Goal: Transaction & Acquisition: Purchase product/service

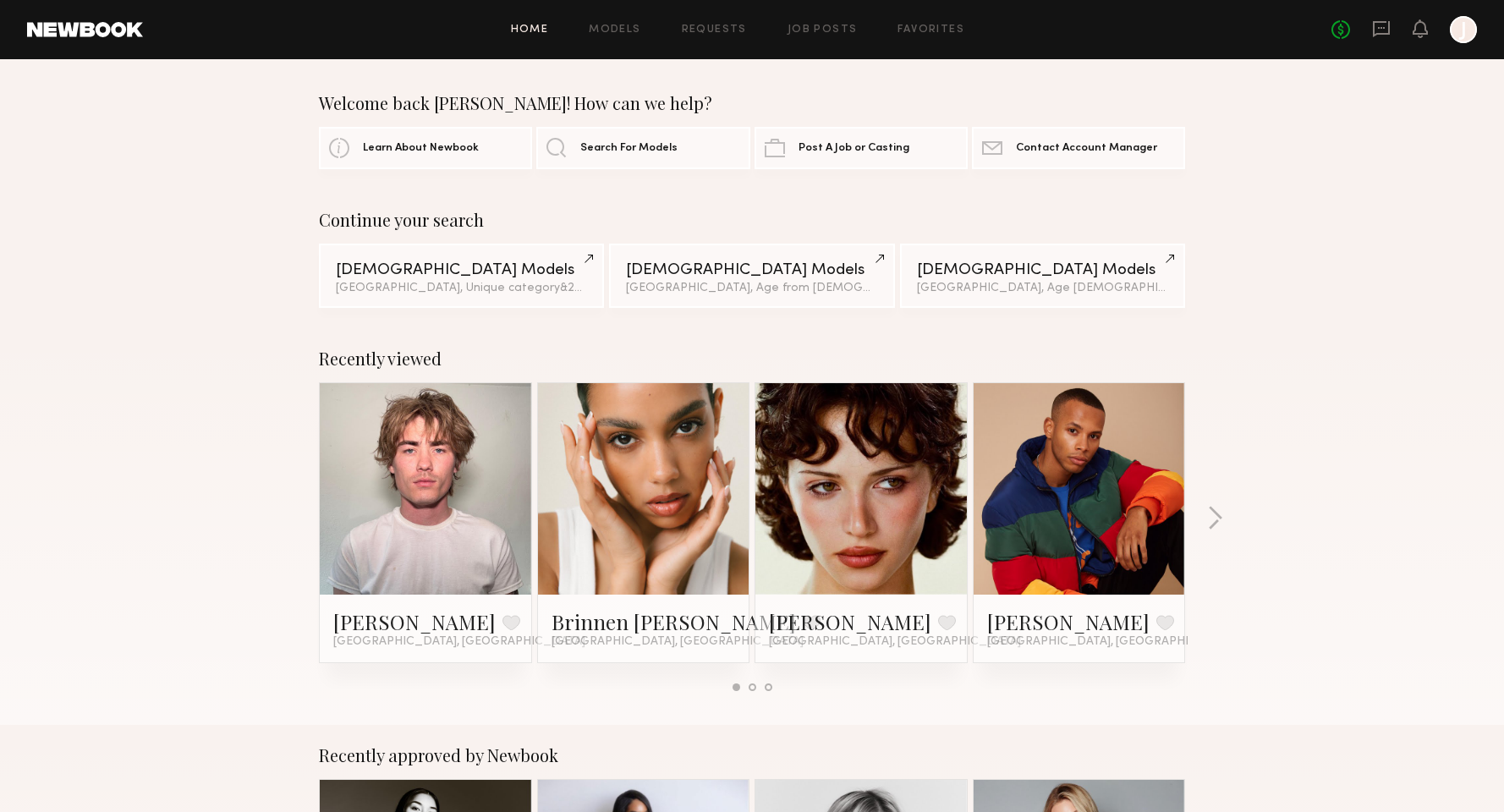
click at [1225, 515] on div "Recently viewed Logan B. Favorite Los Angeles, CA Brinnen T. Favorite Los Angel…" at bounding box center [752, 527] width 1504 height 396
click at [1220, 520] on button "button" at bounding box center [1214, 520] width 16 height 28
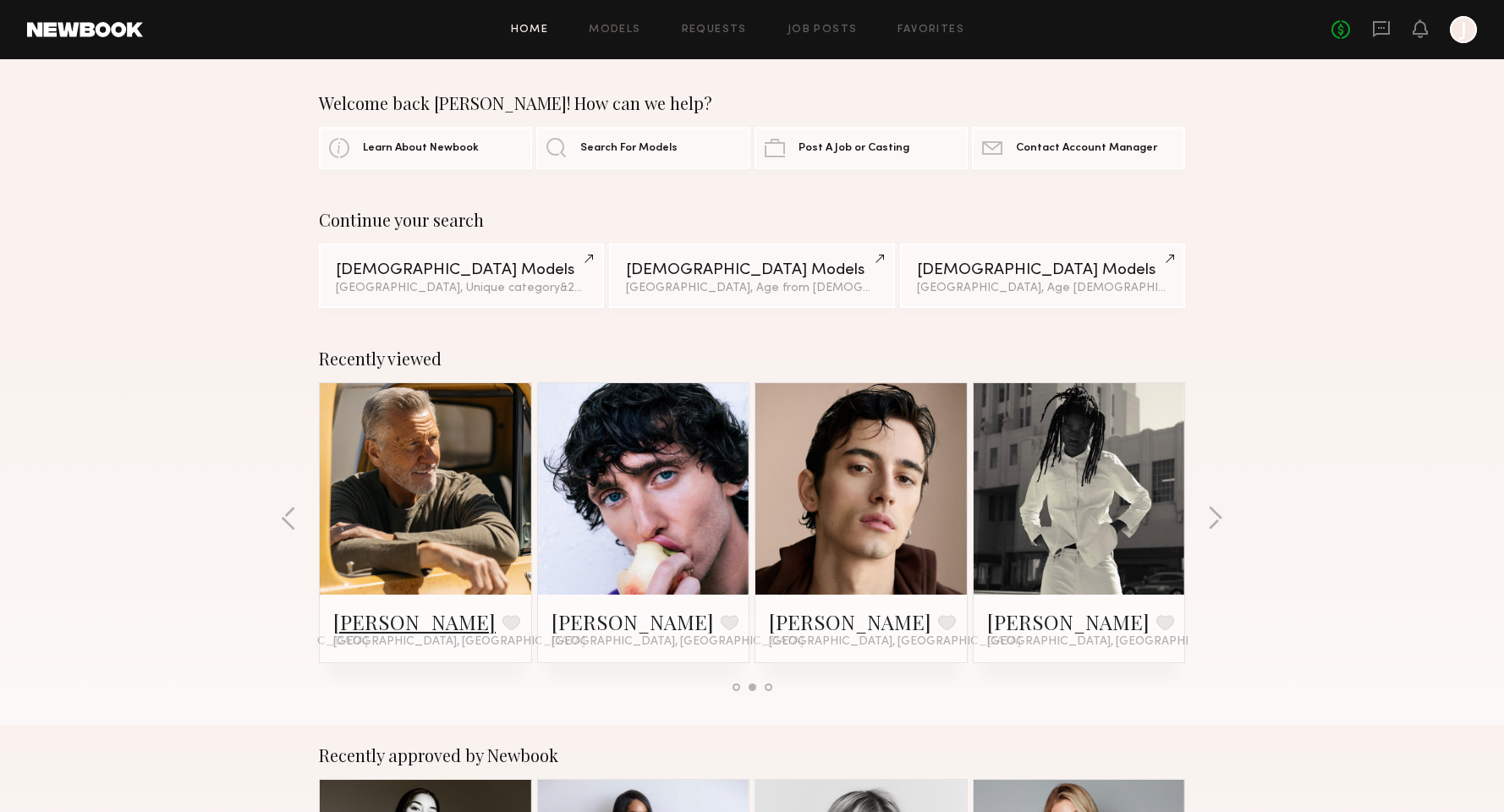
click at [363, 621] on link "Dean S." at bounding box center [414, 621] width 162 height 27
click at [1169, 494] on div at bounding box center [1079, 488] width 211 height 211
click at [598, 623] on link "Brandon F." at bounding box center [632, 621] width 162 height 27
click at [799, 620] on link "Lucas M." at bounding box center [850, 621] width 162 height 27
click at [1217, 516] on button "button" at bounding box center [1214, 520] width 16 height 28
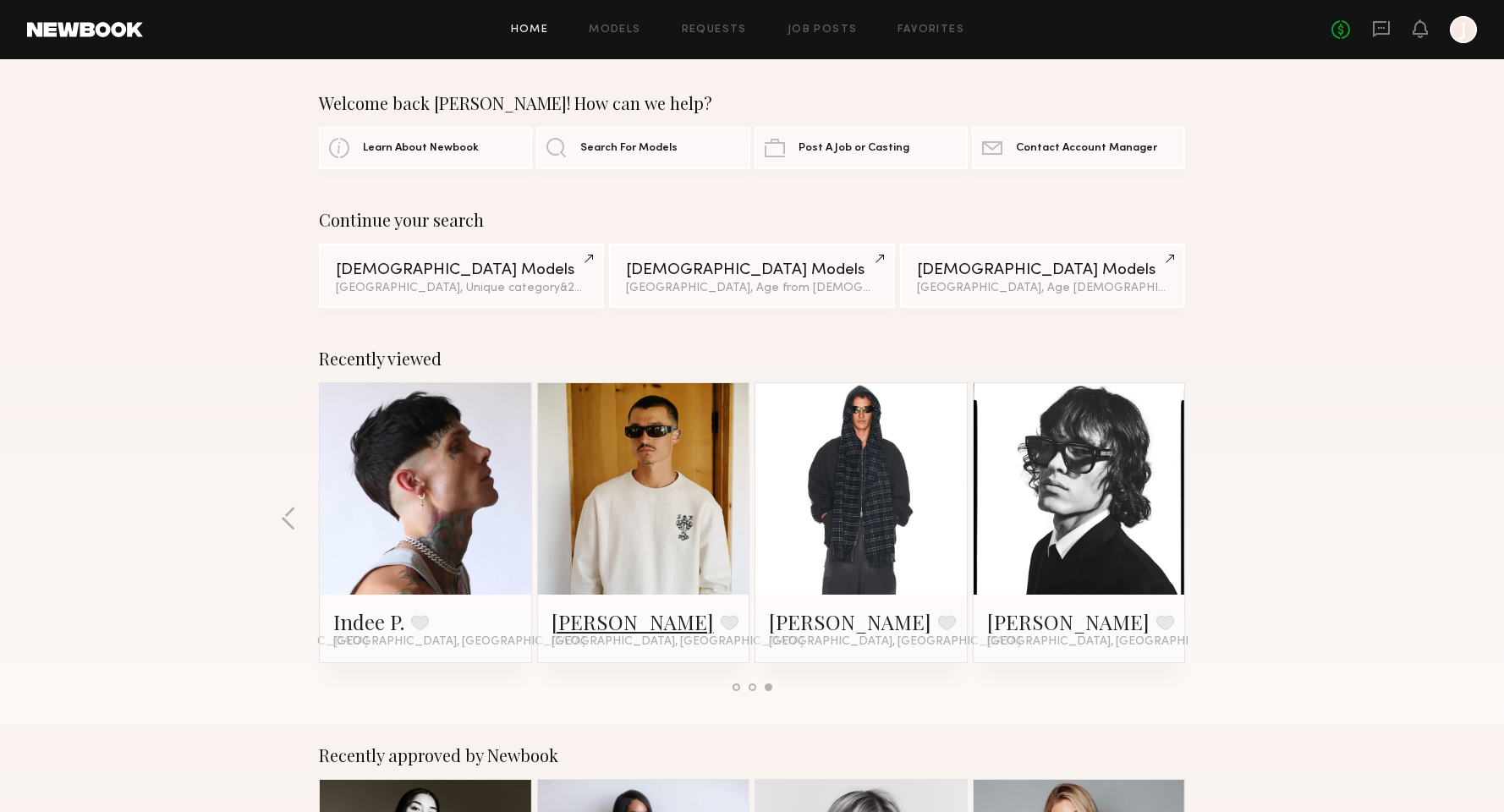
click at [588, 625] on link "Kaleb R." at bounding box center [632, 621] width 162 height 27
click at [598, 27] on link "Models" at bounding box center [614, 30] width 52 height 11
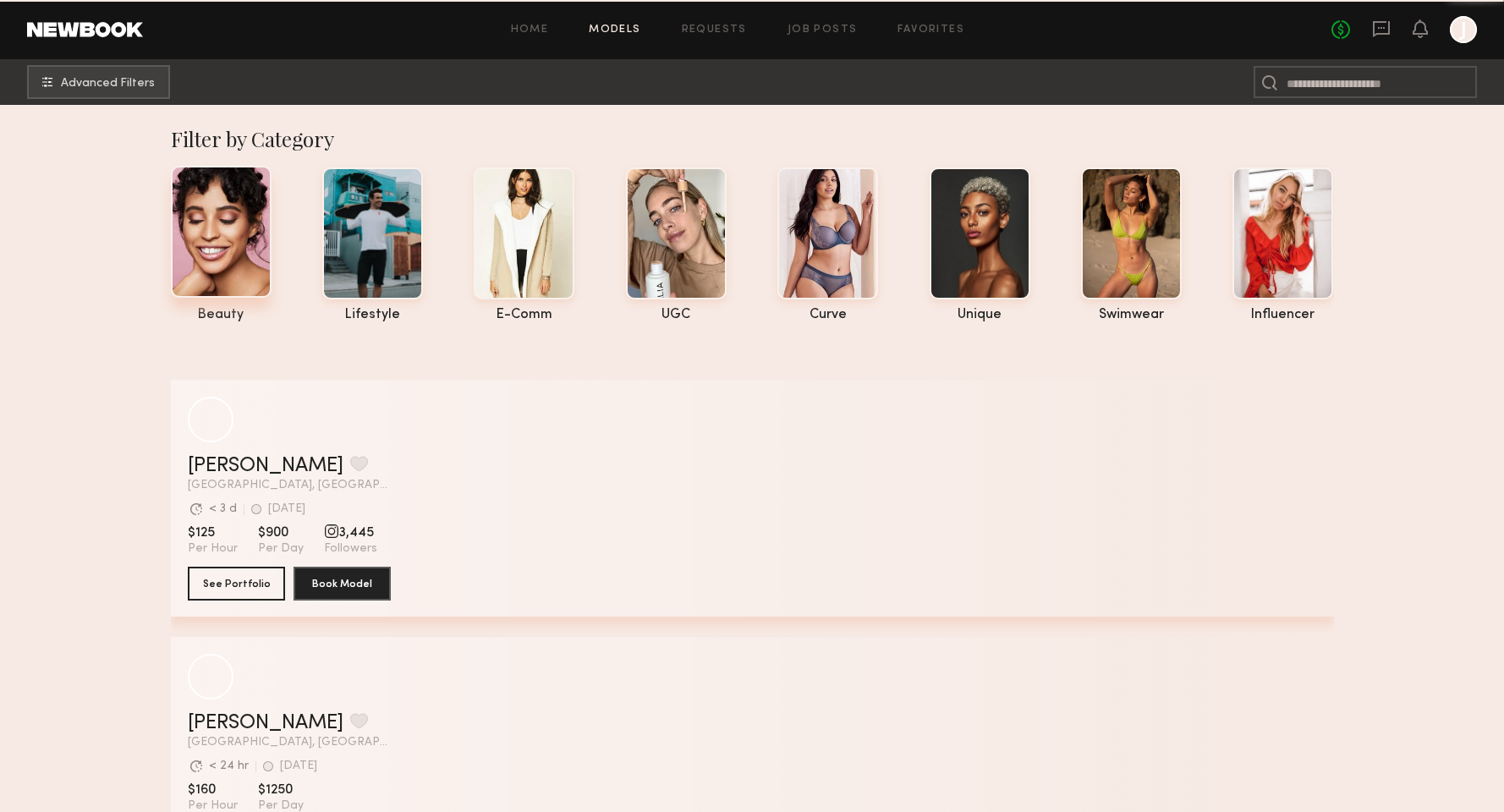
click at [227, 225] on div at bounding box center [221, 232] width 100 height 132
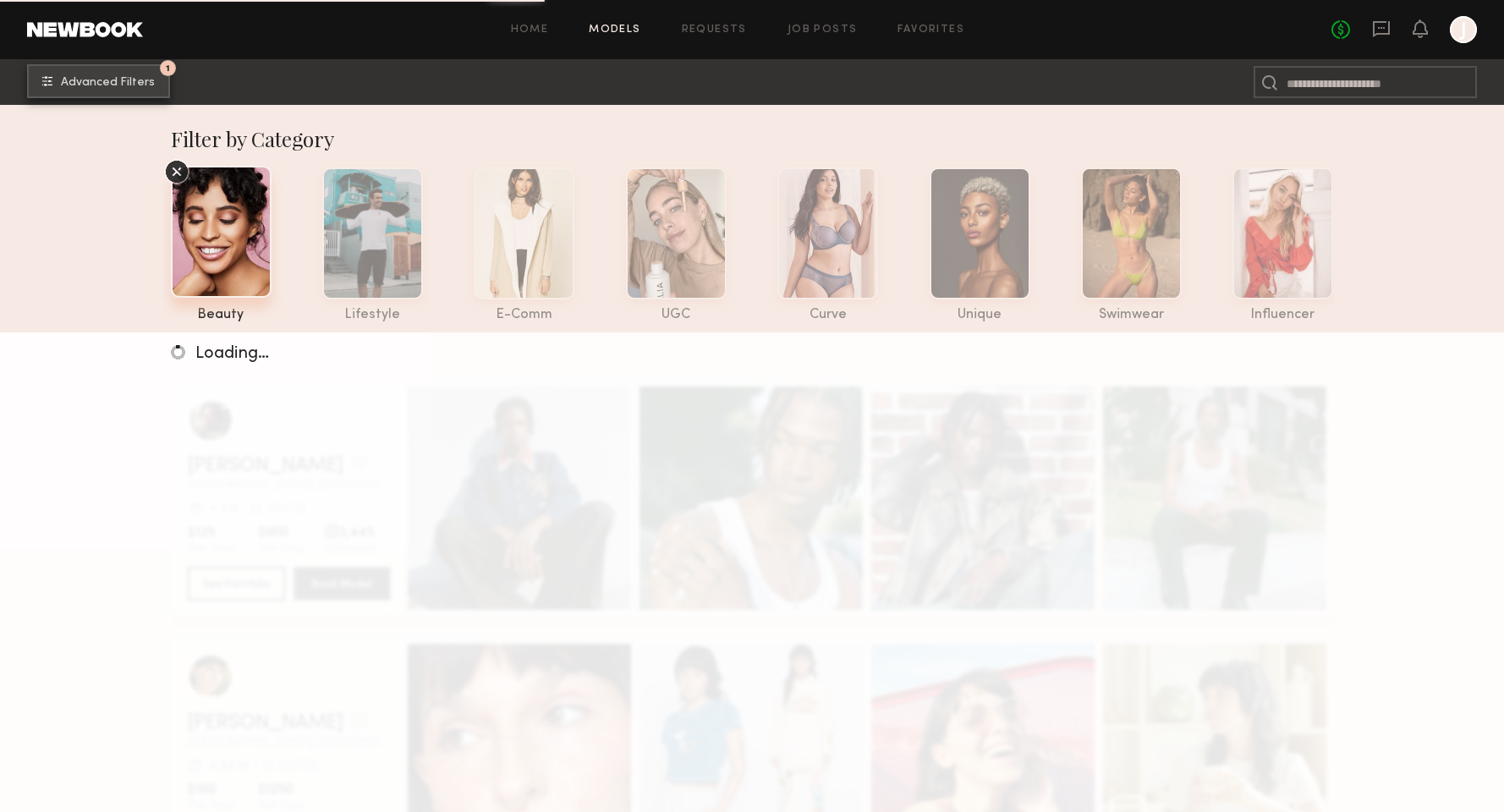
click at [121, 71] on button "1 Advanced Filters" at bounding box center [99, 81] width 143 height 34
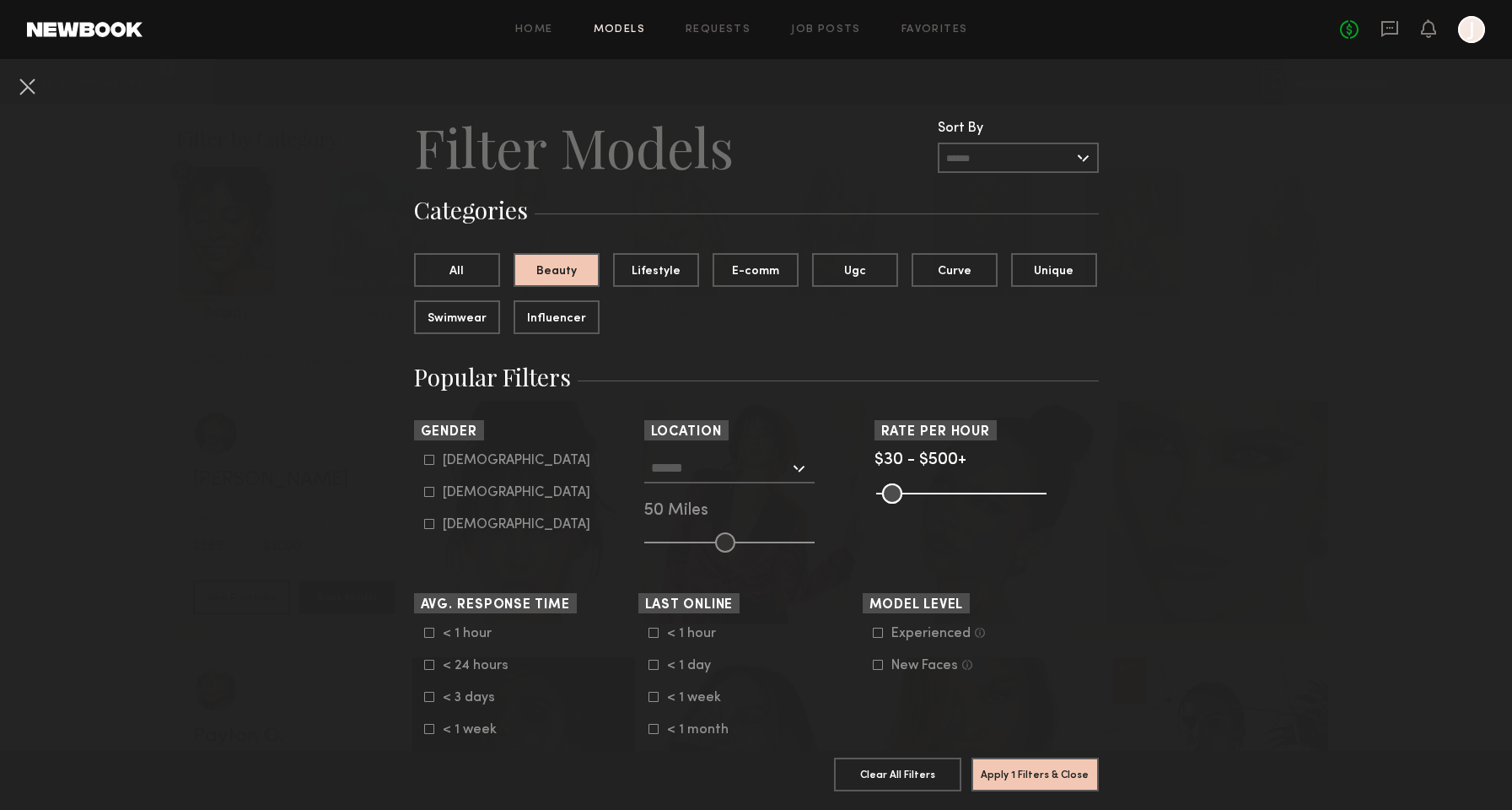
click at [449, 495] on div "Female" at bounding box center [517, 493] width 148 height 10
type input "**"
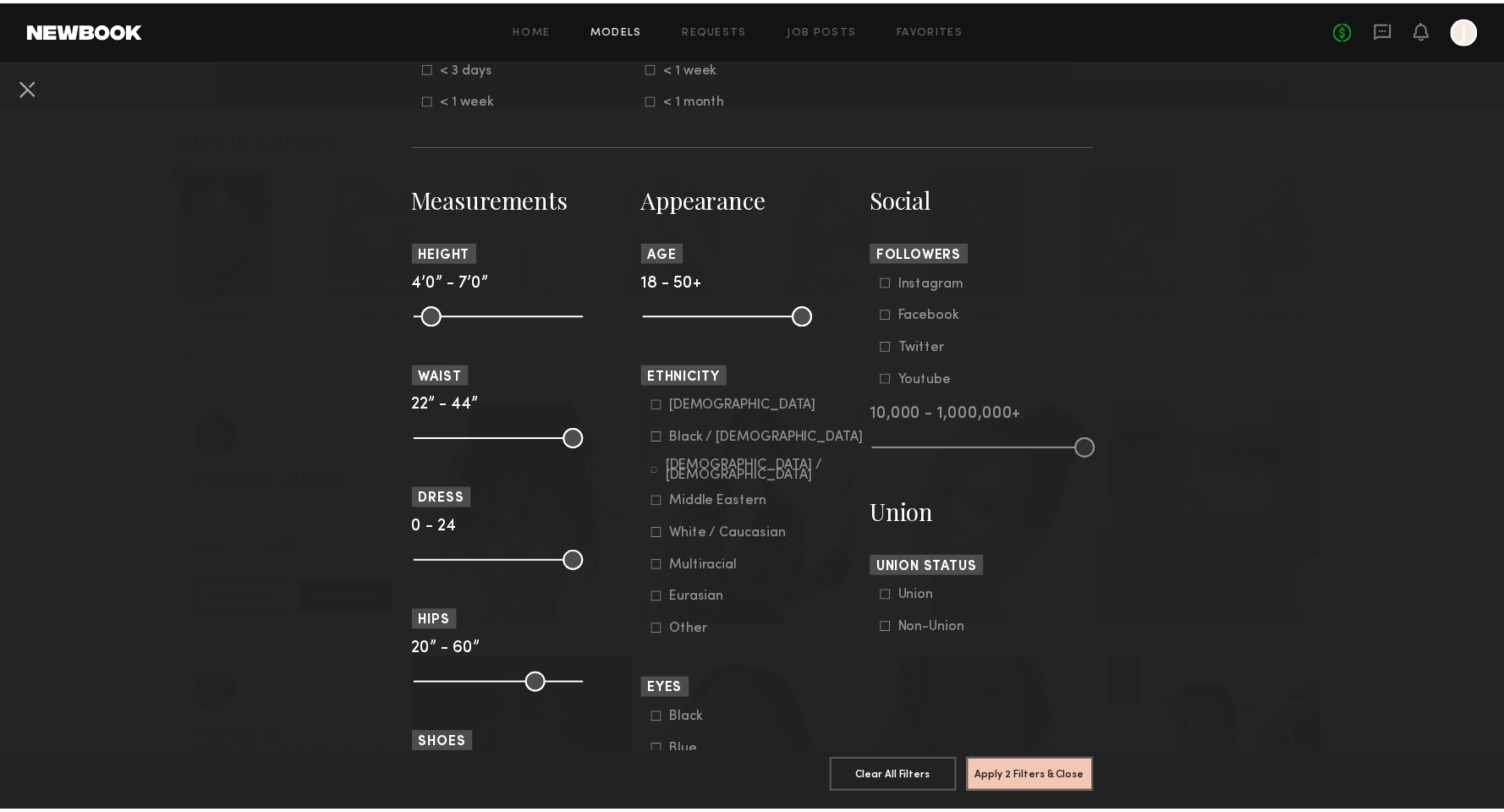
scroll to position [797, 0]
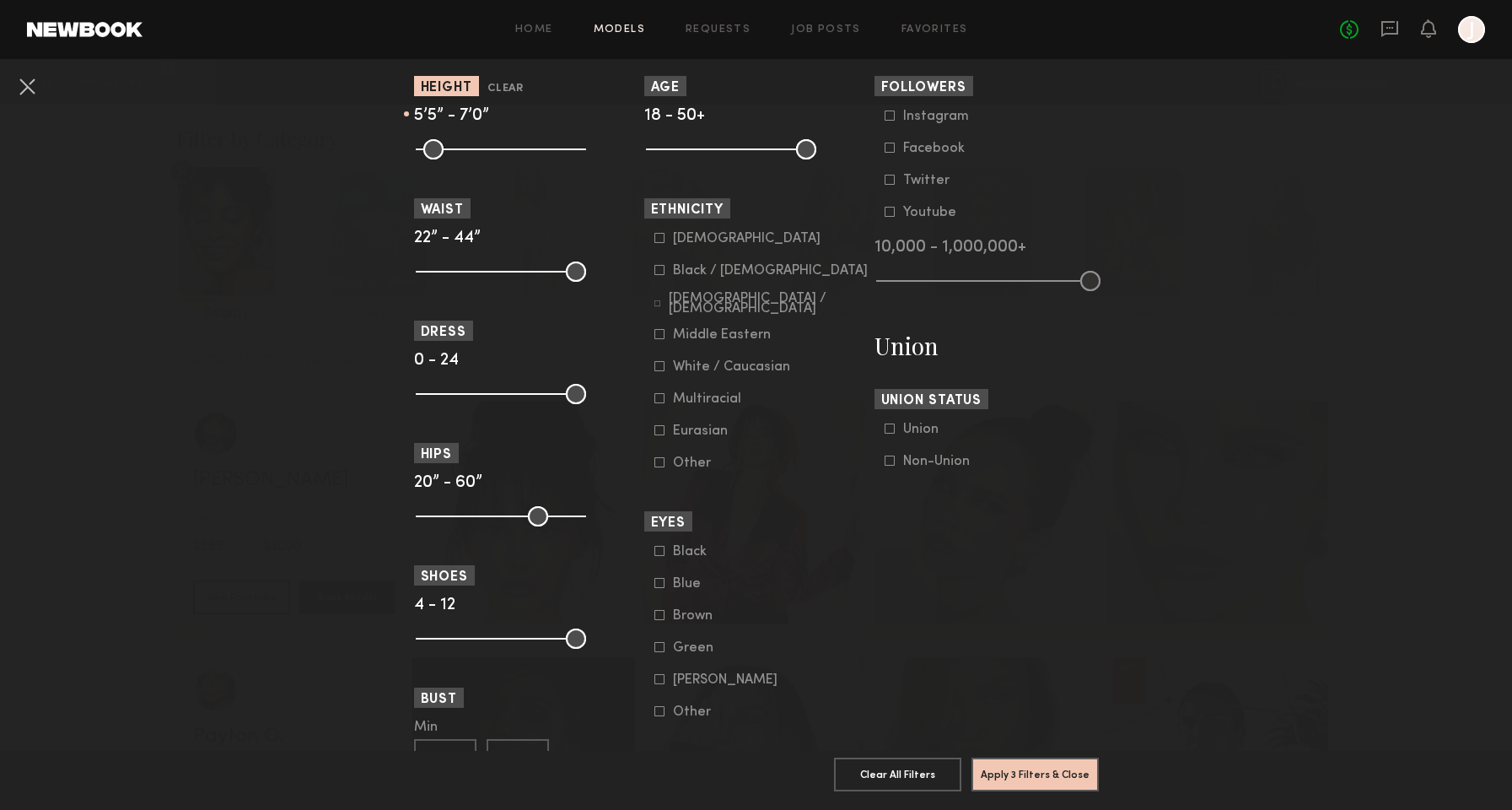
drag, startPoint x: 420, startPoint y: 149, endPoint x: 491, endPoint y: 152, distance: 71.1
click at [491, 152] on input "range" at bounding box center [501, 150] width 170 height 21
type input "**"
click at [496, 150] on input "range" at bounding box center [501, 150] width 170 height 21
drag, startPoint x: 565, startPoint y: 149, endPoint x: 504, endPoint y: 148, distance: 61.0
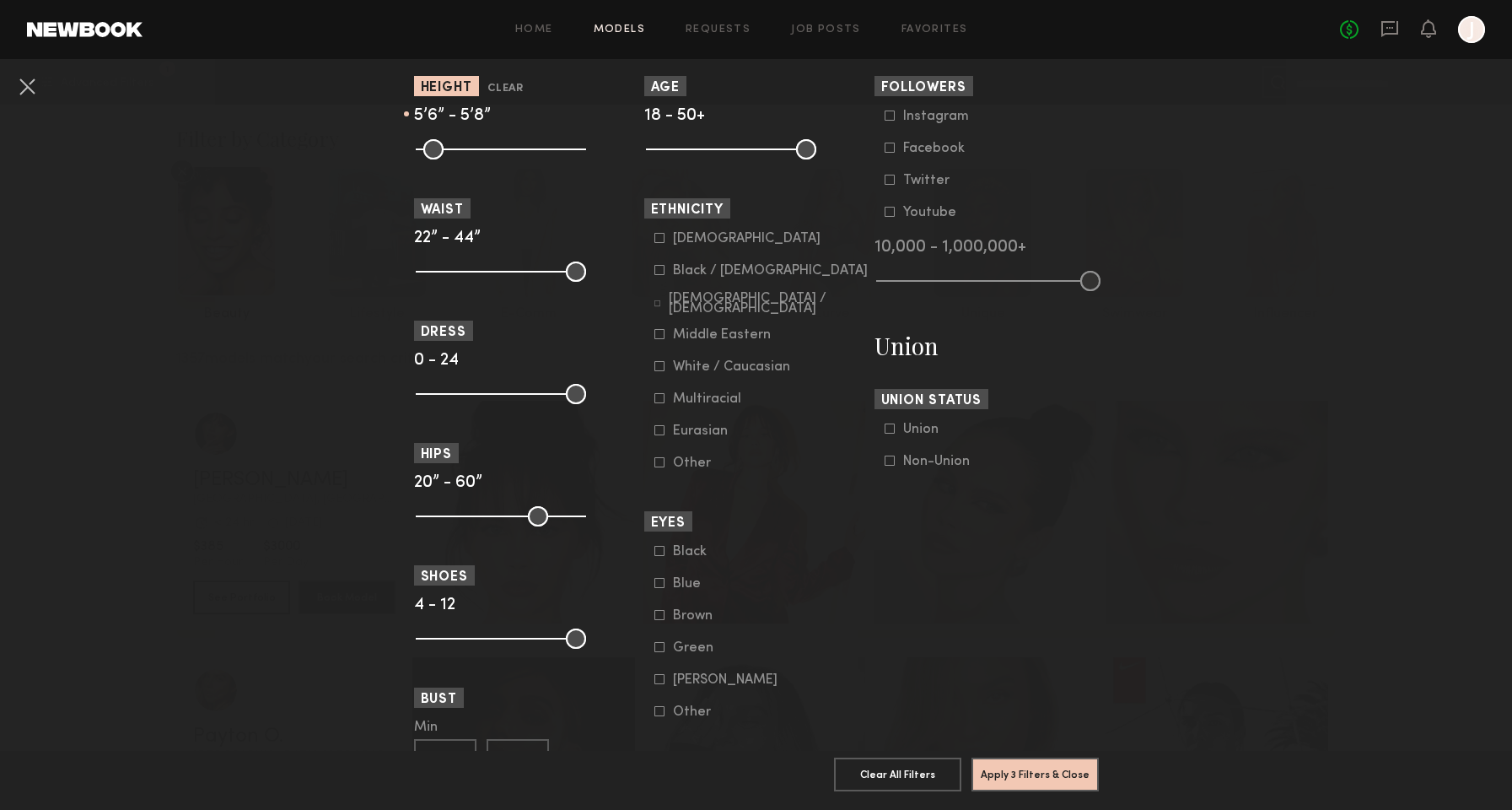
type input "**"
click at [504, 148] on input "range" at bounding box center [501, 150] width 170 height 21
drag, startPoint x: 798, startPoint y: 148, endPoint x: 713, endPoint y: 149, distance: 85.0
type input "**"
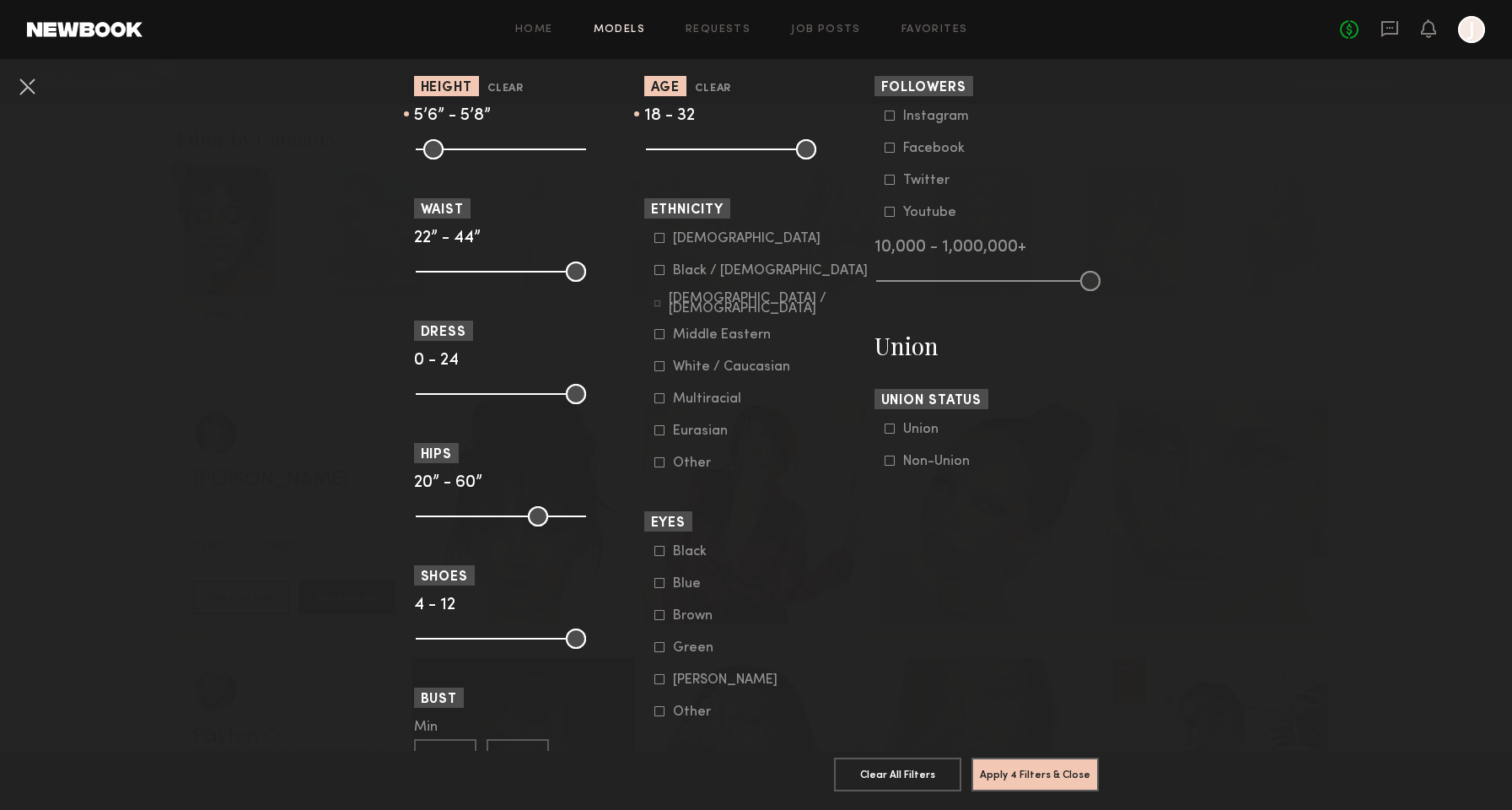
click at [713, 149] on input "range" at bounding box center [731, 150] width 170 height 21
drag, startPoint x: 647, startPoint y: 148, endPoint x: 686, endPoint y: 150, distance: 39.1
type input "**"
click at [686, 150] on input "range" at bounding box center [731, 150] width 170 height 21
click at [654, 399] on icon at bounding box center [659, 398] width 10 height 10
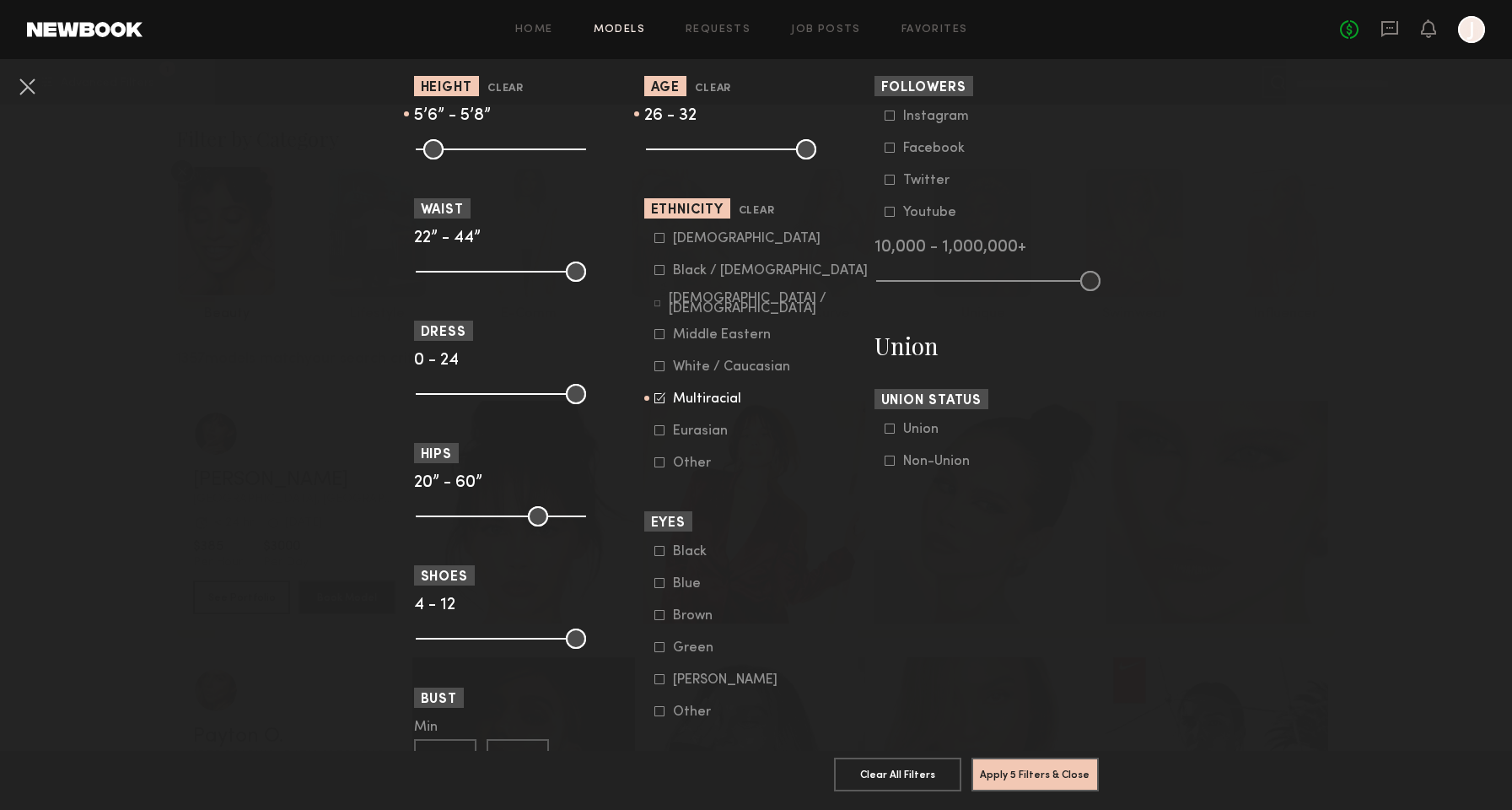
click at [691, 617] on div "Brown" at bounding box center [706, 615] width 66 height 10
click at [1008, 766] on button "Apply 6 Filters & Close" at bounding box center [1035, 773] width 127 height 34
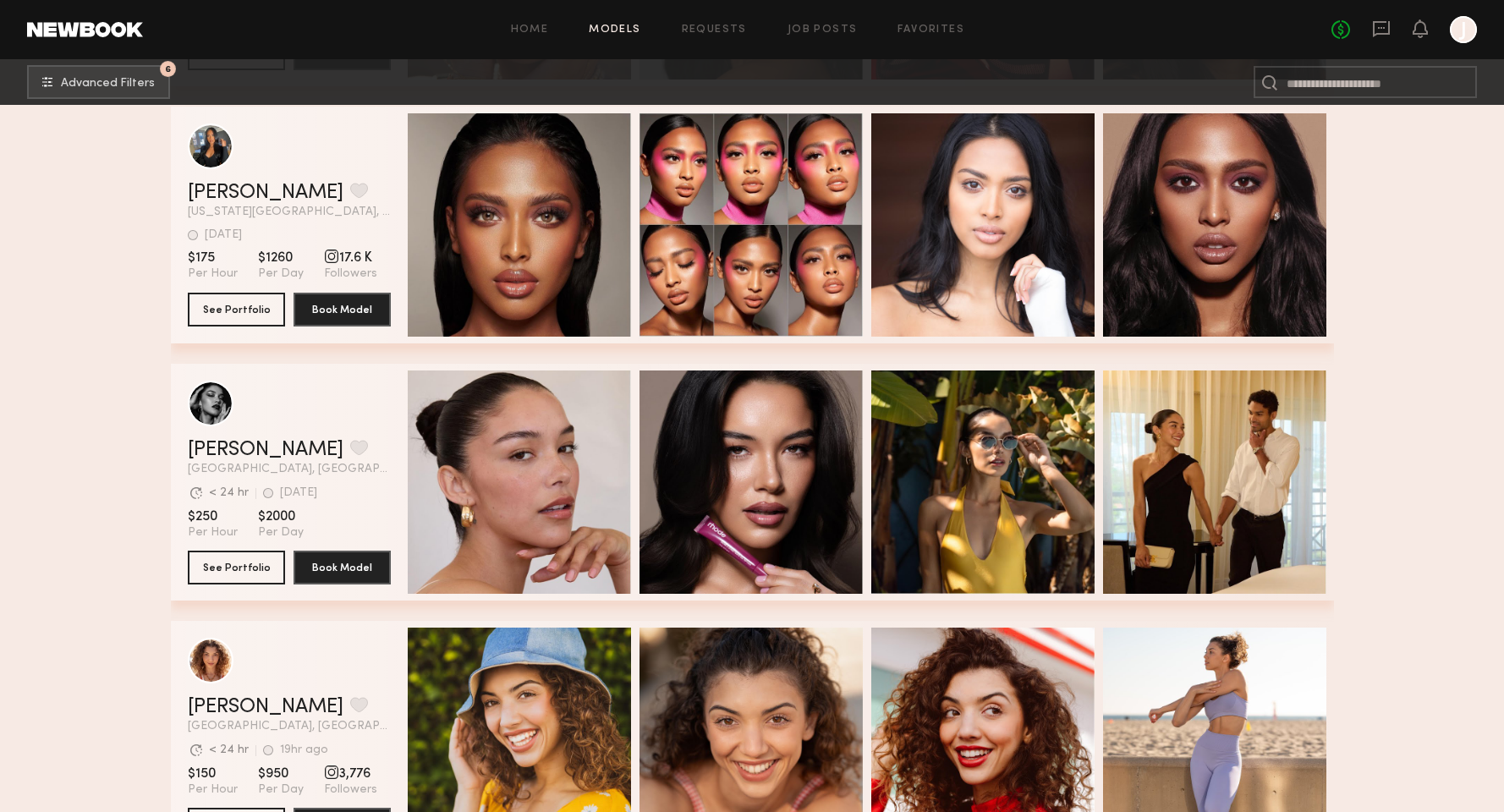
scroll to position [4433, 0]
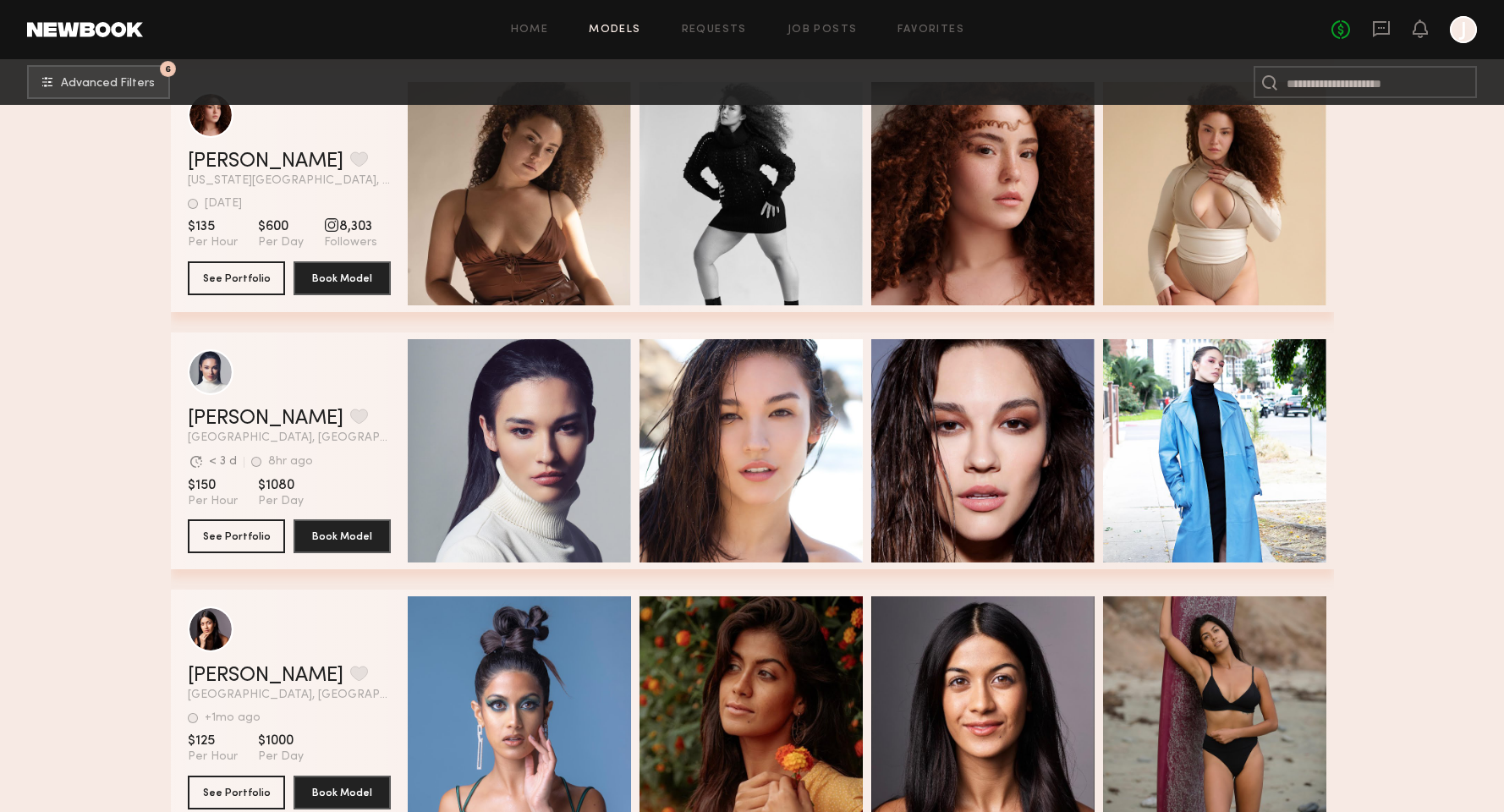
click at [624, 31] on link "Models" at bounding box center [614, 30] width 52 height 11
click at [609, 27] on link "Models" at bounding box center [614, 30] width 52 height 11
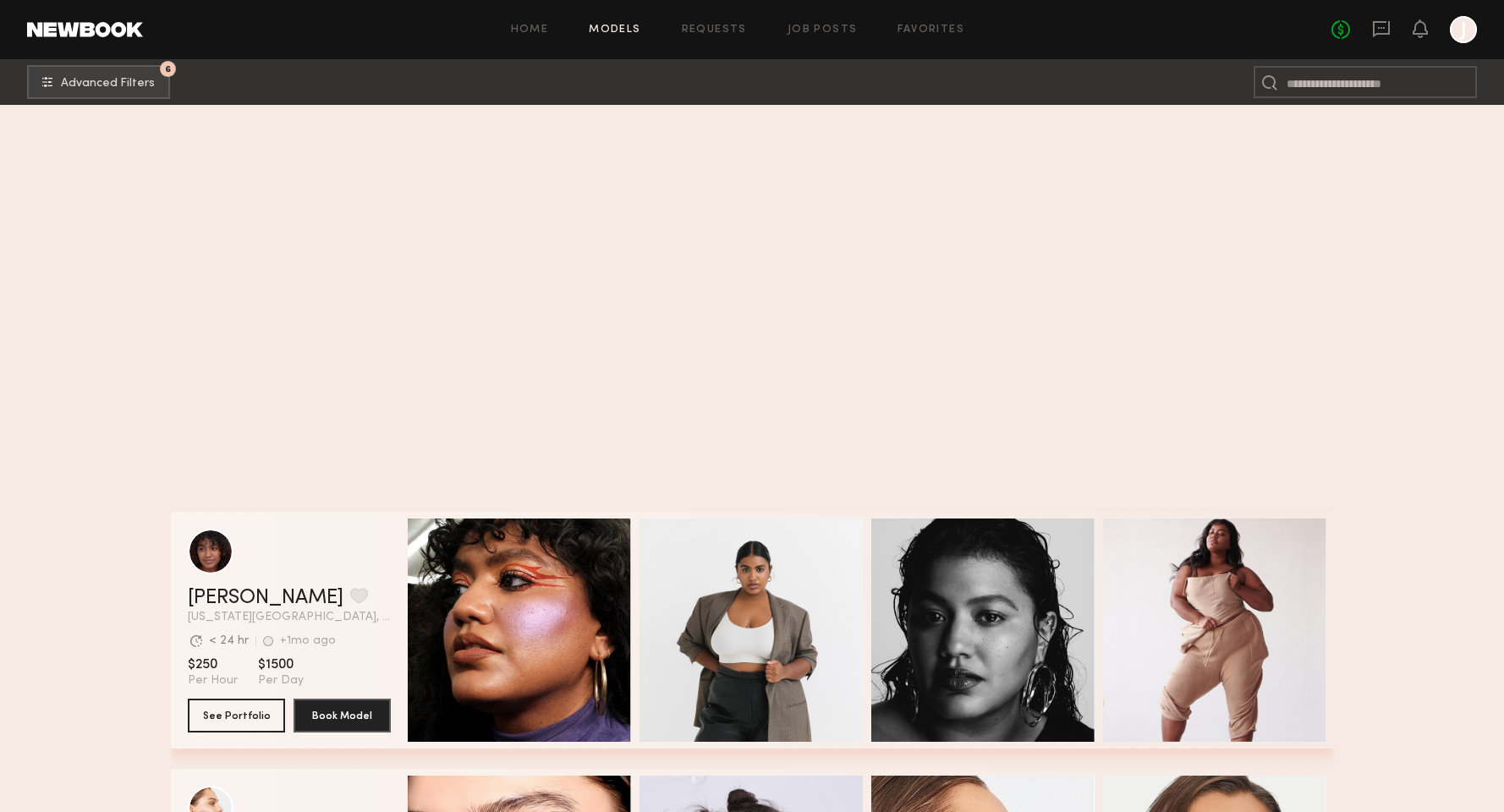
scroll to position [6921, 0]
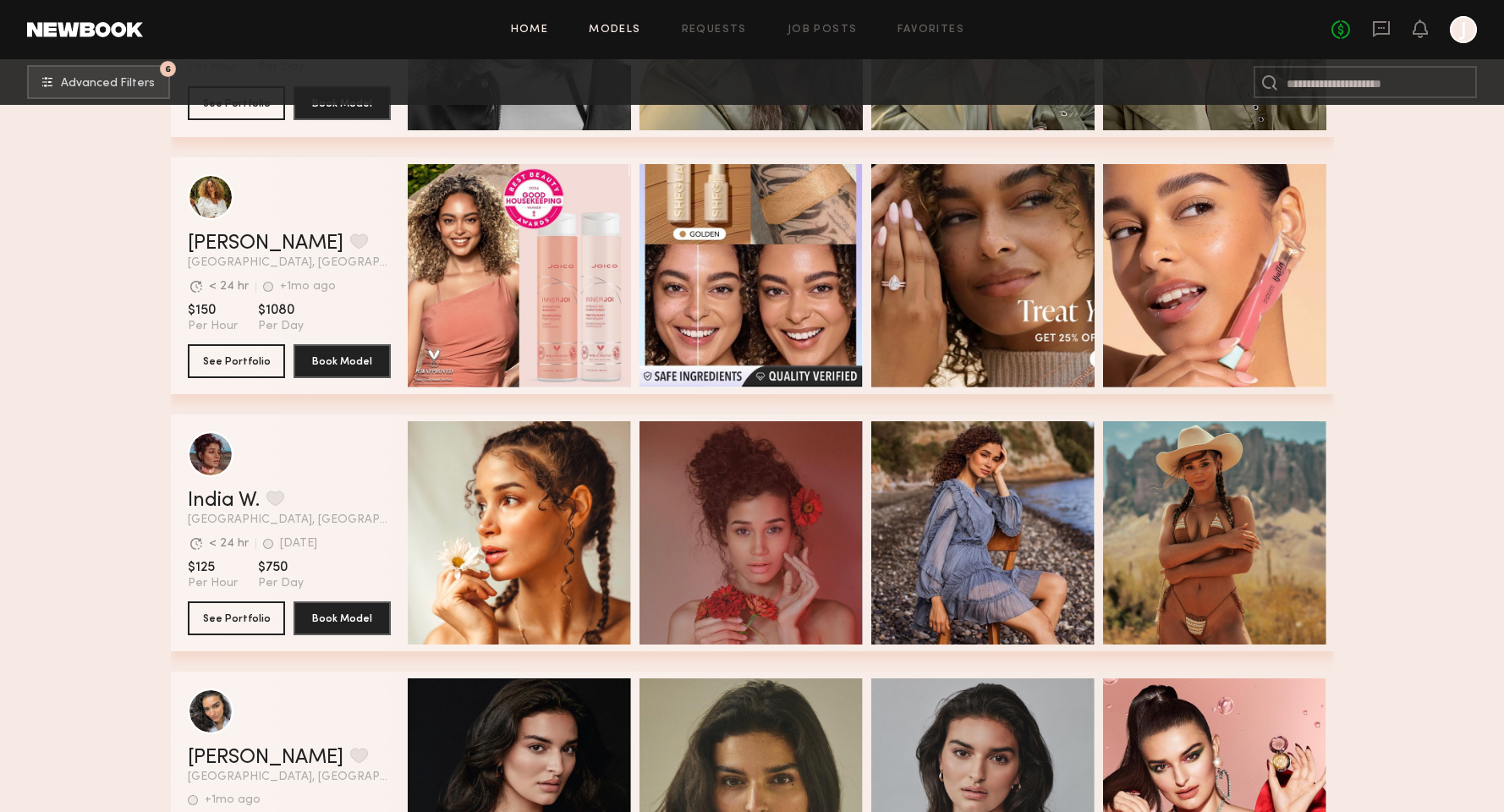
click at [535, 29] on link "Home" at bounding box center [529, 30] width 38 height 11
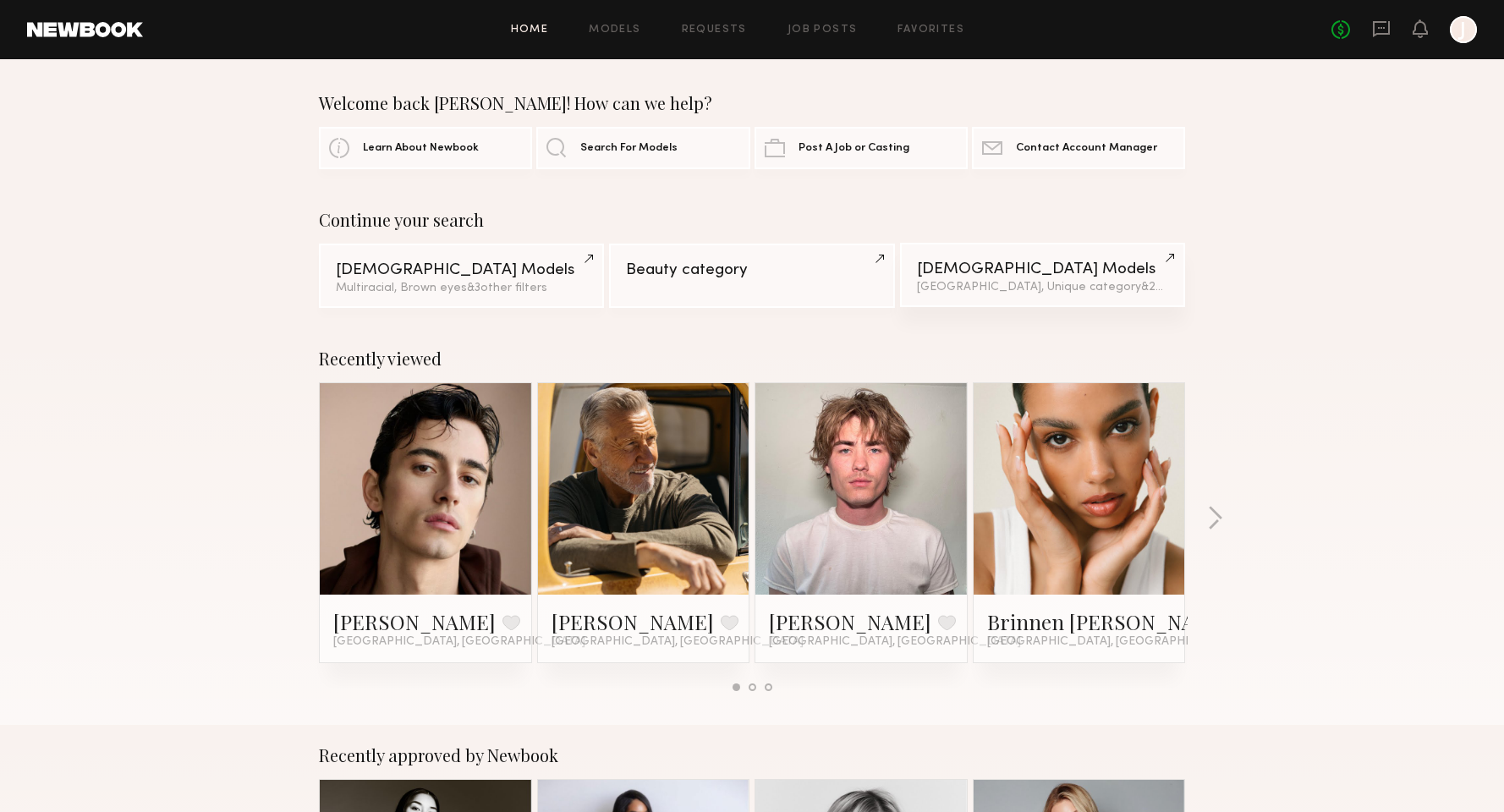
click at [1044, 269] on div "Male Models" at bounding box center [1042, 268] width 252 height 16
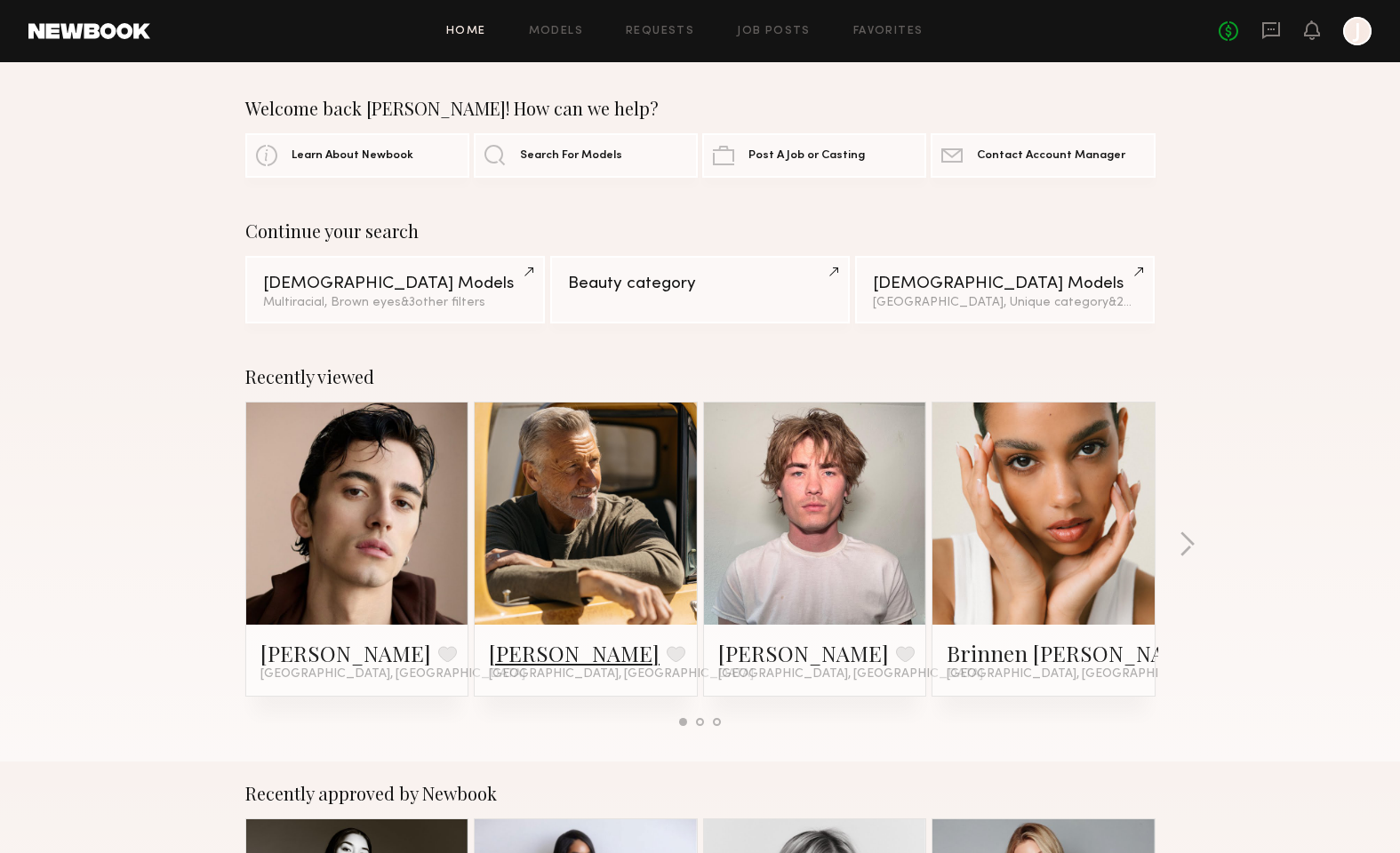
click at [535, 659] on link "Dean S." at bounding box center [573, 653] width 171 height 29
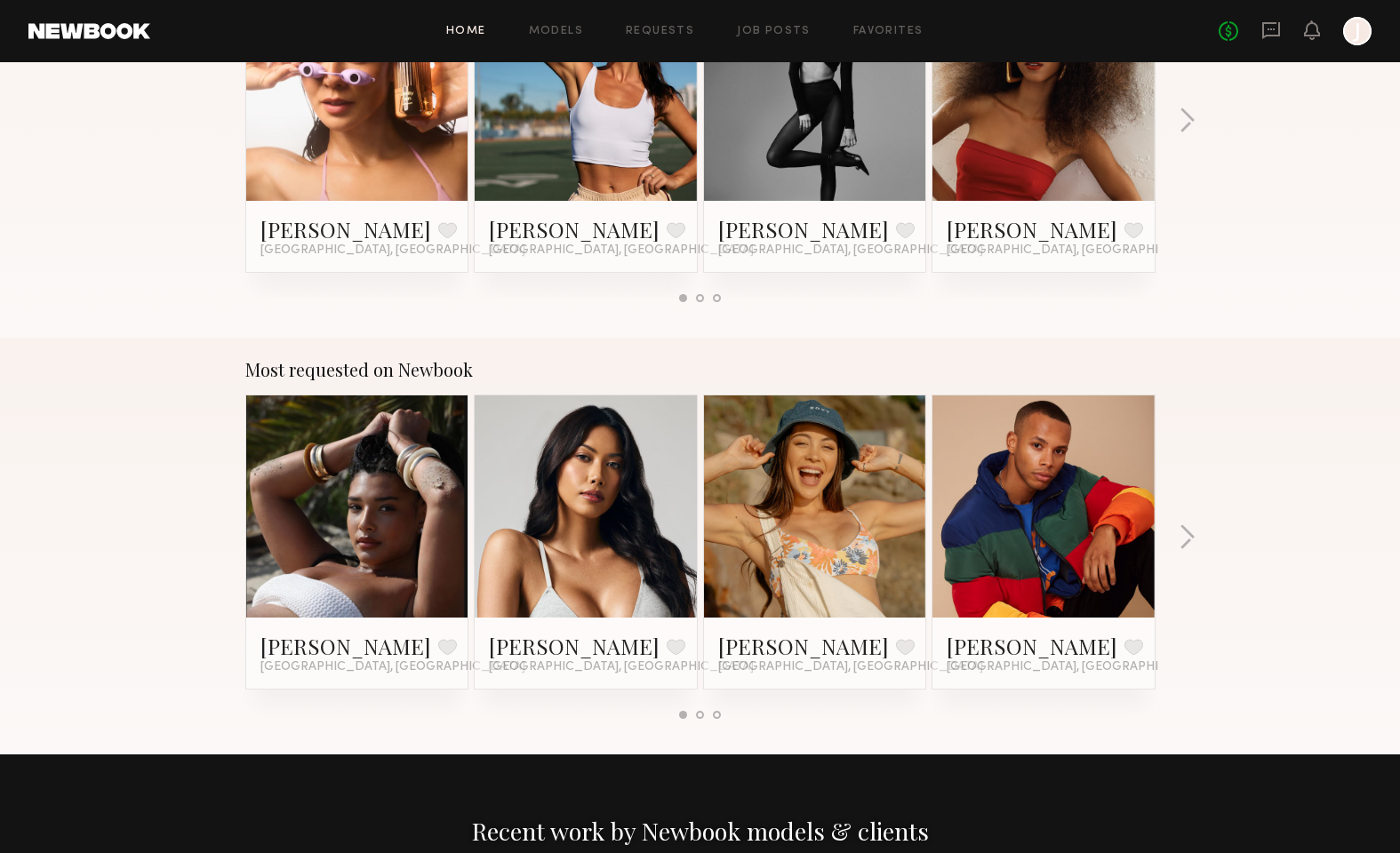
scroll to position [1472, 0]
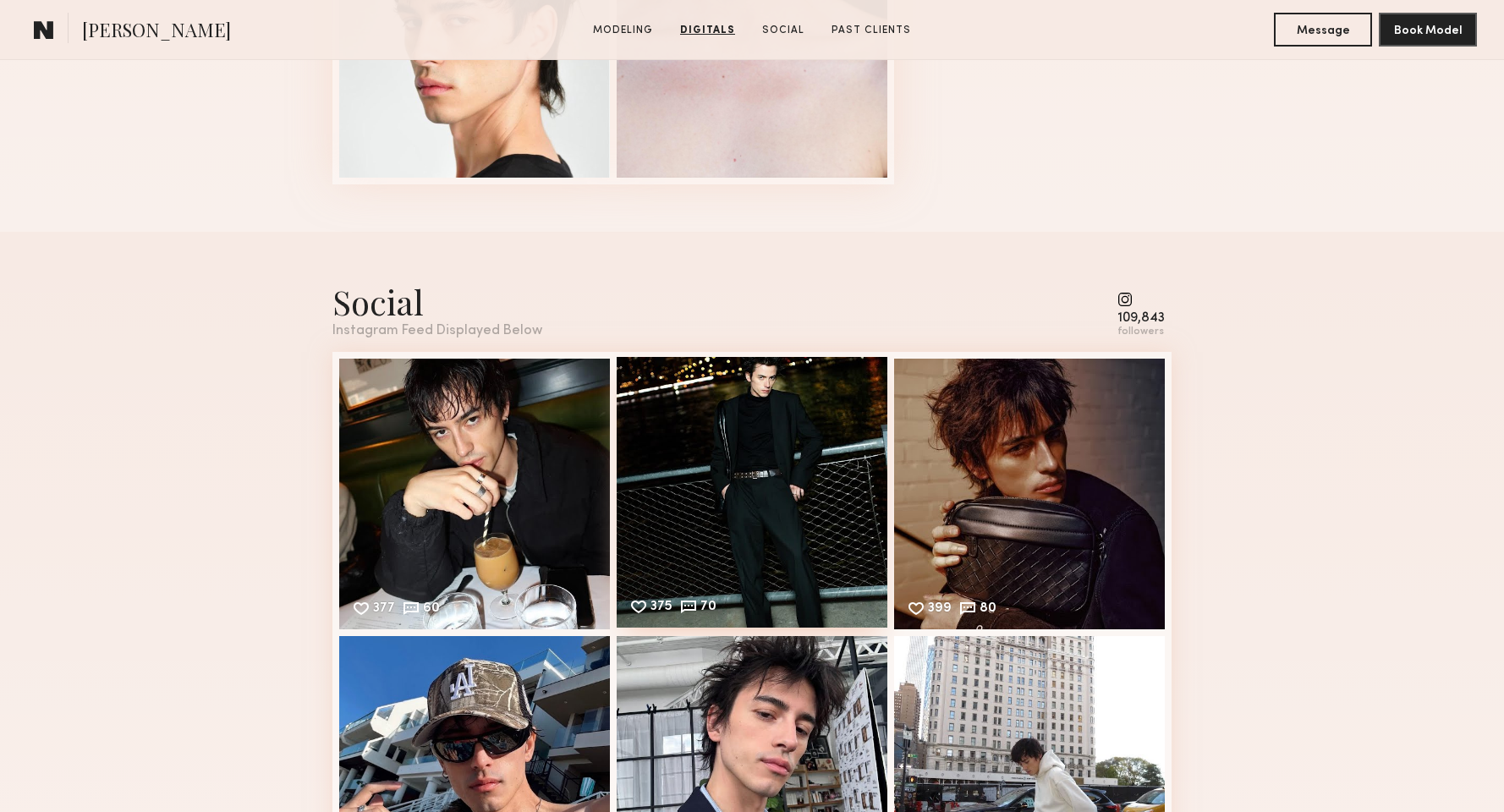
scroll to position [2791, 0]
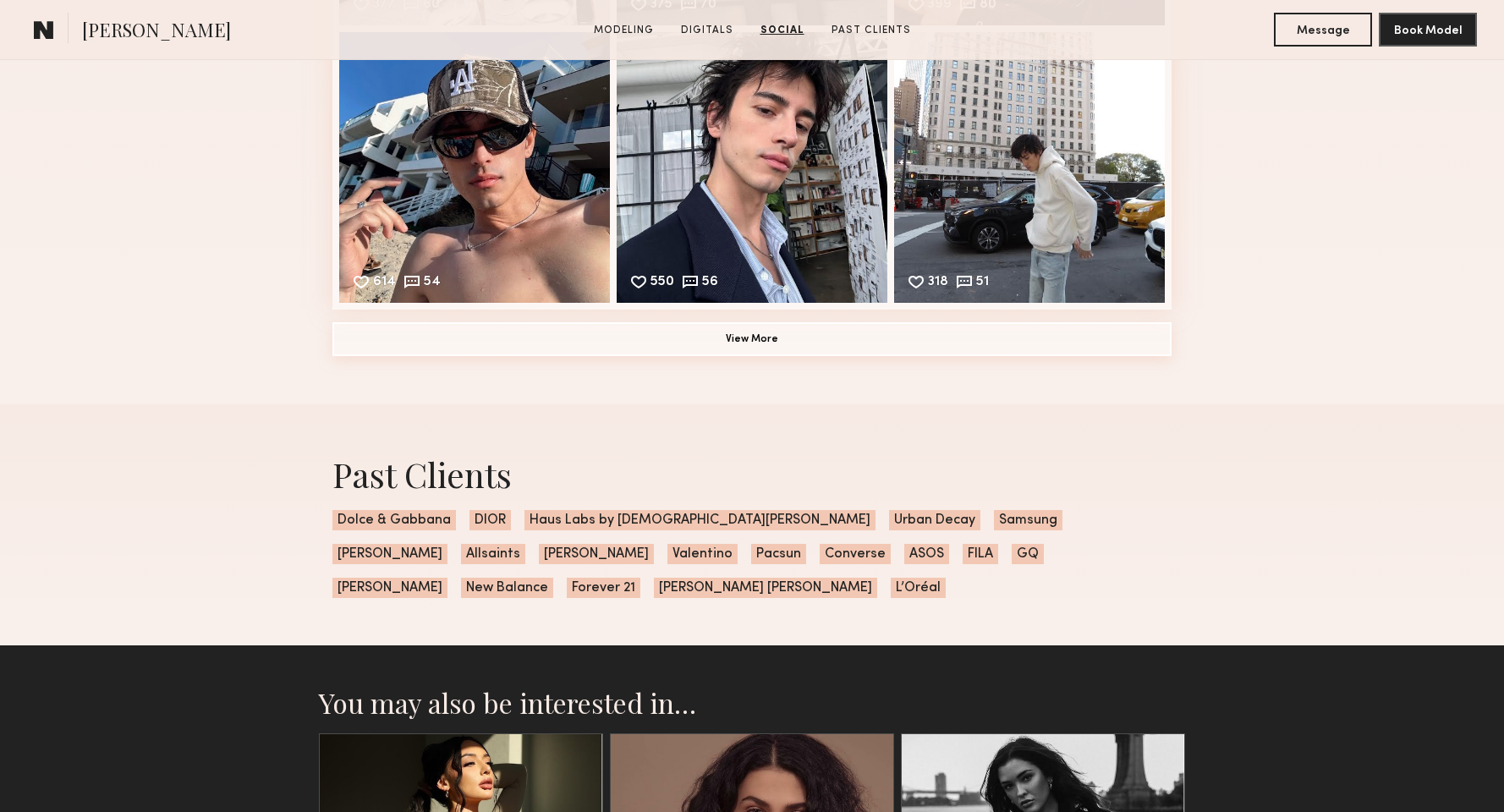
click at [770, 354] on button "View More" at bounding box center [752, 339] width 839 height 34
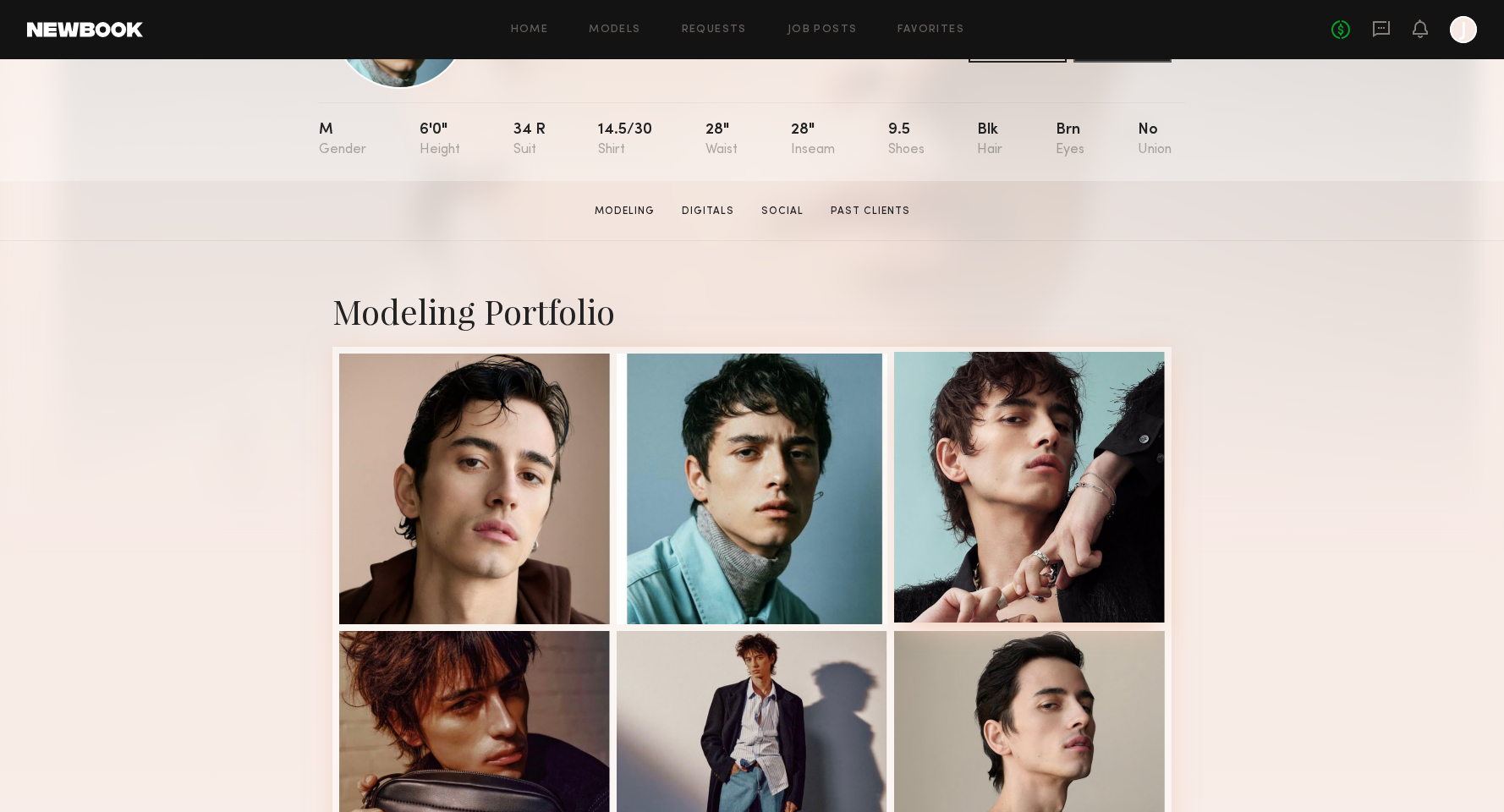
scroll to position [109, 0]
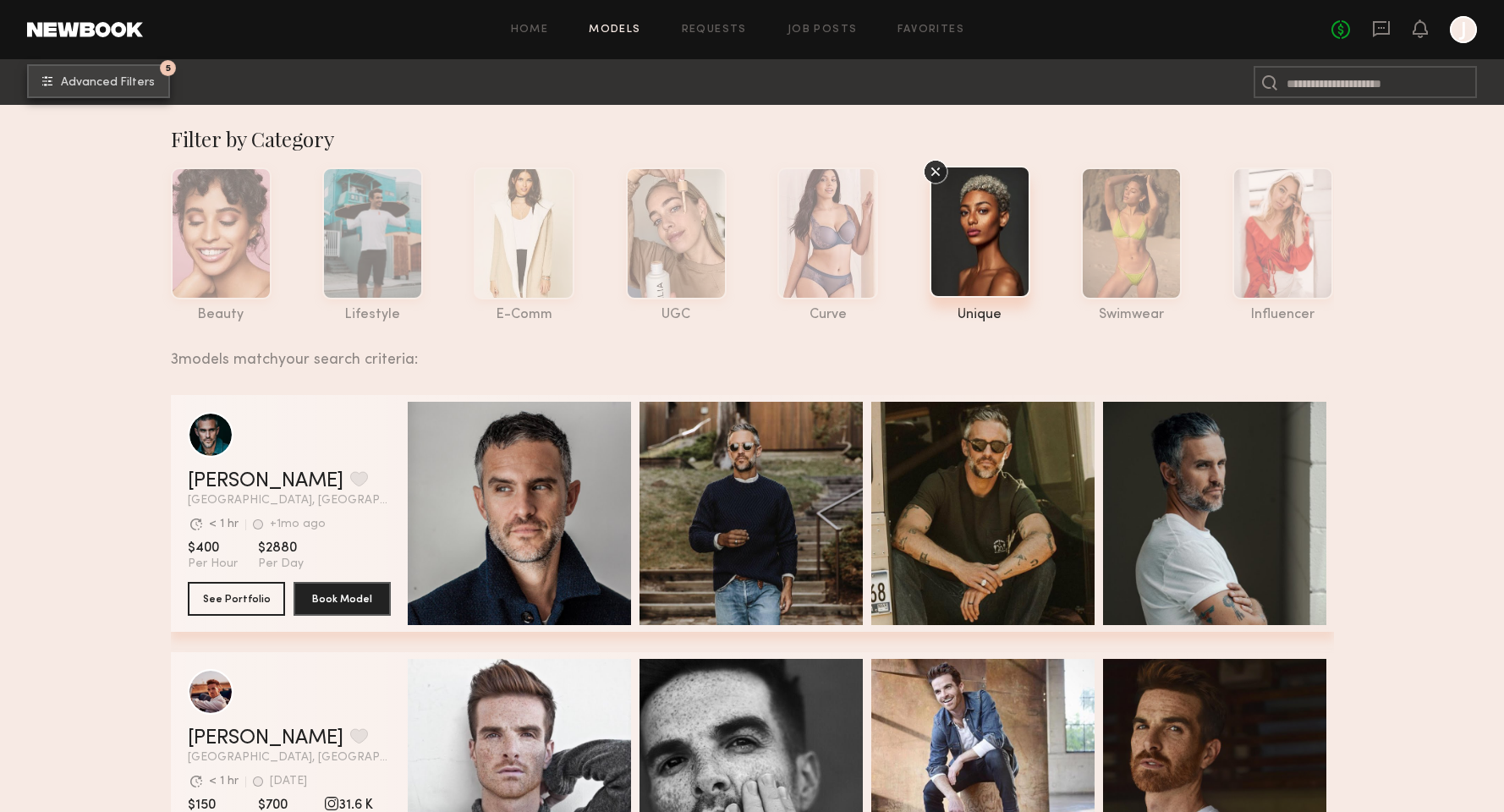
click at [140, 75] on button "5 Advanced Filters" at bounding box center [99, 81] width 143 height 34
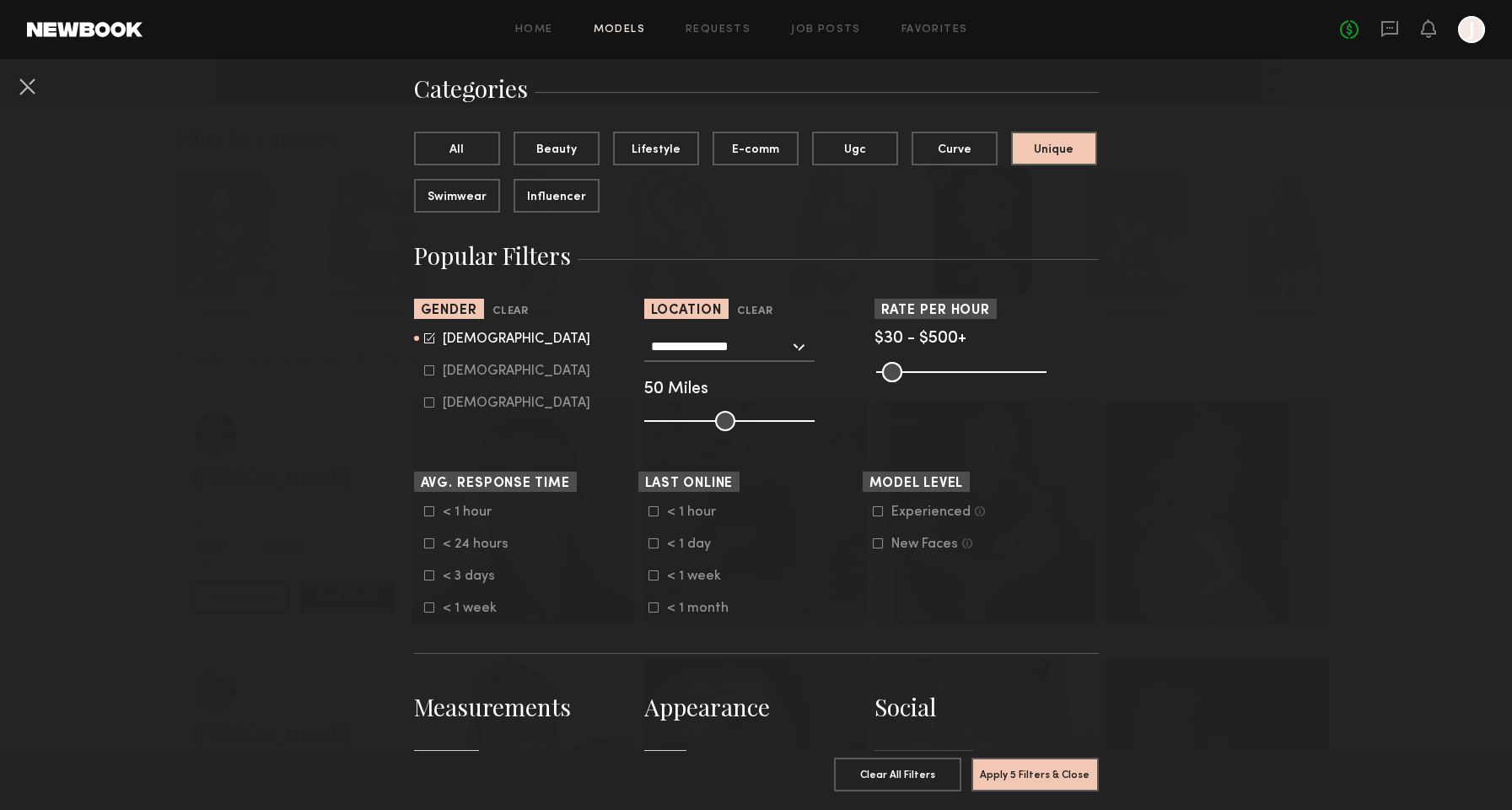
scroll to position [679, 0]
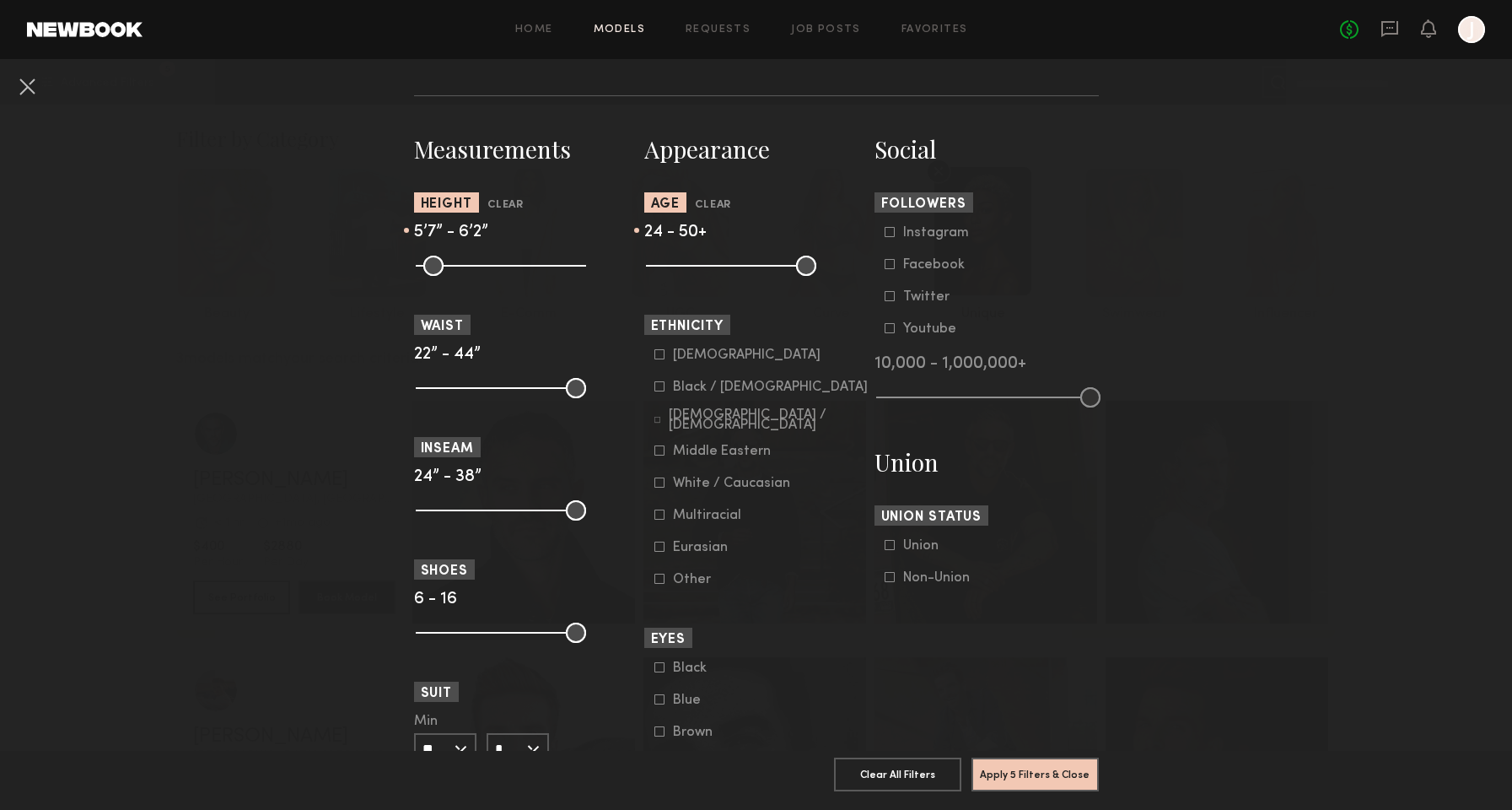
drag, startPoint x: 727, startPoint y: 266, endPoint x: 676, endPoint y: 264, distance: 51.0
click at [676, 264] on input "range" at bounding box center [731, 266] width 170 height 21
drag, startPoint x: 803, startPoint y: 266, endPoint x: 831, endPoint y: 262, distance: 28.3
click at [831, 262] on div at bounding box center [756, 264] width 225 height 21
type input "**"
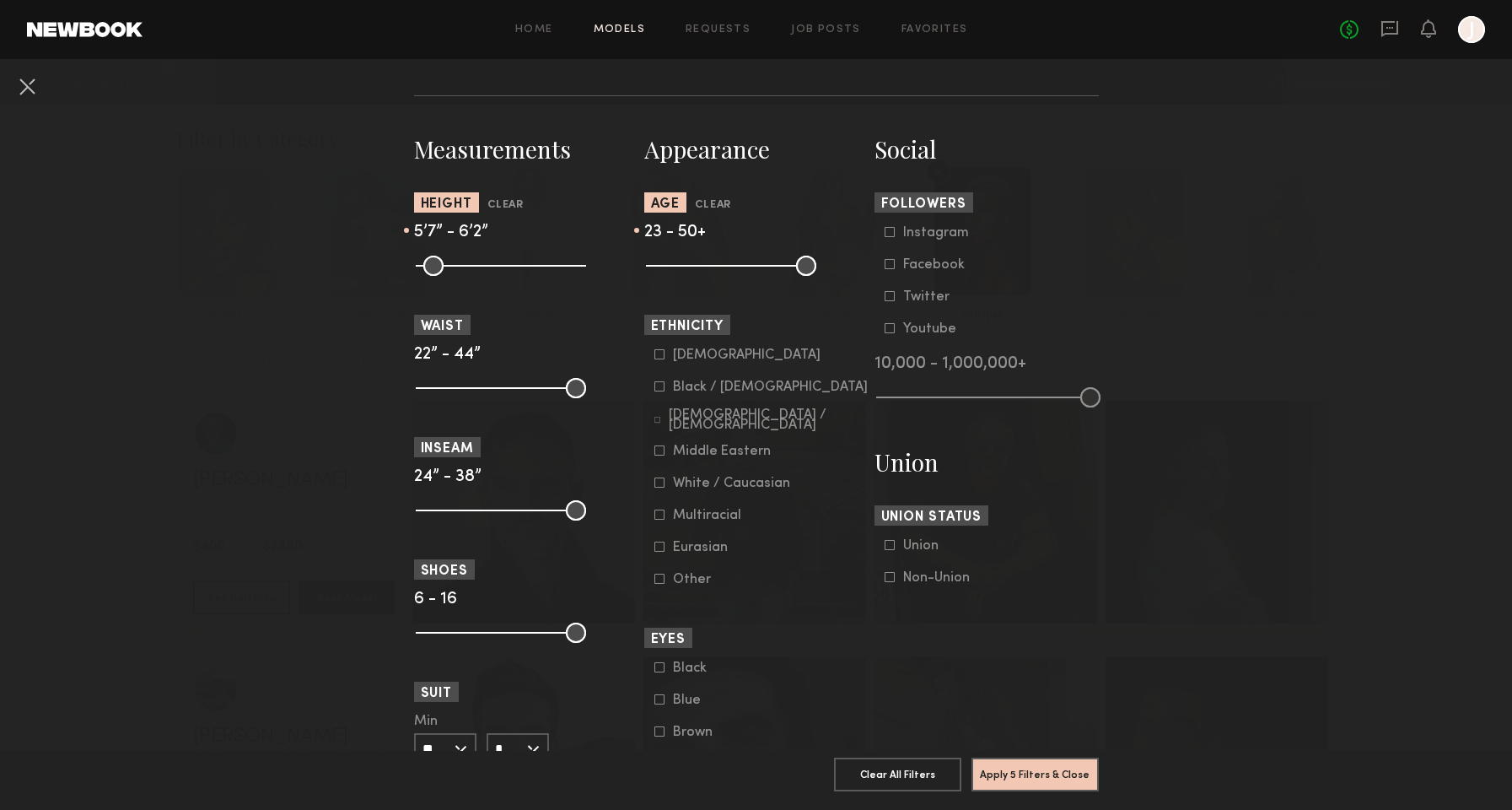
click at [673, 268] on input "range" at bounding box center [731, 266] width 170 height 21
drag, startPoint x: 783, startPoint y: 267, endPoint x: 735, endPoint y: 270, distance: 48.1
type input "**"
click at [735, 270] on input "range" at bounding box center [731, 266] width 170 height 21
type input "**"
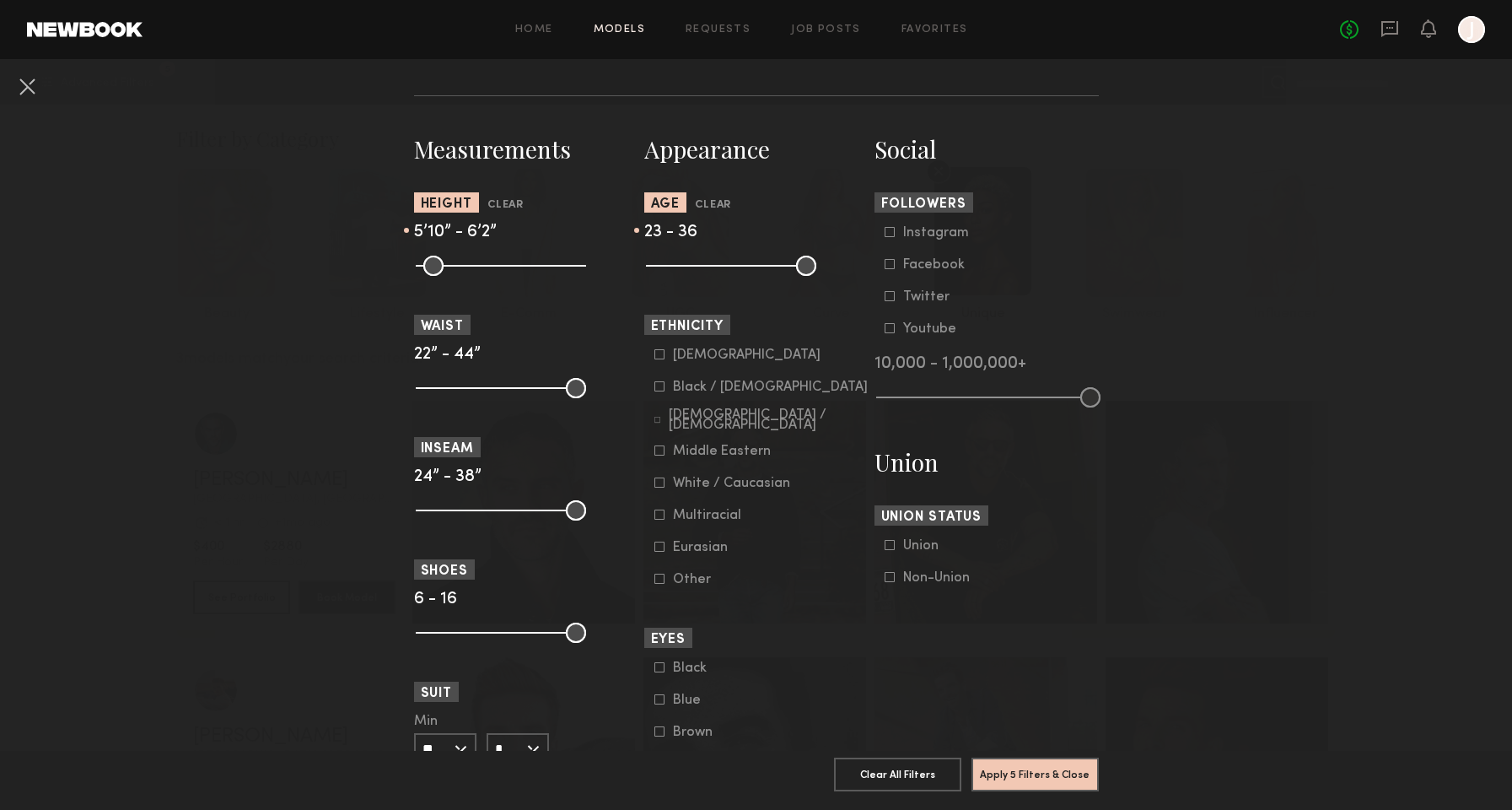
click at [509, 267] on input "range" at bounding box center [501, 266] width 170 height 21
click at [536, 266] on input "range" at bounding box center [501, 266] width 170 height 21
type input "**"
click at [529, 262] on input "range" at bounding box center [501, 266] width 170 height 21
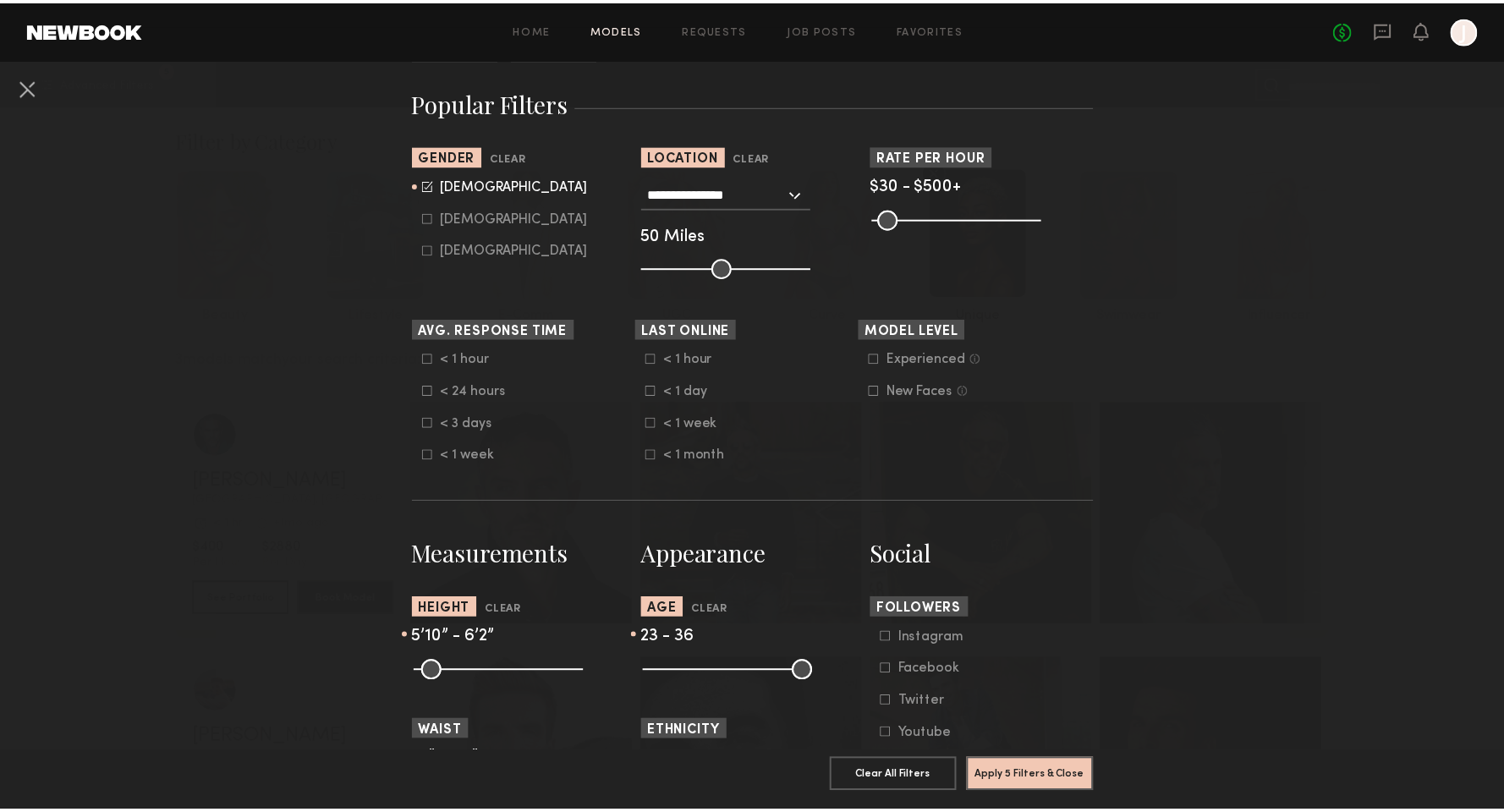
scroll to position [117, 0]
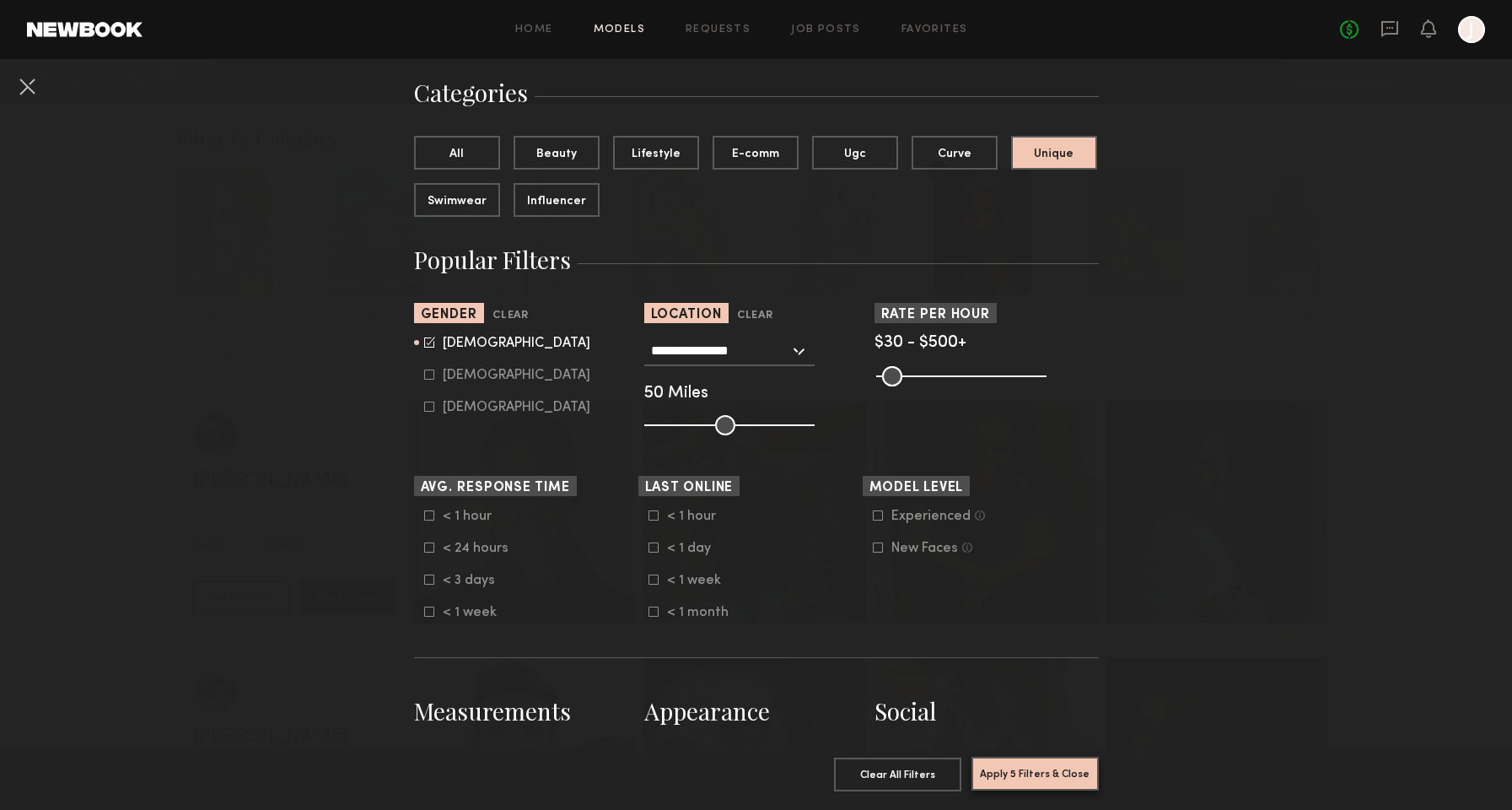
click at [1035, 758] on button "Apply 5 Filters & Close" at bounding box center [1035, 773] width 127 height 34
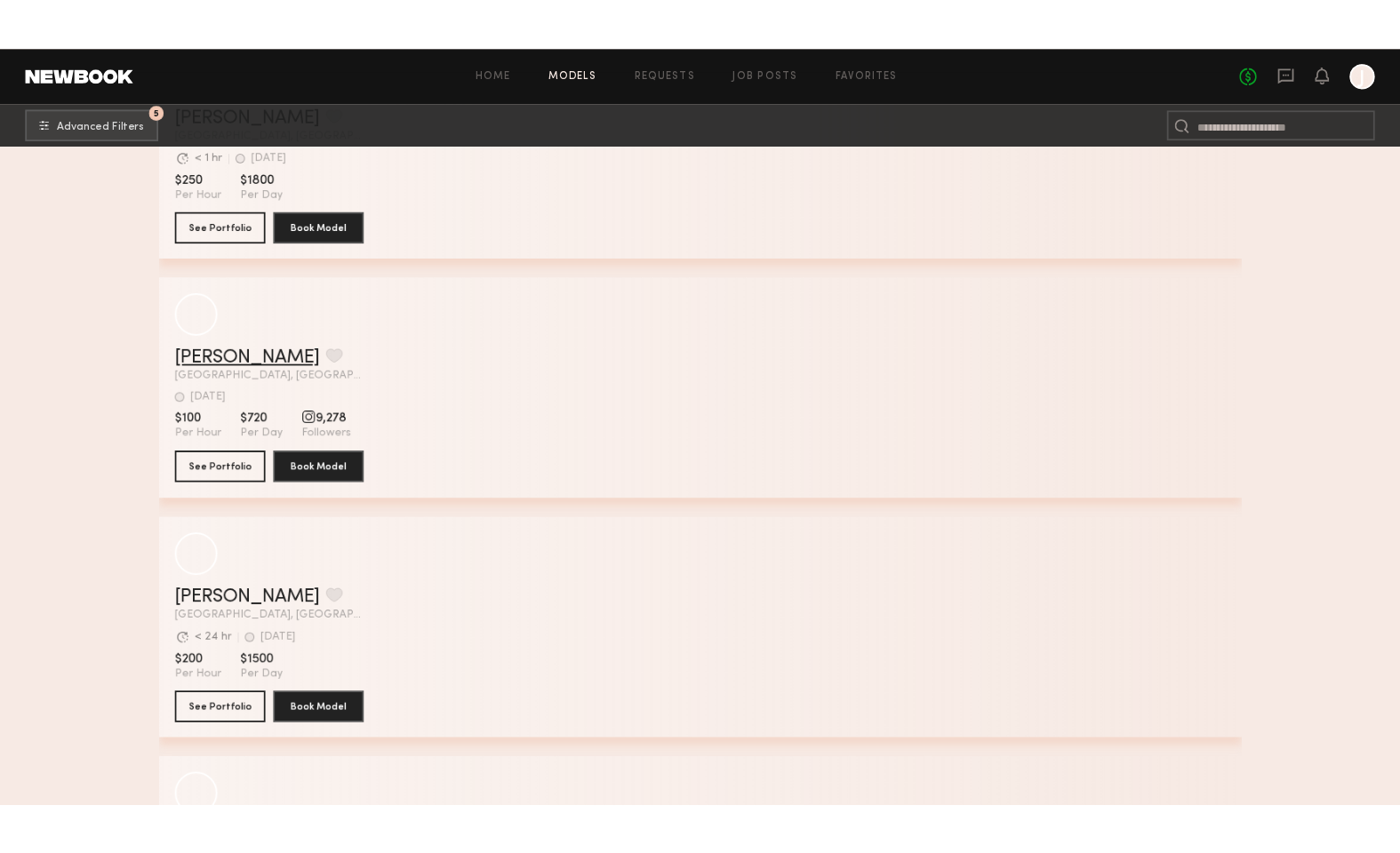
scroll to position [5105, 0]
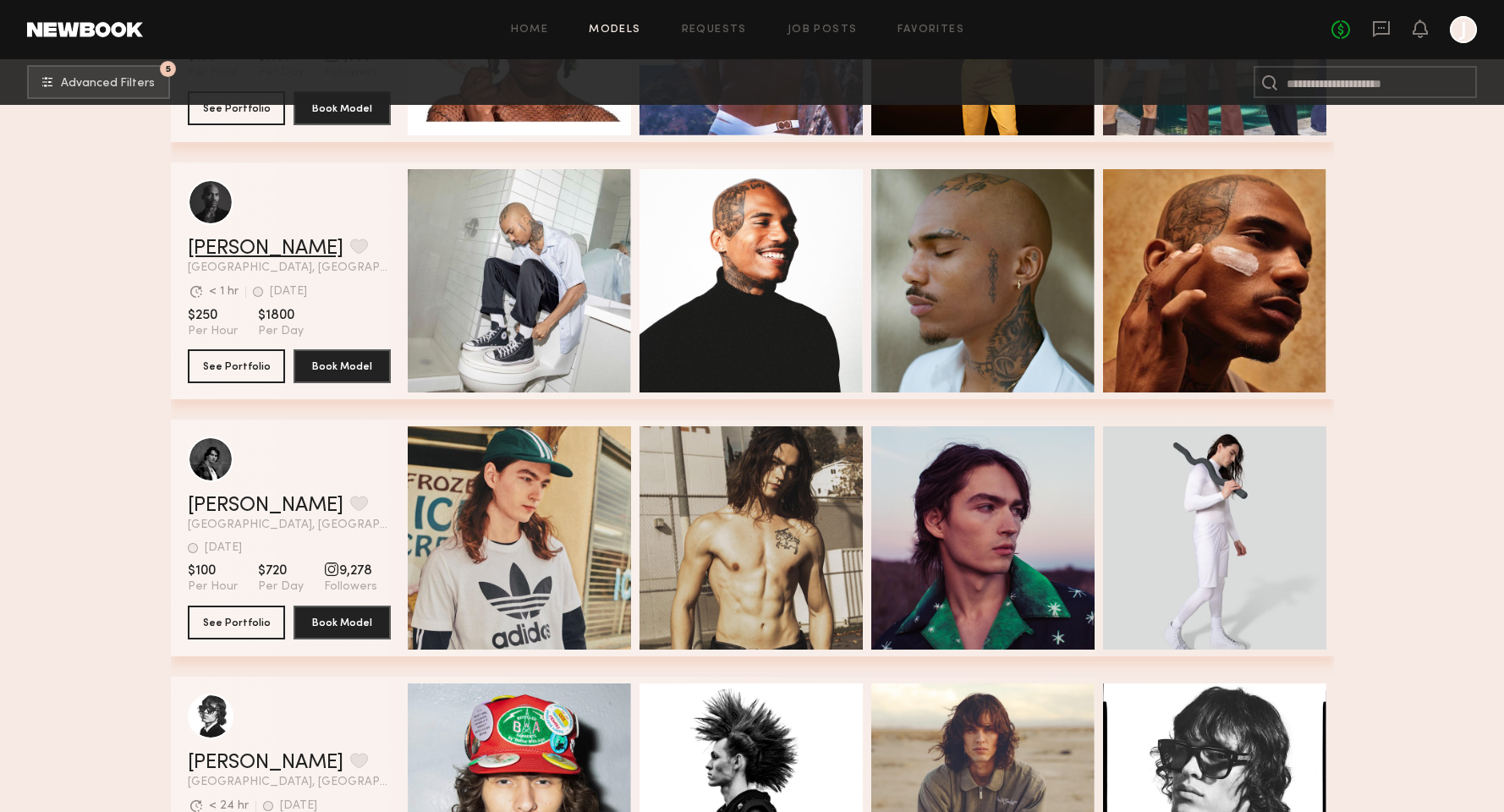
click at [246, 243] on link "Caleb E." at bounding box center [266, 249] width 156 height 21
click at [229, 249] on link "Caleb E." at bounding box center [266, 249] width 156 height 21
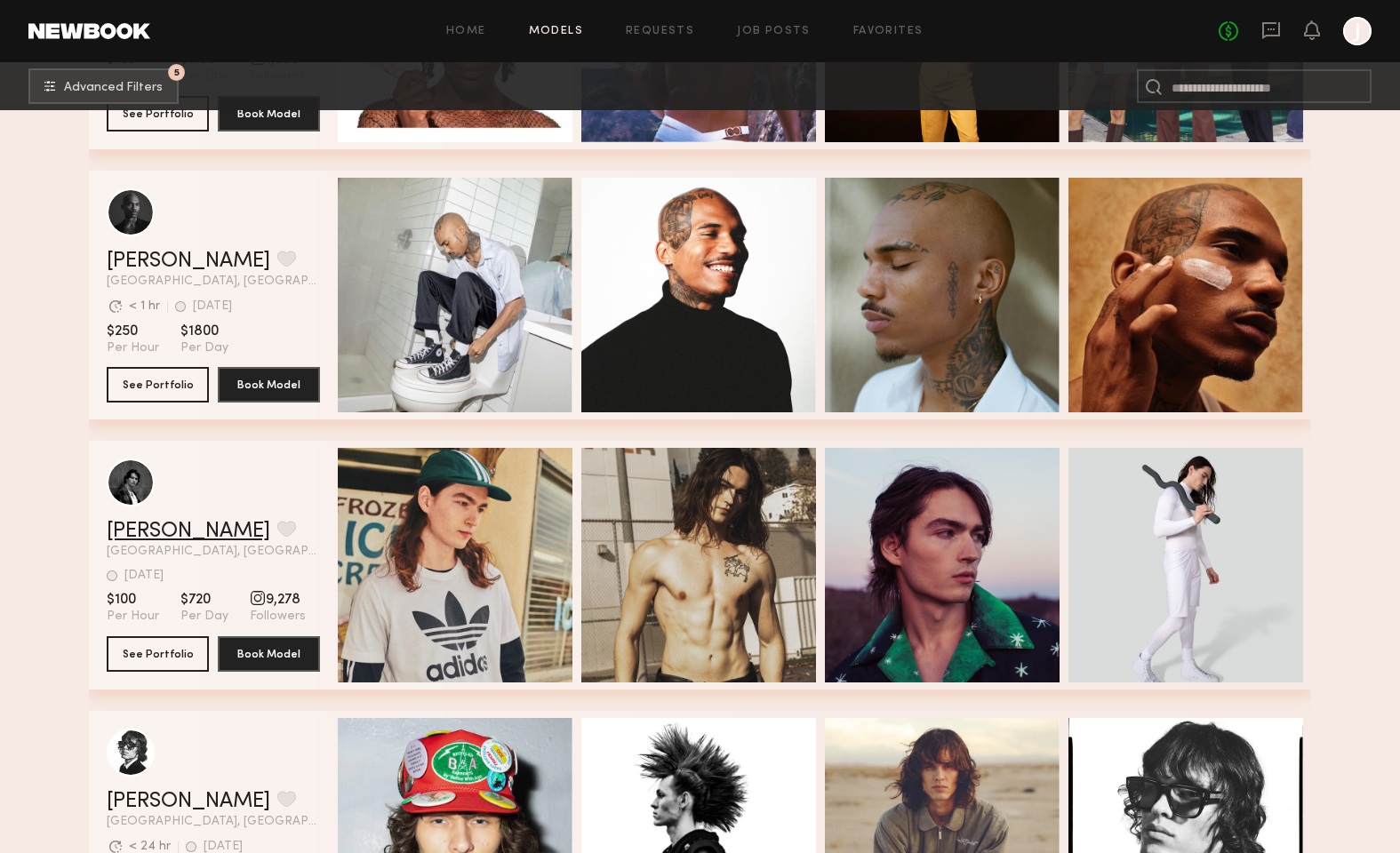
click at [211, 533] on link "Laurence M." at bounding box center [188, 532] width 164 height 22
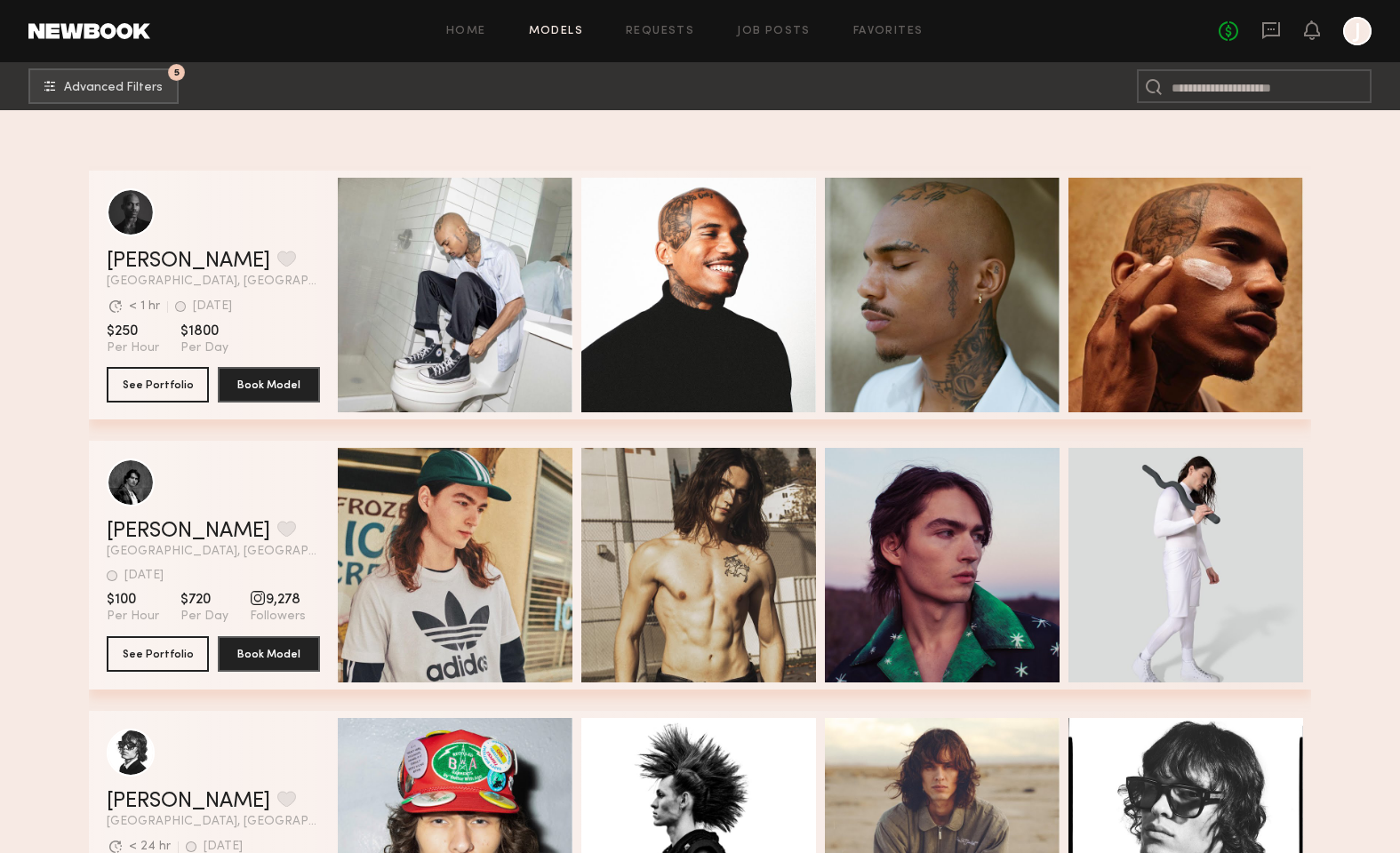
scroll to position [5694, 0]
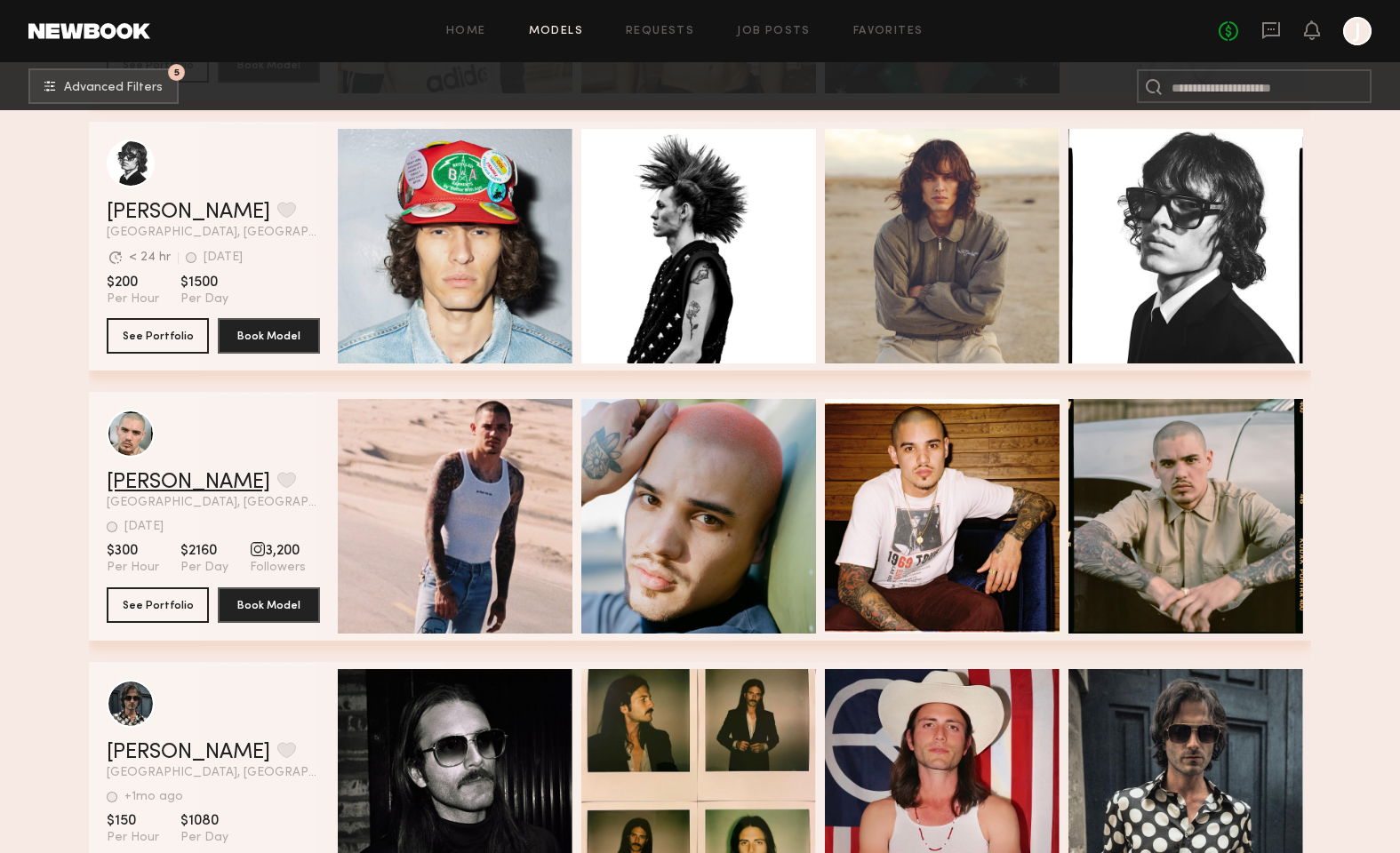
click at [168, 484] on link "Anthony F." at bounding box center [188, 482] width 164 height 22
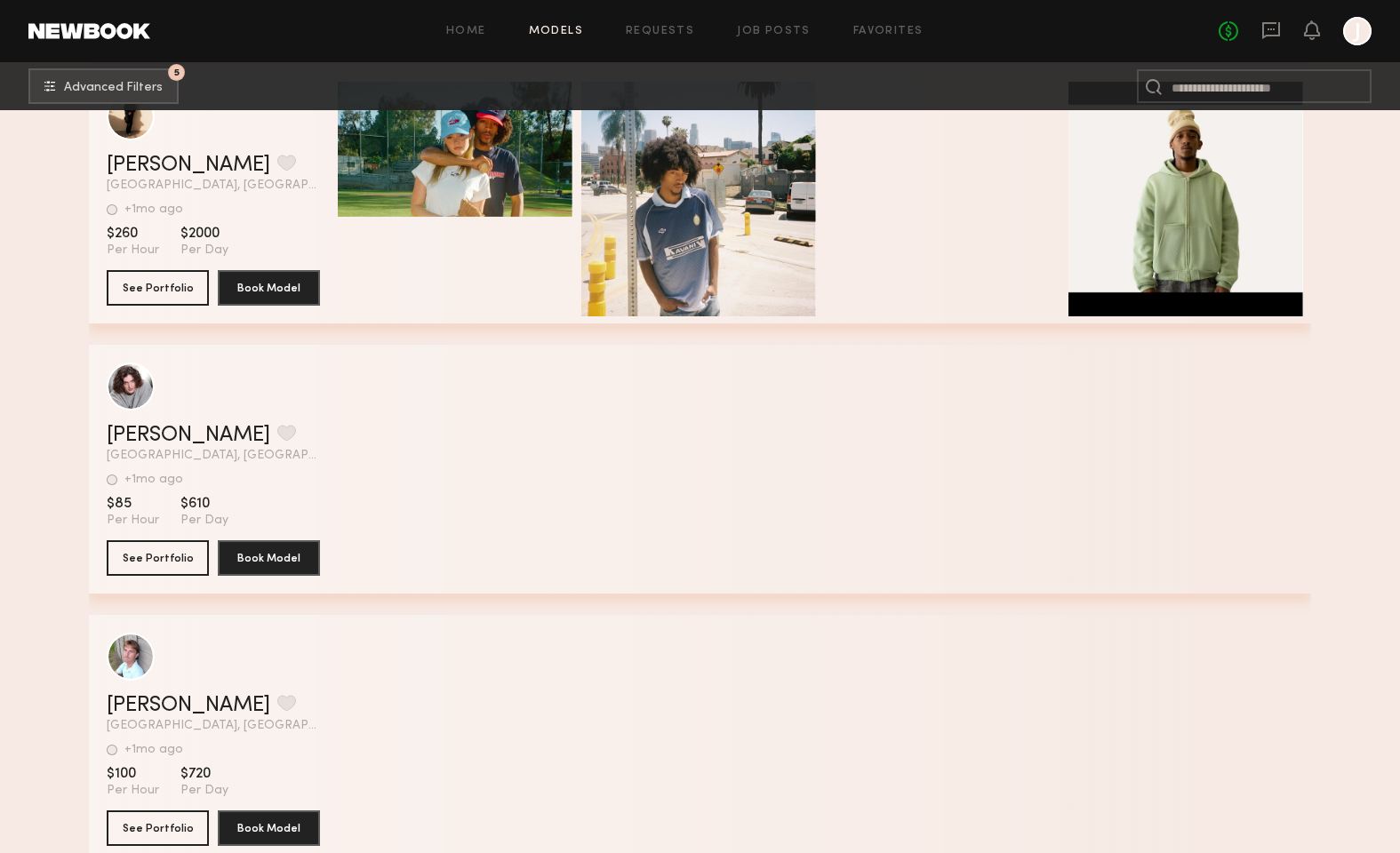
scroll to position [16933, 0]
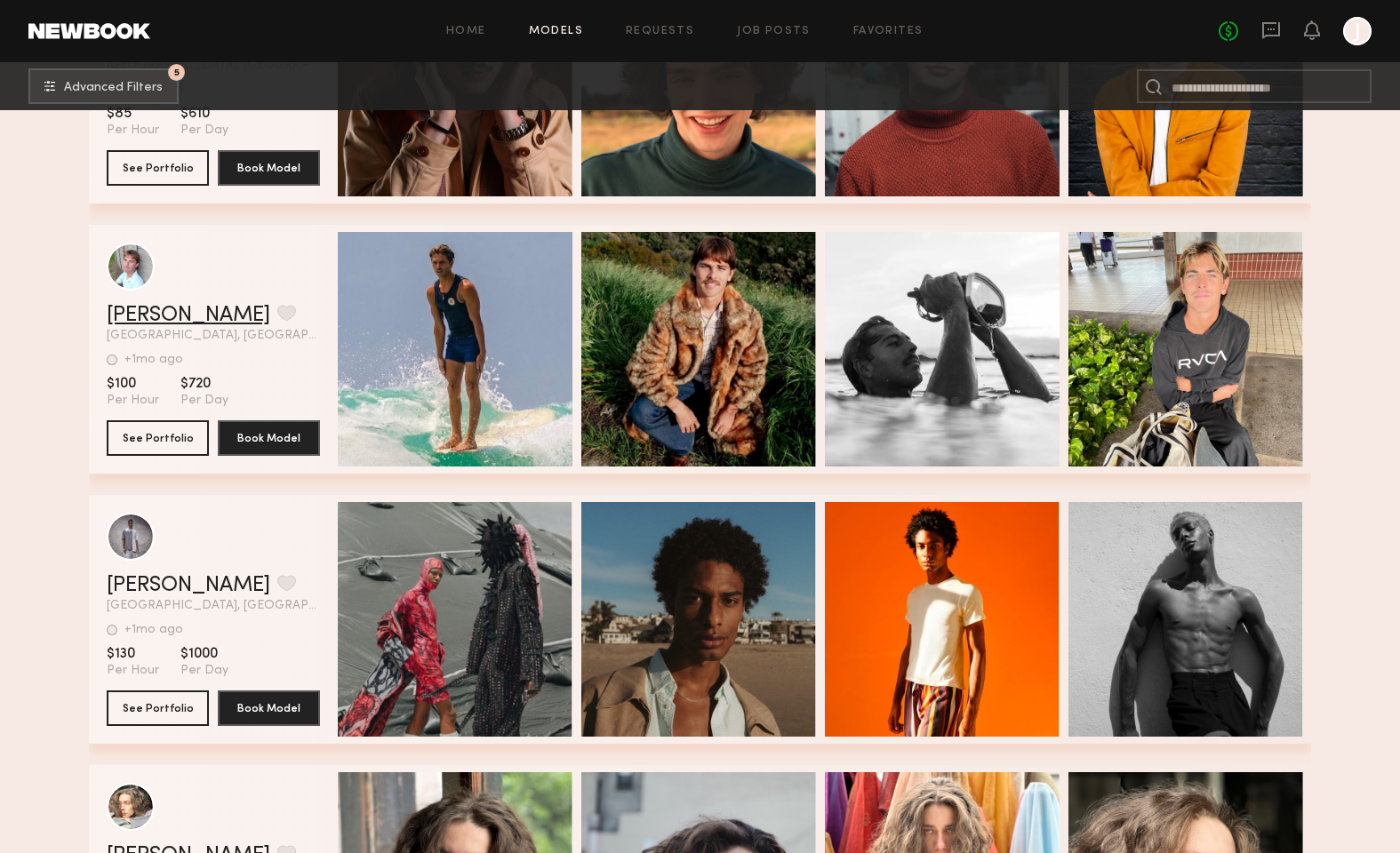
click at [165, 321] on link "David V." at bounding box center [188, 316] width 164 height 22
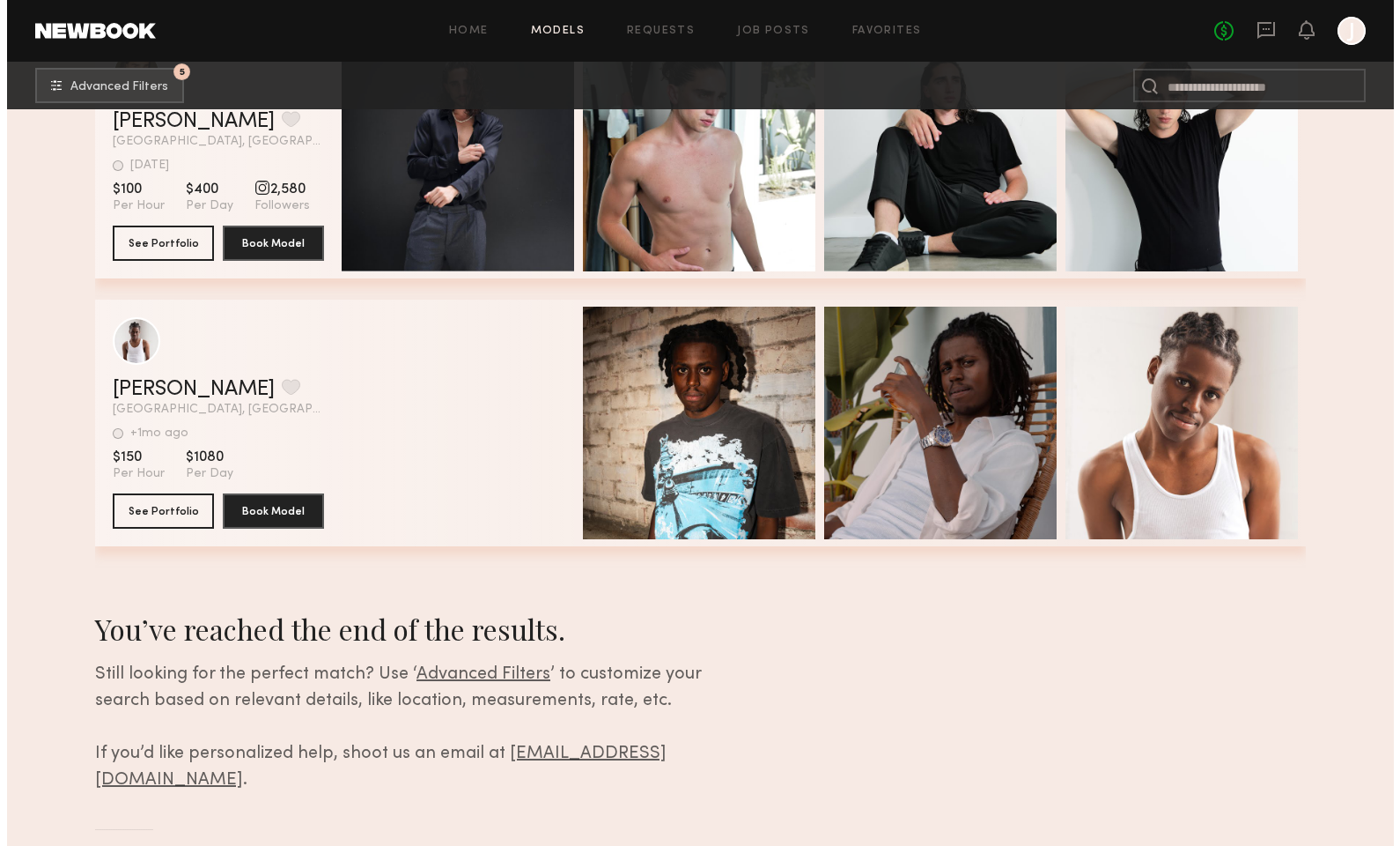
scroll to position [18757, 0]
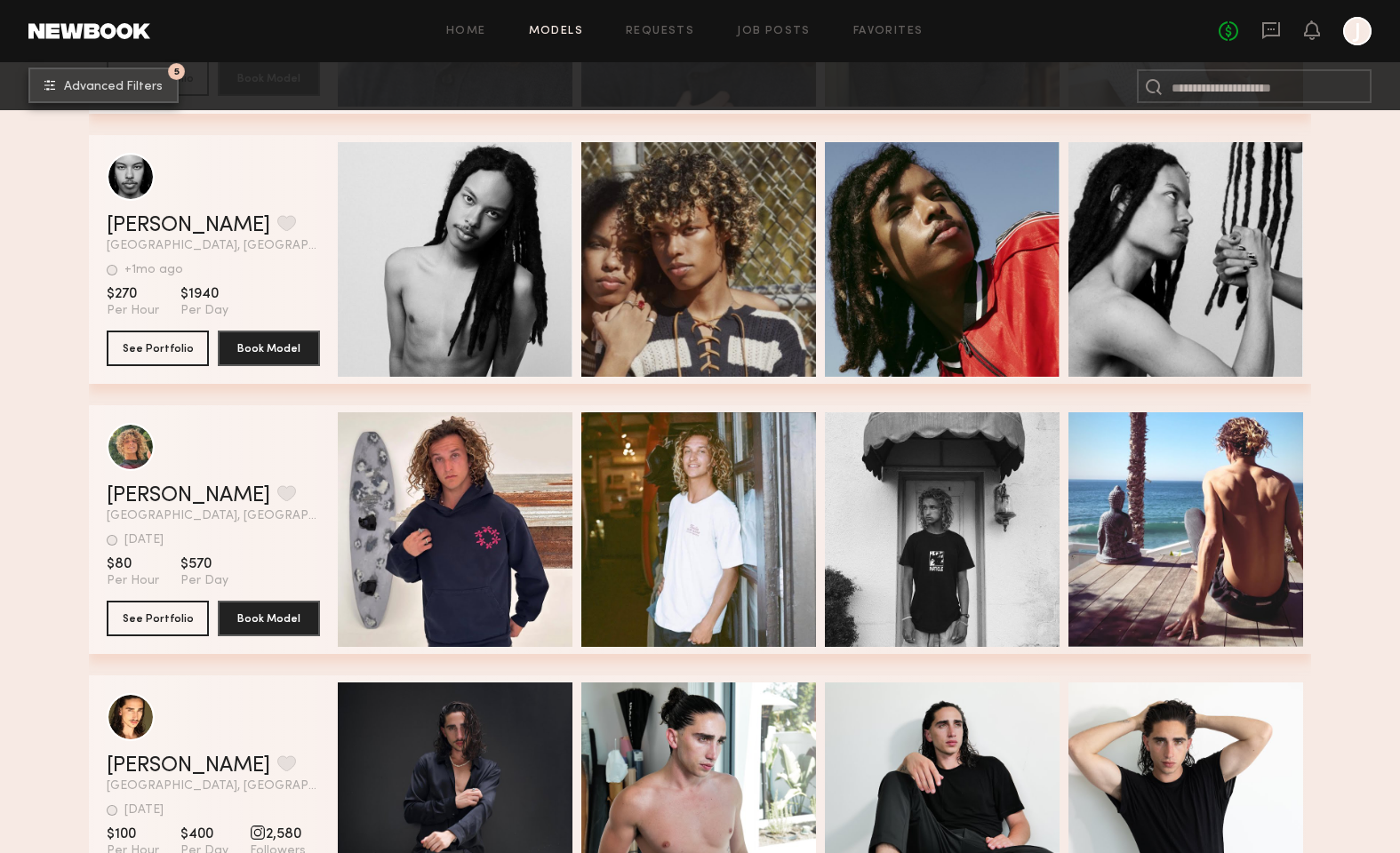
click at [138, 83] on span "Advanced Filters" at bounding box center [113, 87] width 99 height 13
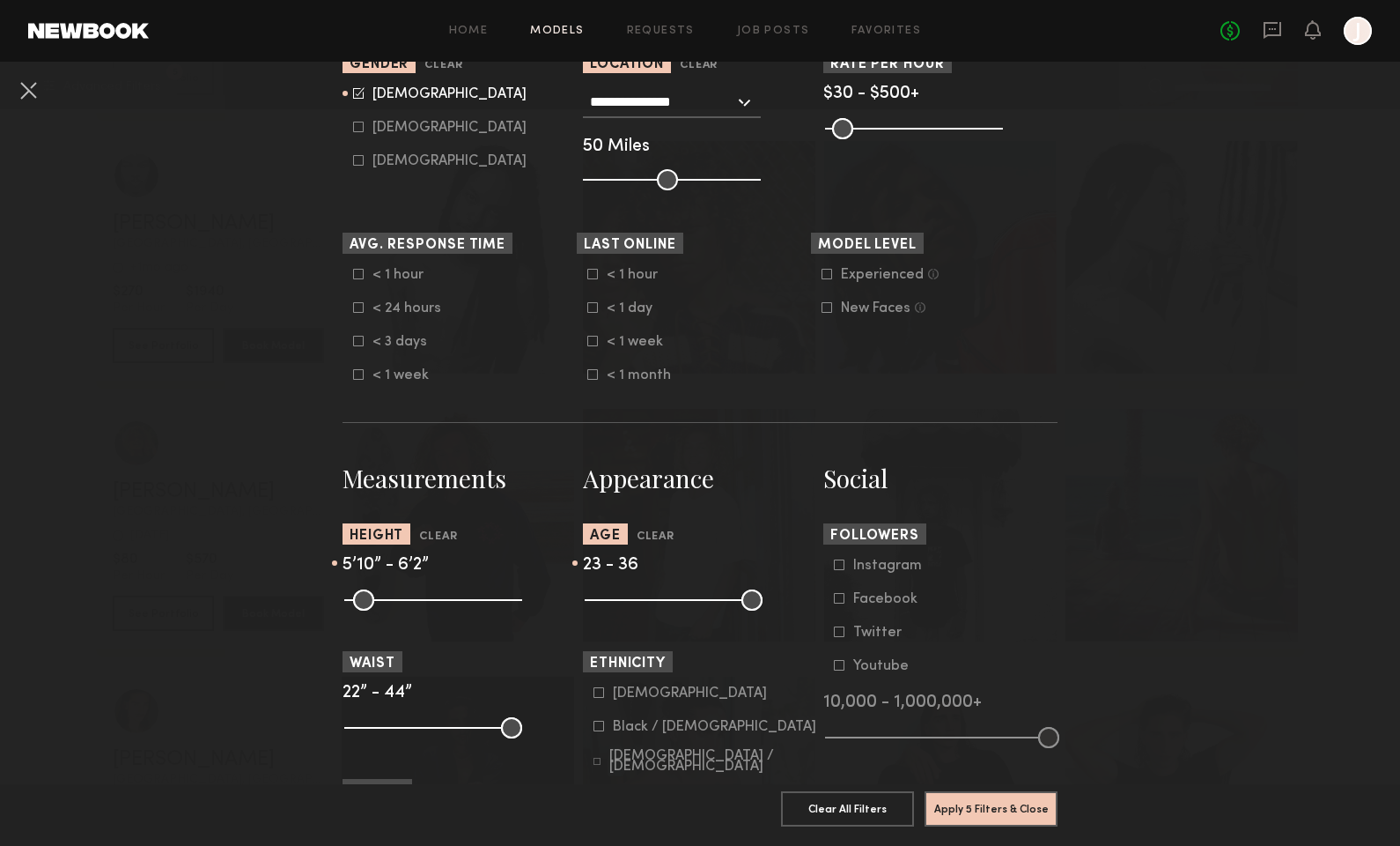
scroll to position [450, 0]
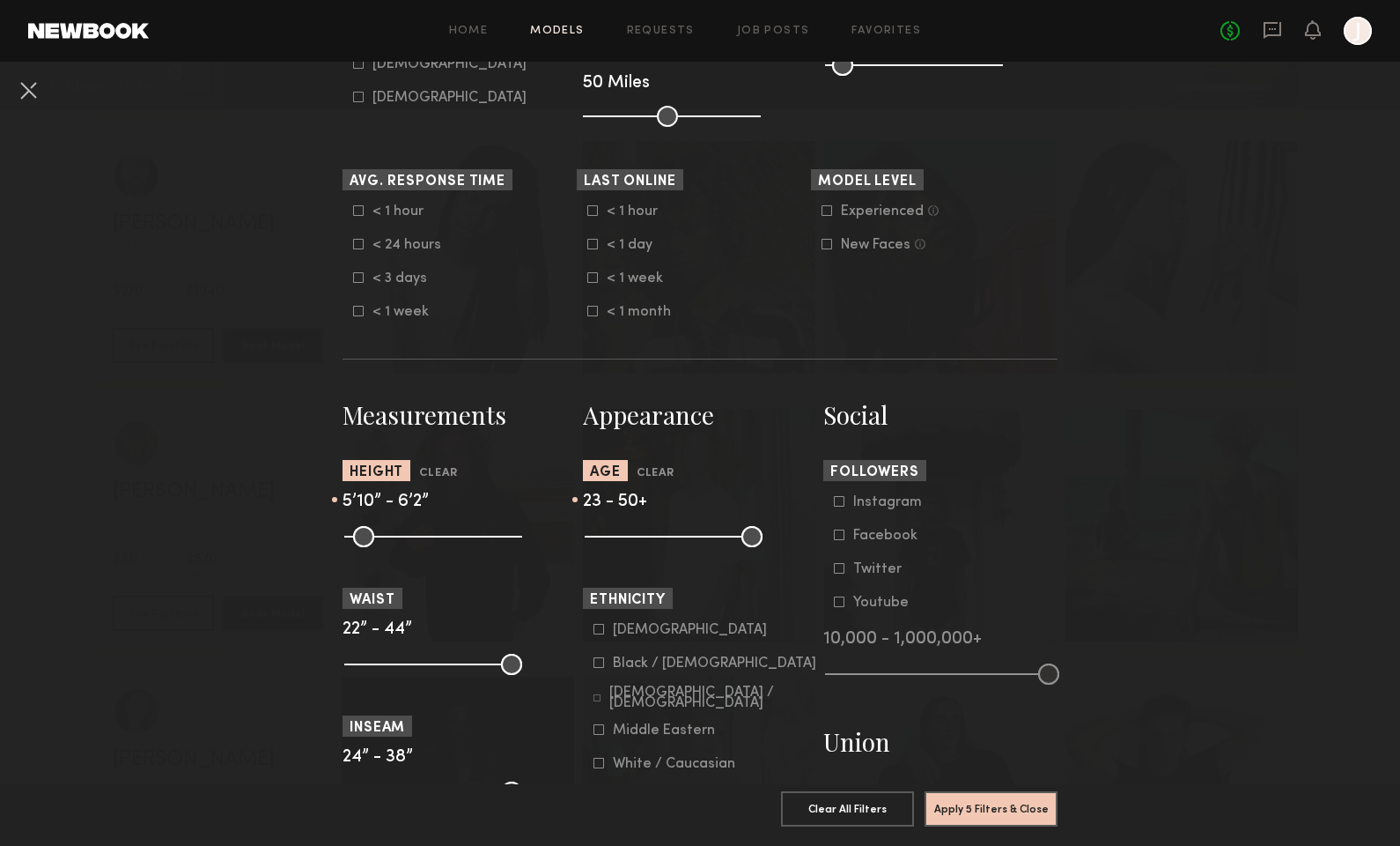
drag, startPoint x: 678, startPoint y: 539, endPoint x: 762, endPoint y: 542, distance: 84.1
type input "**"
drag, startPoint x: 661, startPoint y: 536, endPoint x: 745, endPoint y: 529, distance: 84.3
type input "**"
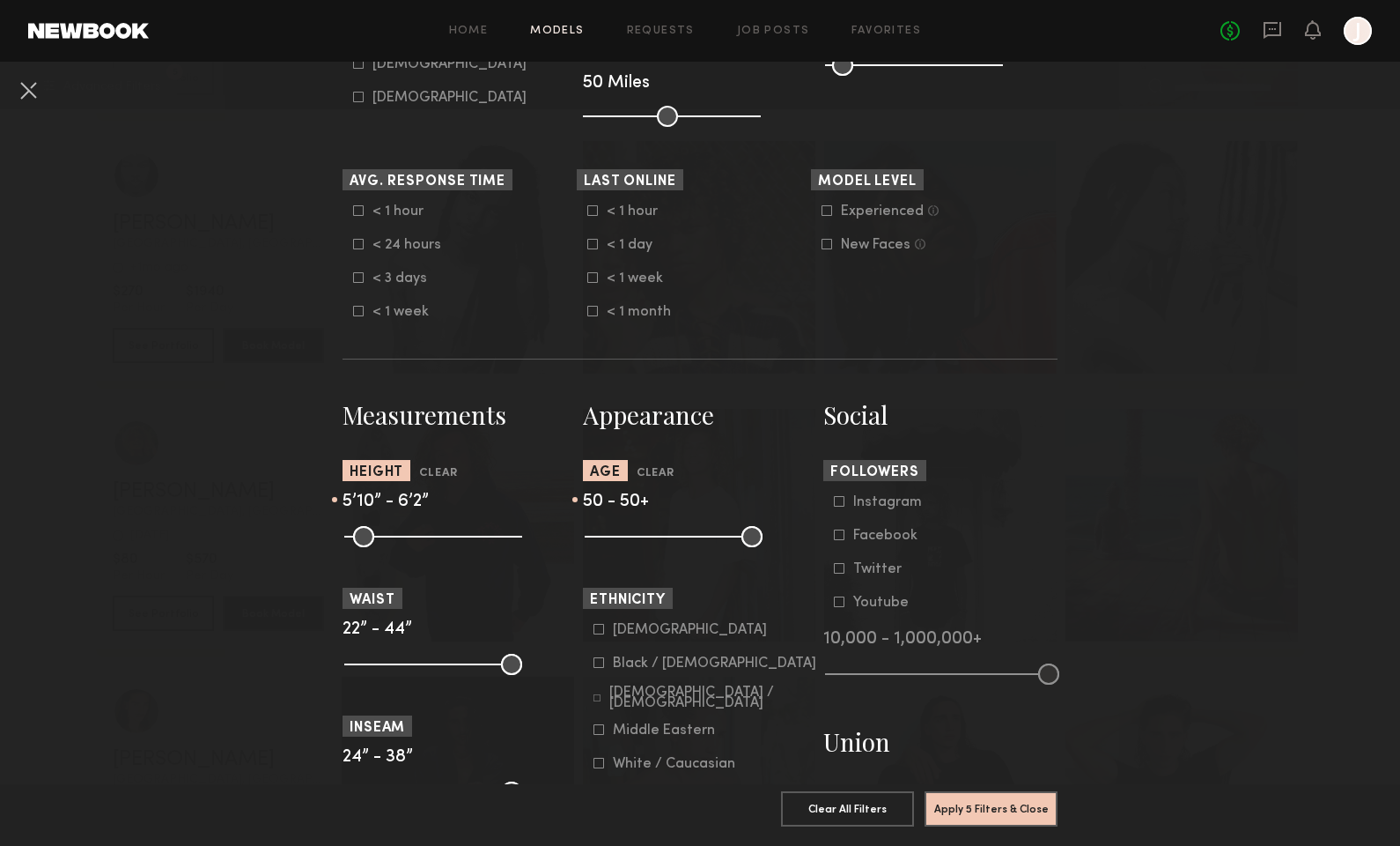
click at [745, 529] on common-range-minmax at bounding box center [672, 535] width 178 height 22
drag, startPoint x: 448, startPoint y: 537, endPoint x: 437, endPoint y: 537, distance: 11.0
type input "**"
click at [437, 537] on input "range" at bounding box center [433, 537] width 178 height 22
type input "**"
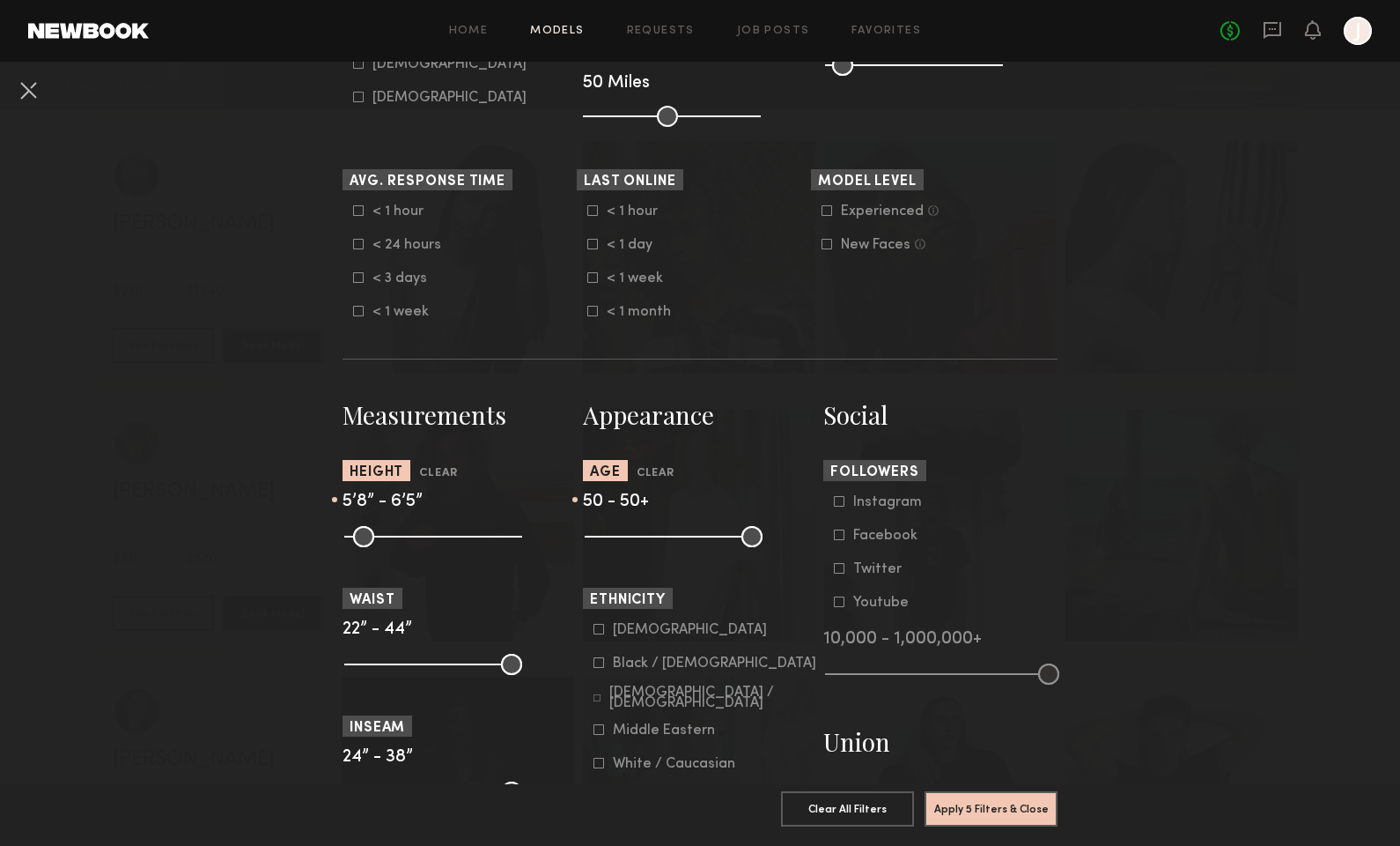
click at [473, 538] on input "range" at bounding box center [433, 537] width 178 height 22
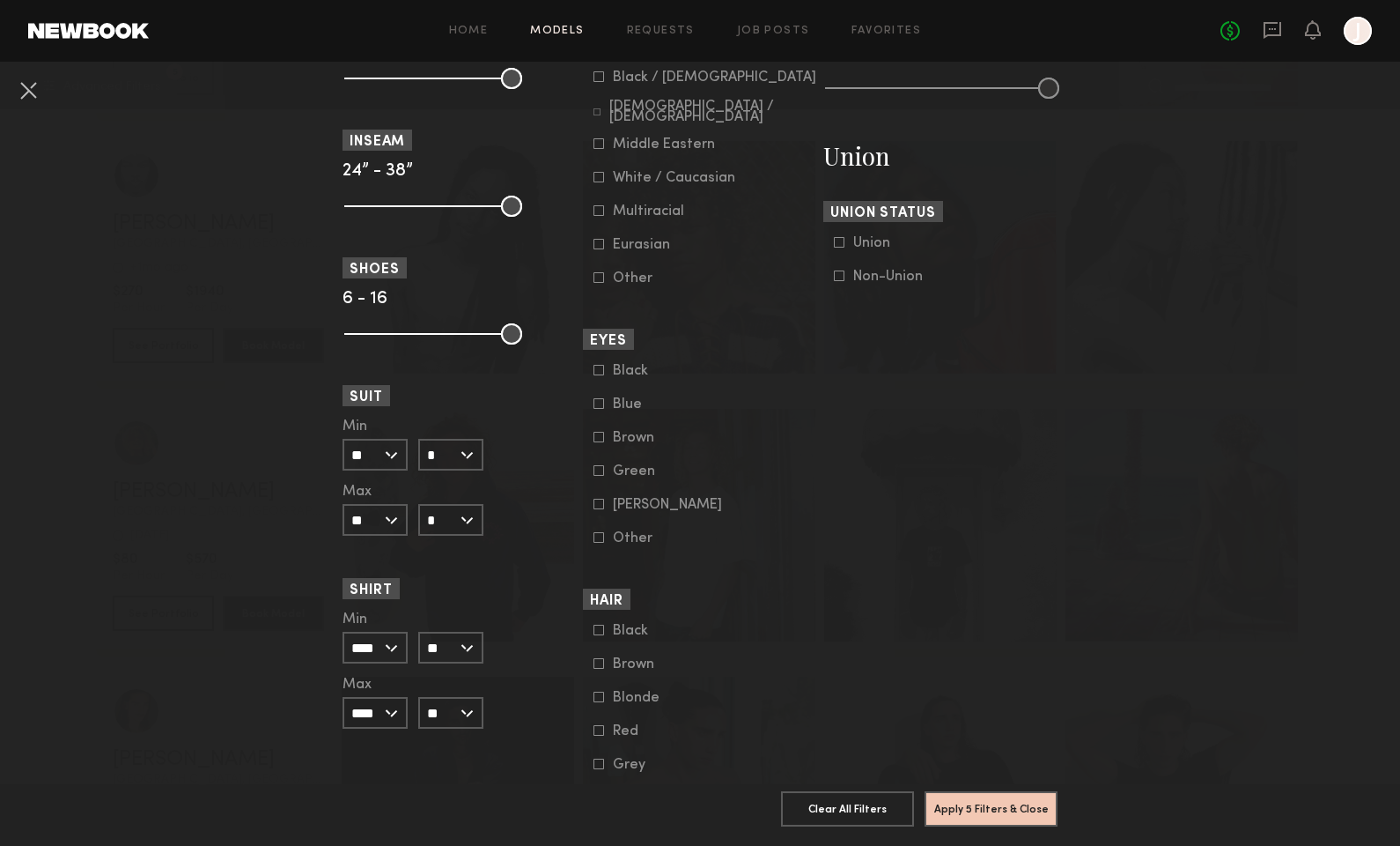
scroll to position [1161, 0]
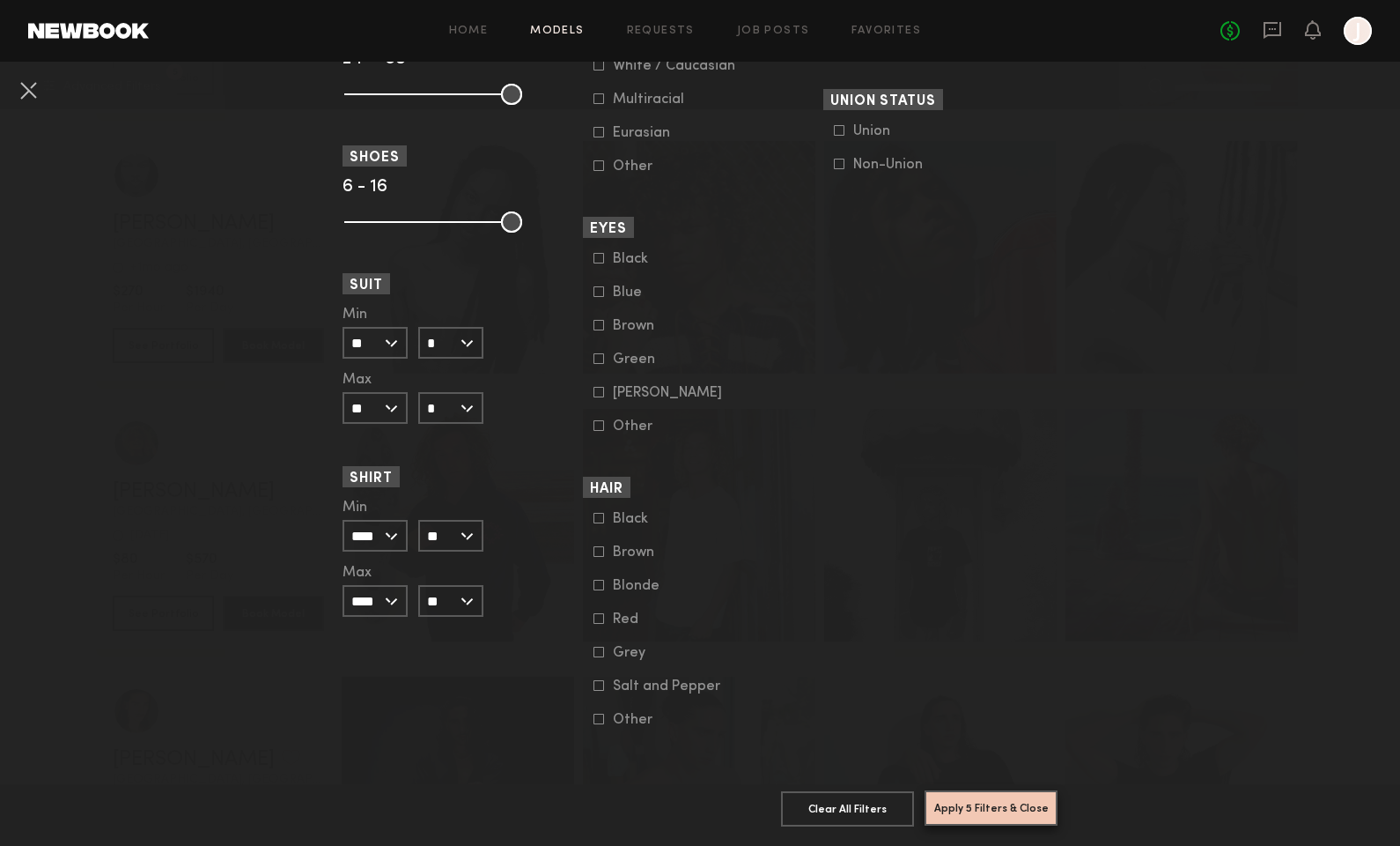
click at [961, 795] on button "Apply 5 Filters & Close" at bounding box center [991, 808] width 133 height 35
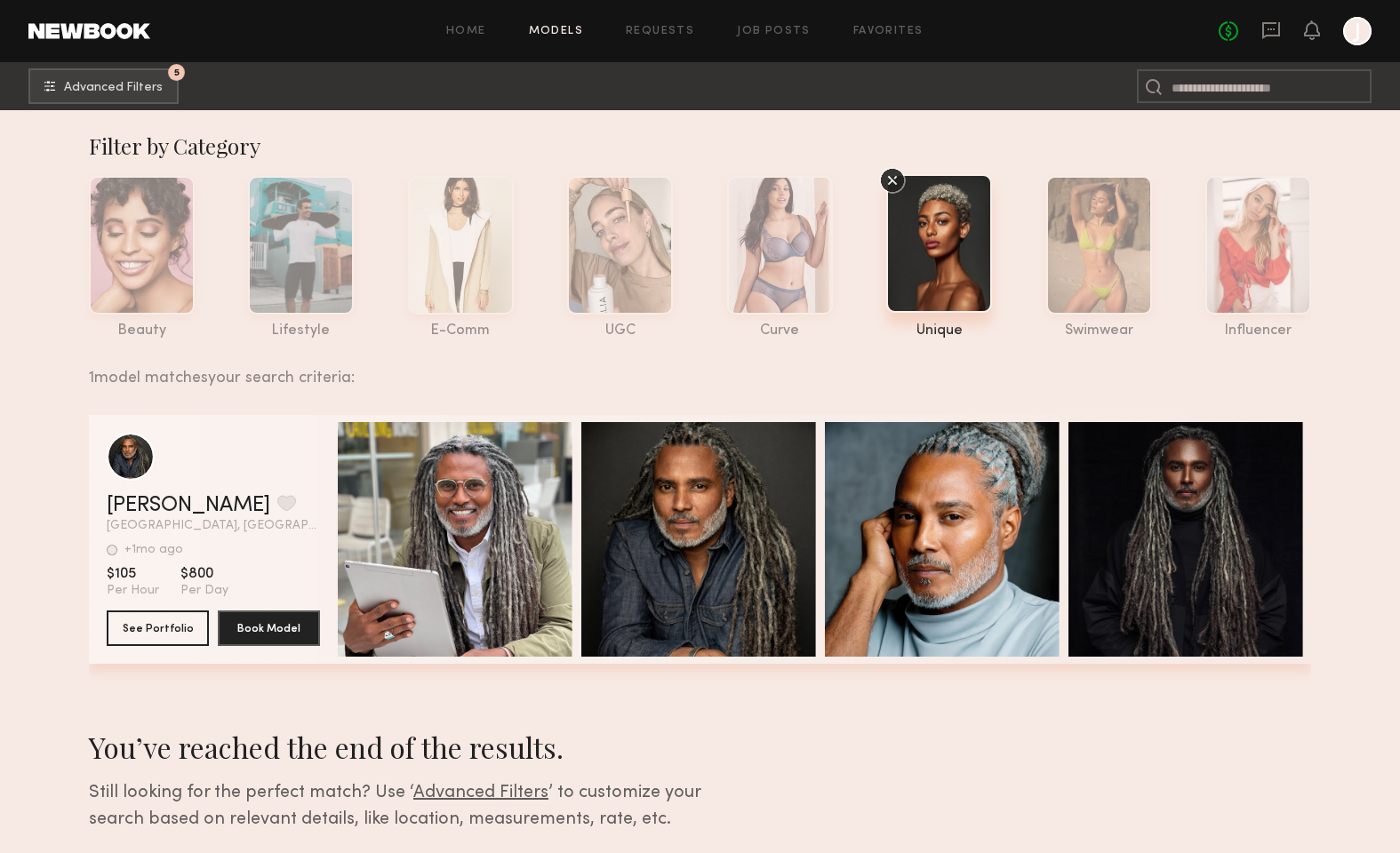
click at [154, 142] on div "Filter by Category" at bounding box center [700, 145] width 1222 height 29
click at [169, 84] on button "5 Advanced Filters" at bounding box center [104, 85] width 150 height 36
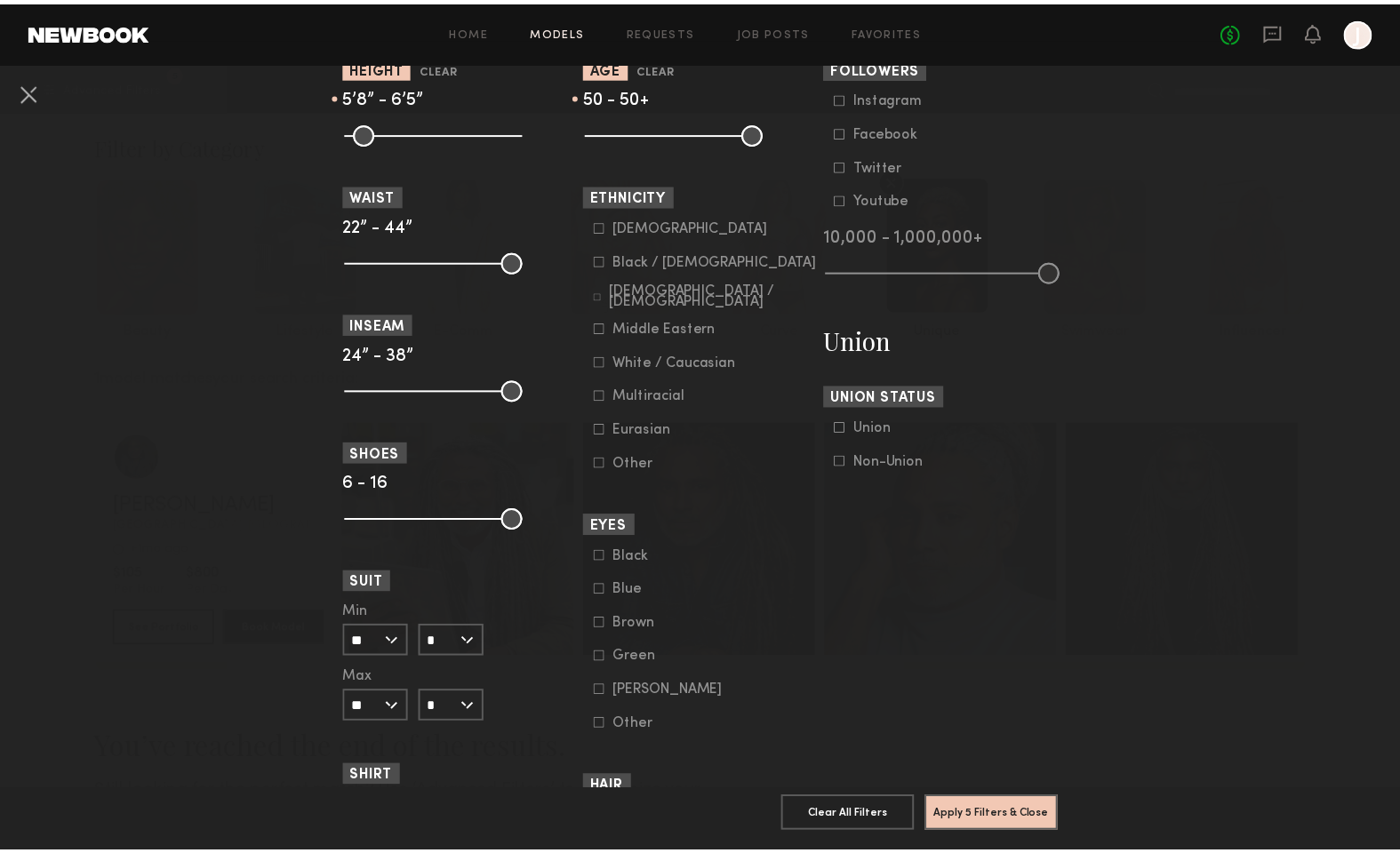
scroll to position [698, 0]
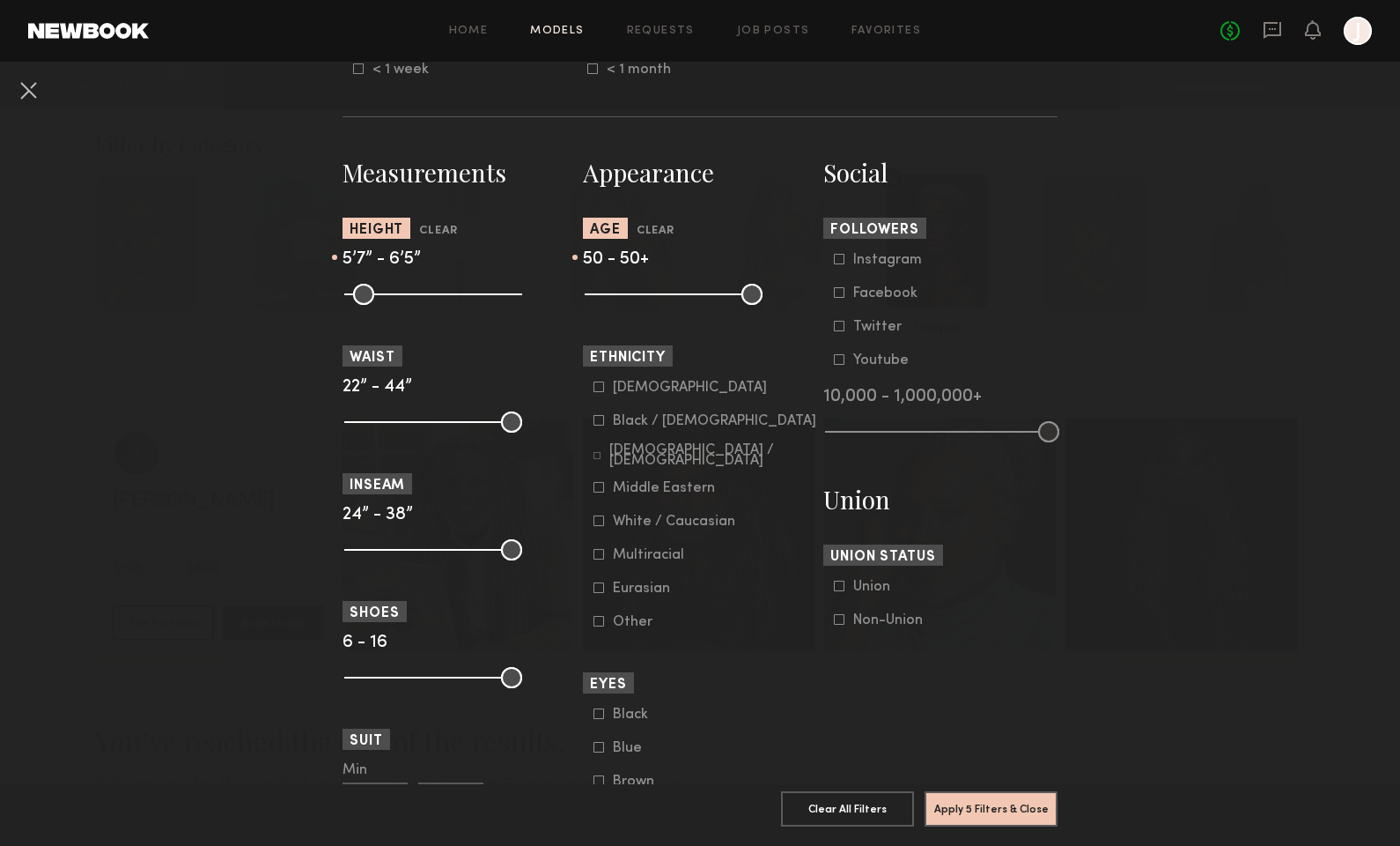
type input "**"
click at [431, 292] on input "range" at bounding box center [433, 294] width 178 height 22
type input "**"
click at [466, 291] on input "range" at bounding box center [433, 294] width 178 height 22
drag, startPoint x: 744, startPoint y: 290, endPoint x: 609, endPoint y: 296, distance: 135.1
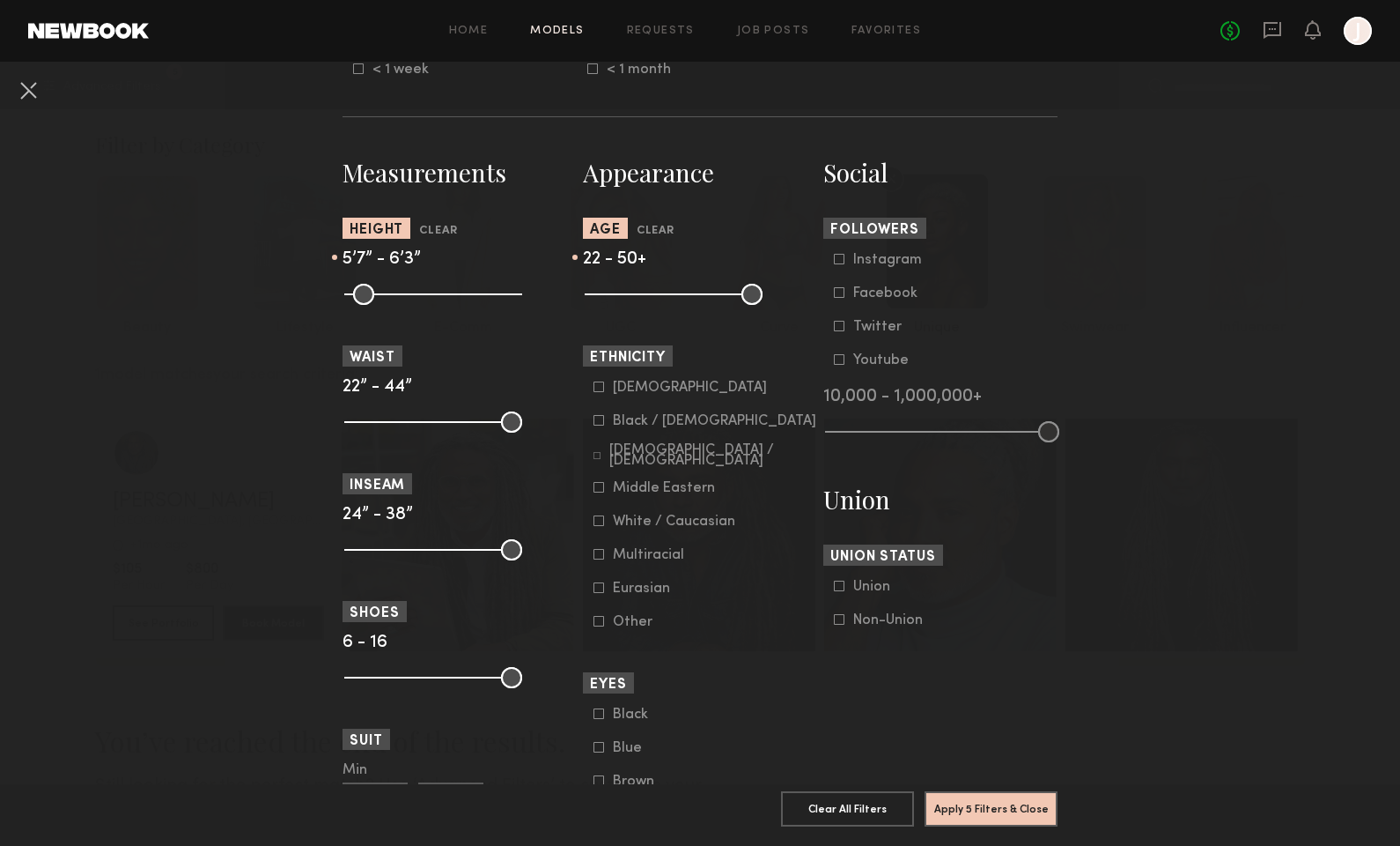
type input "**"
click at [609, 296] on input "range" at bounding box center [674, 294] width 178 height 22
drag, startPoint x: 741, startPoint y: 293, endPoint x: 671, endPoint y: 297, distance: 70.1
type input "**"
click at [671, 297] on input "range" at bounding box center [674, 294] width 178 height 22
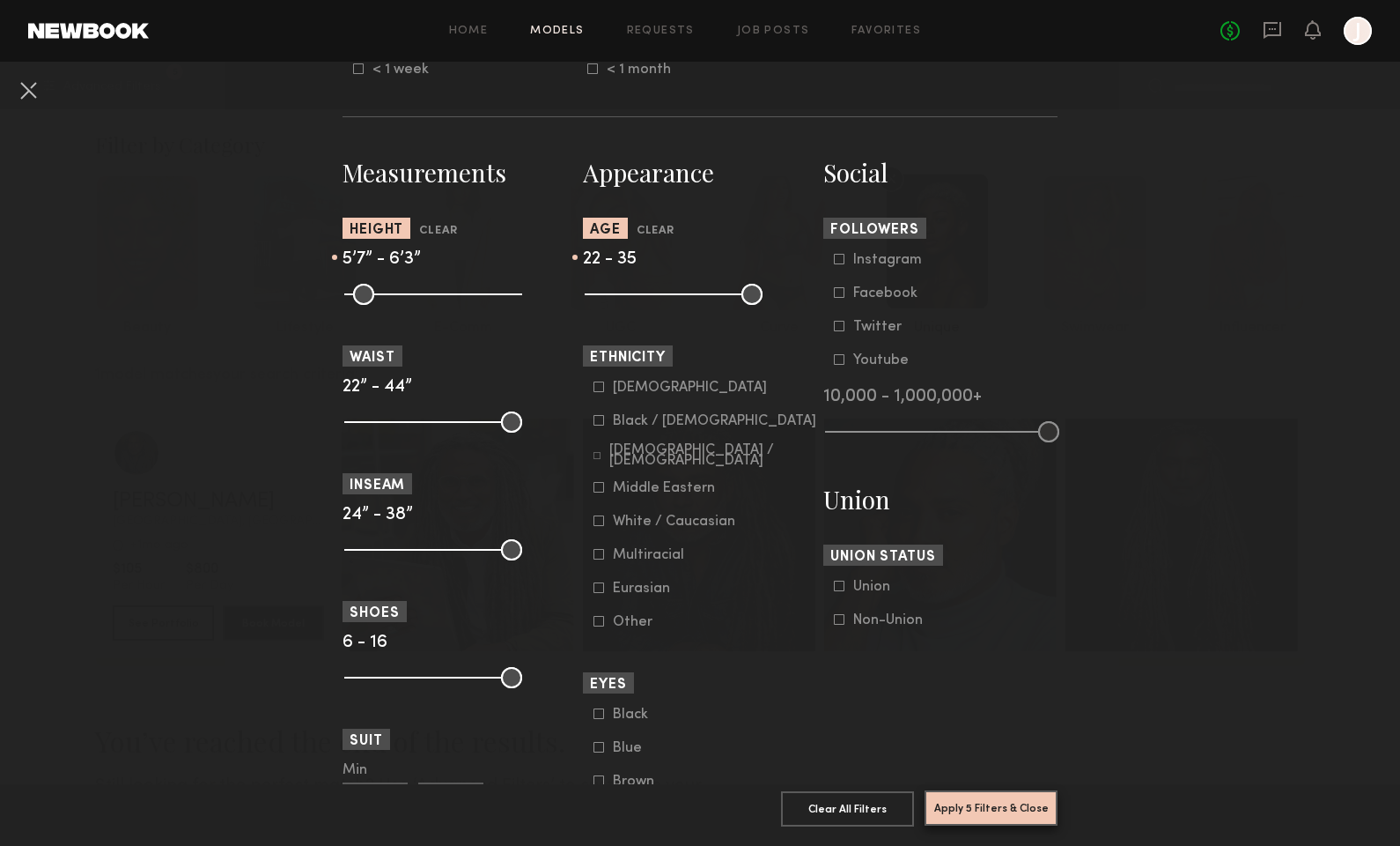
click at [971, 790] on button "Apply 5 Filters & Close" at bounding box center [991, 808] width 133 height 35
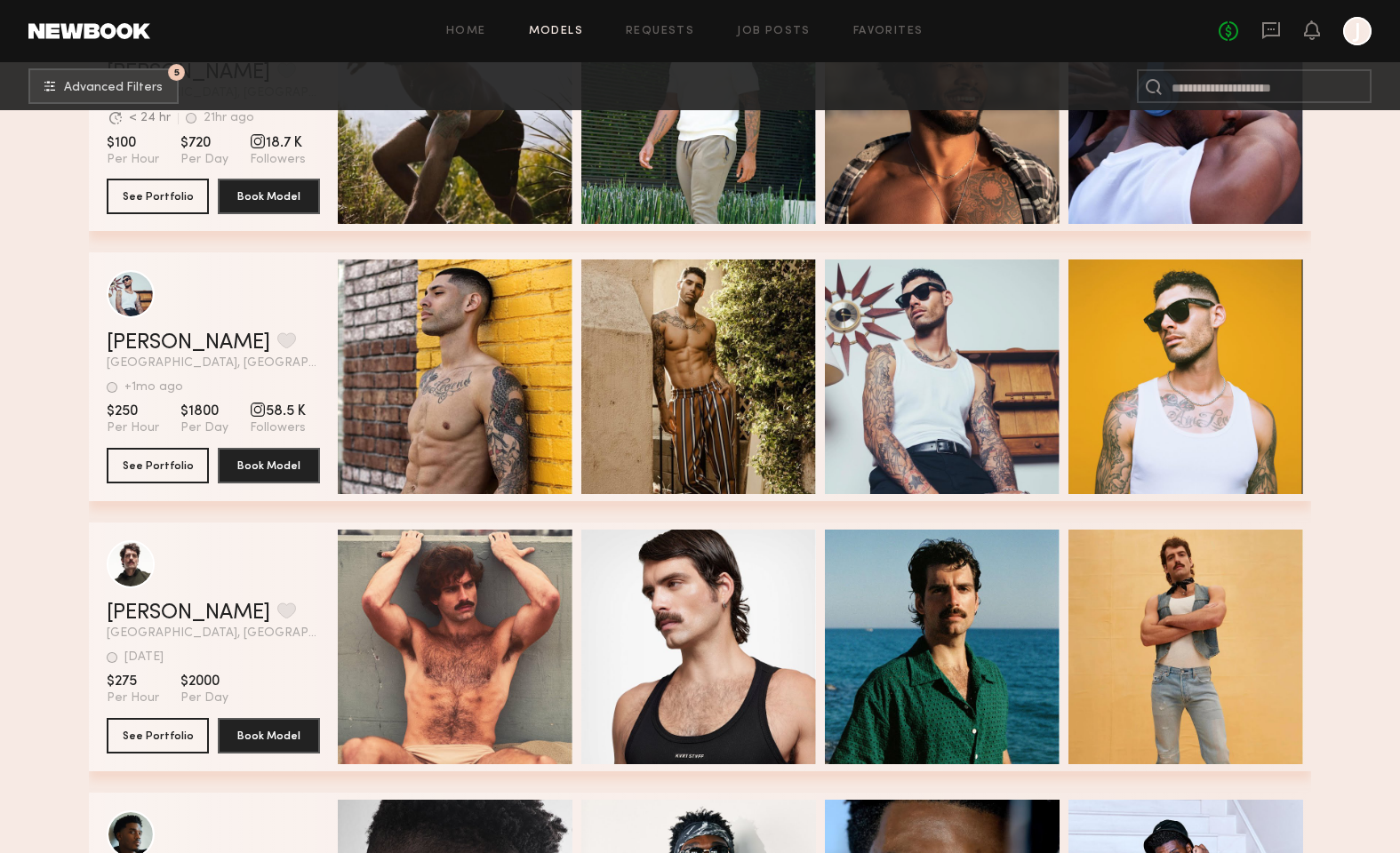
scroll to position [12466, 0]
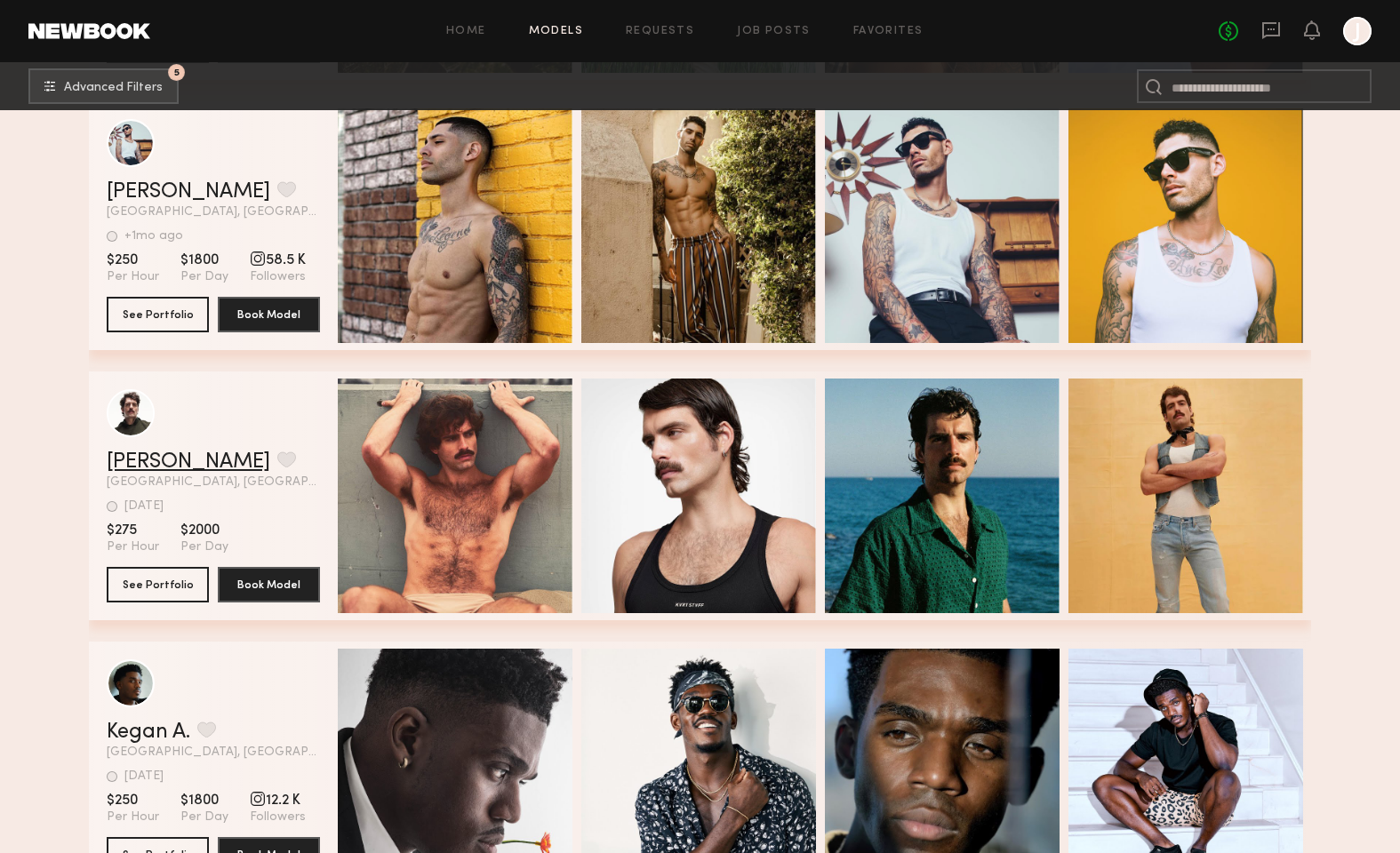
click at [131, 458] on link "Dan L." at bounding box center [188, 462] width 164 height 22
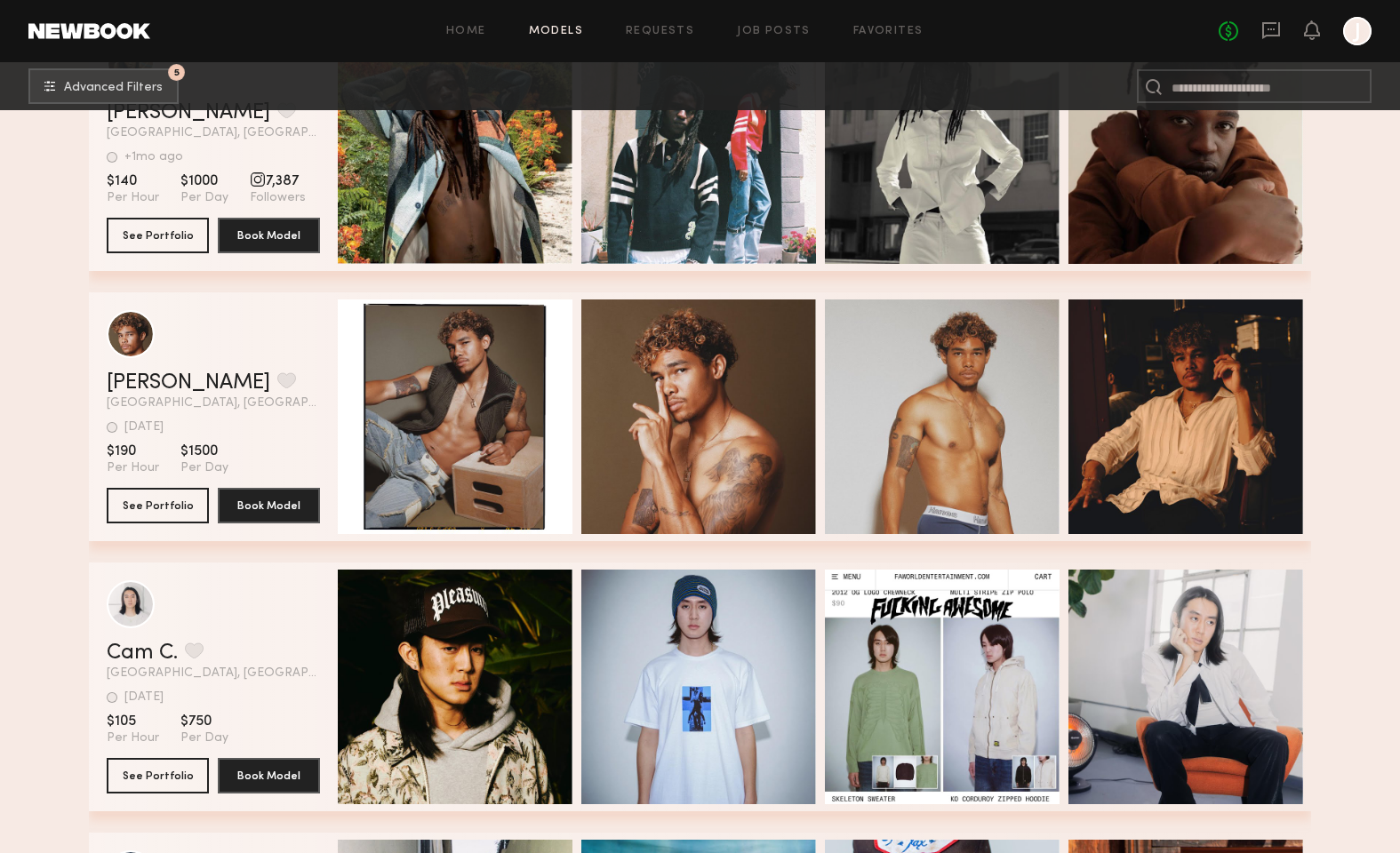
scroll to position [17211, 0]
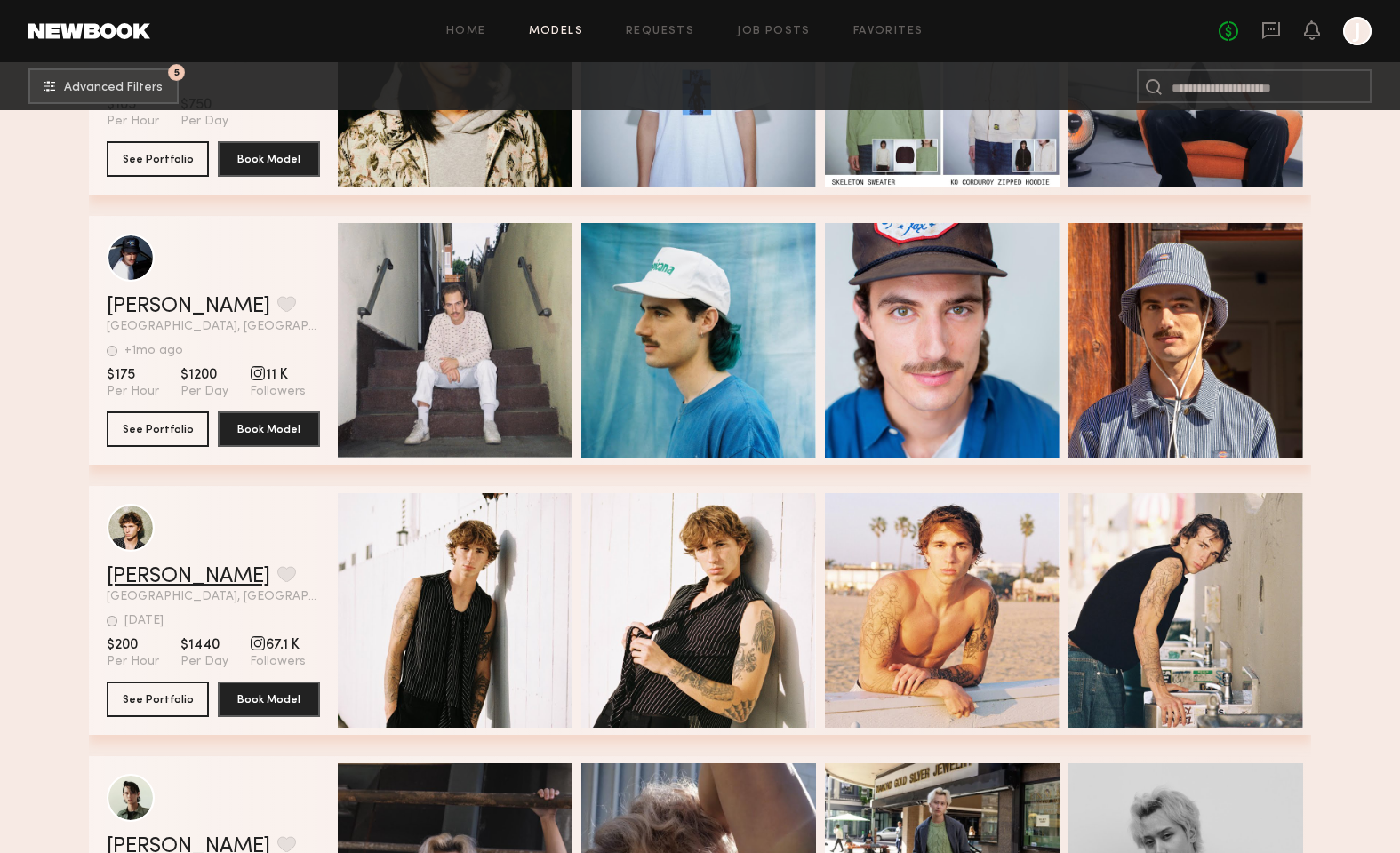
click at [143, 571] on link "[PERSON_NAME]" at bounding box center [188, 577] width 164 height 22
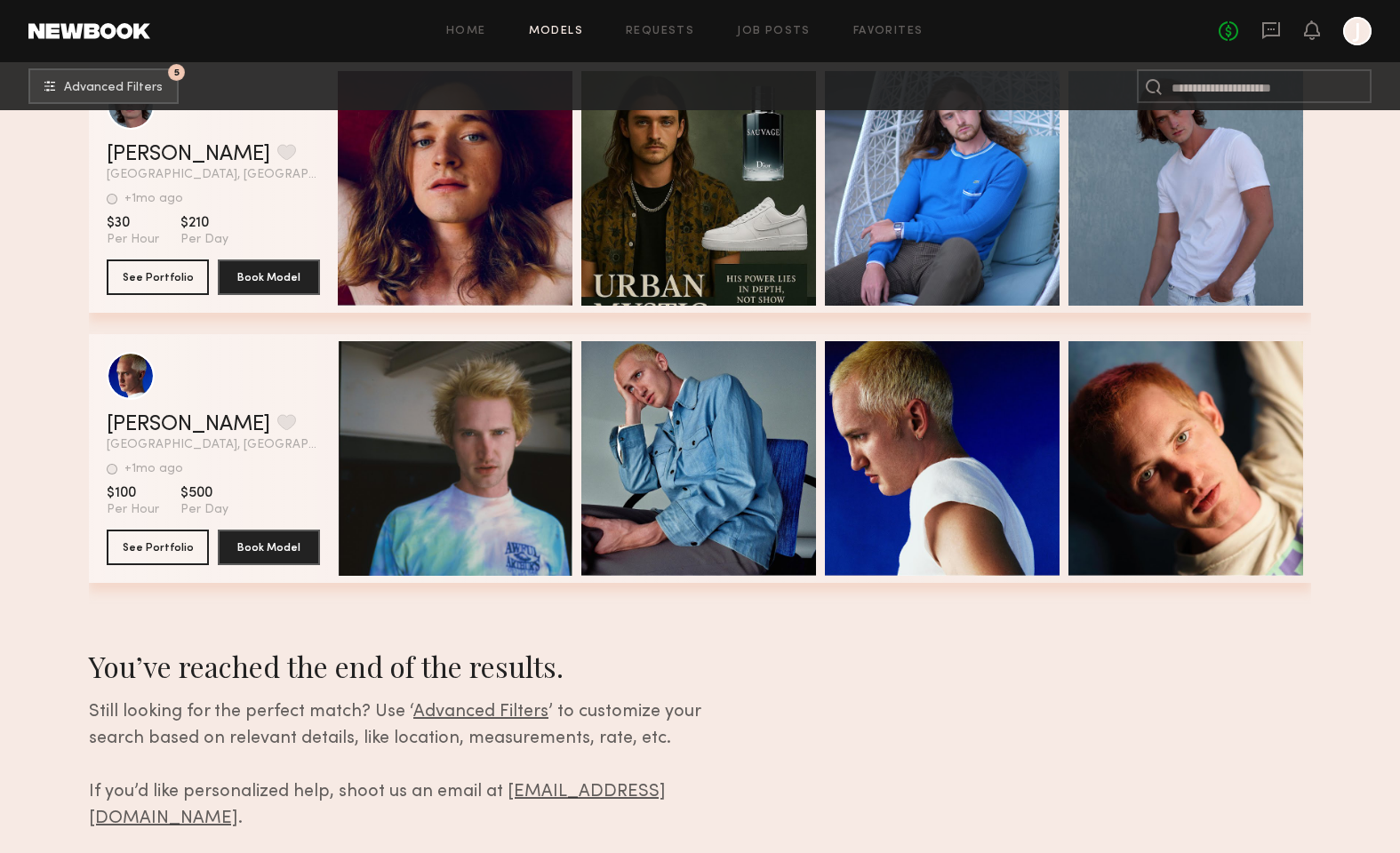
scroll to position [23336, 0]
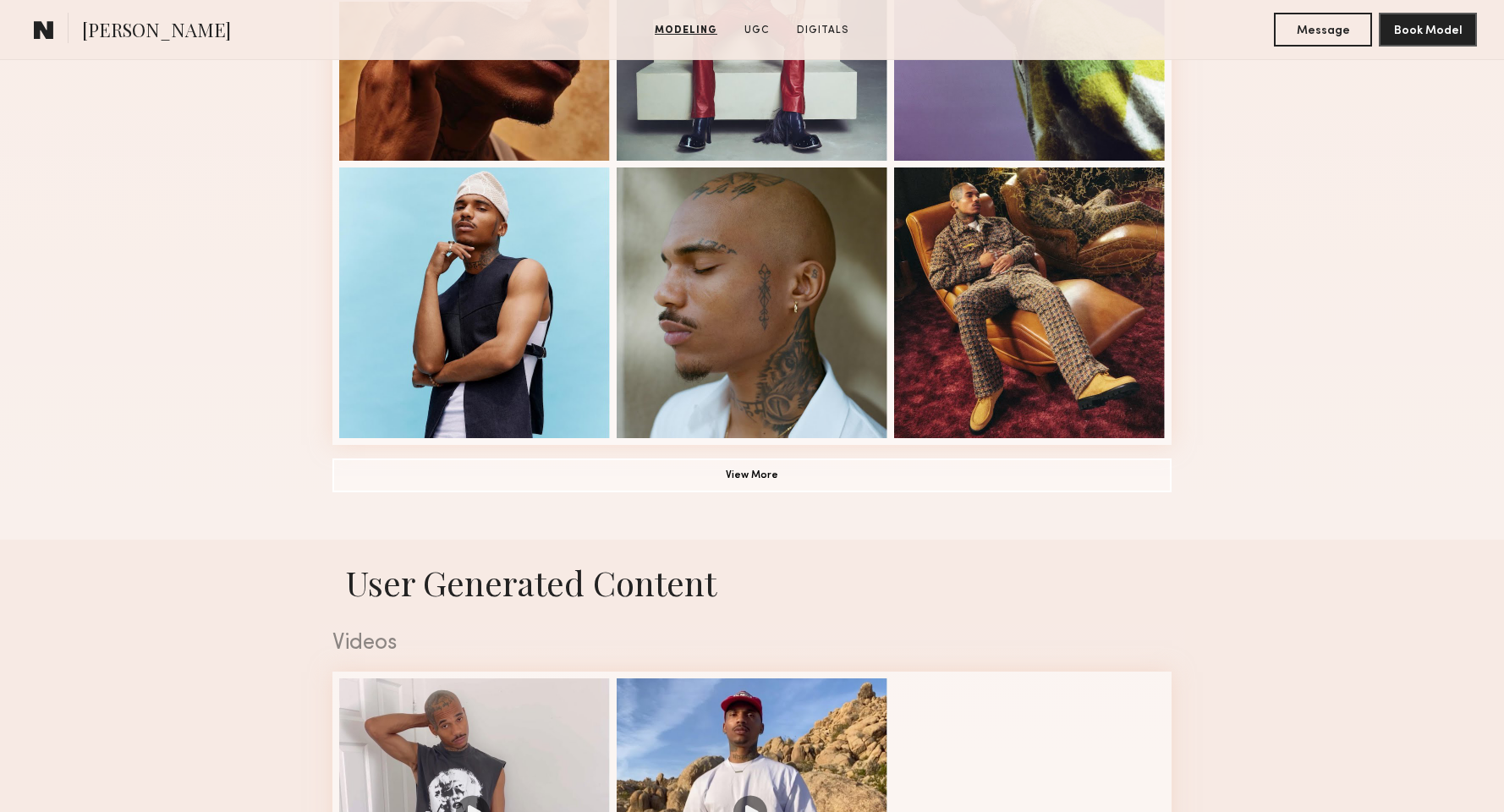
scroll to position [1397, 0]
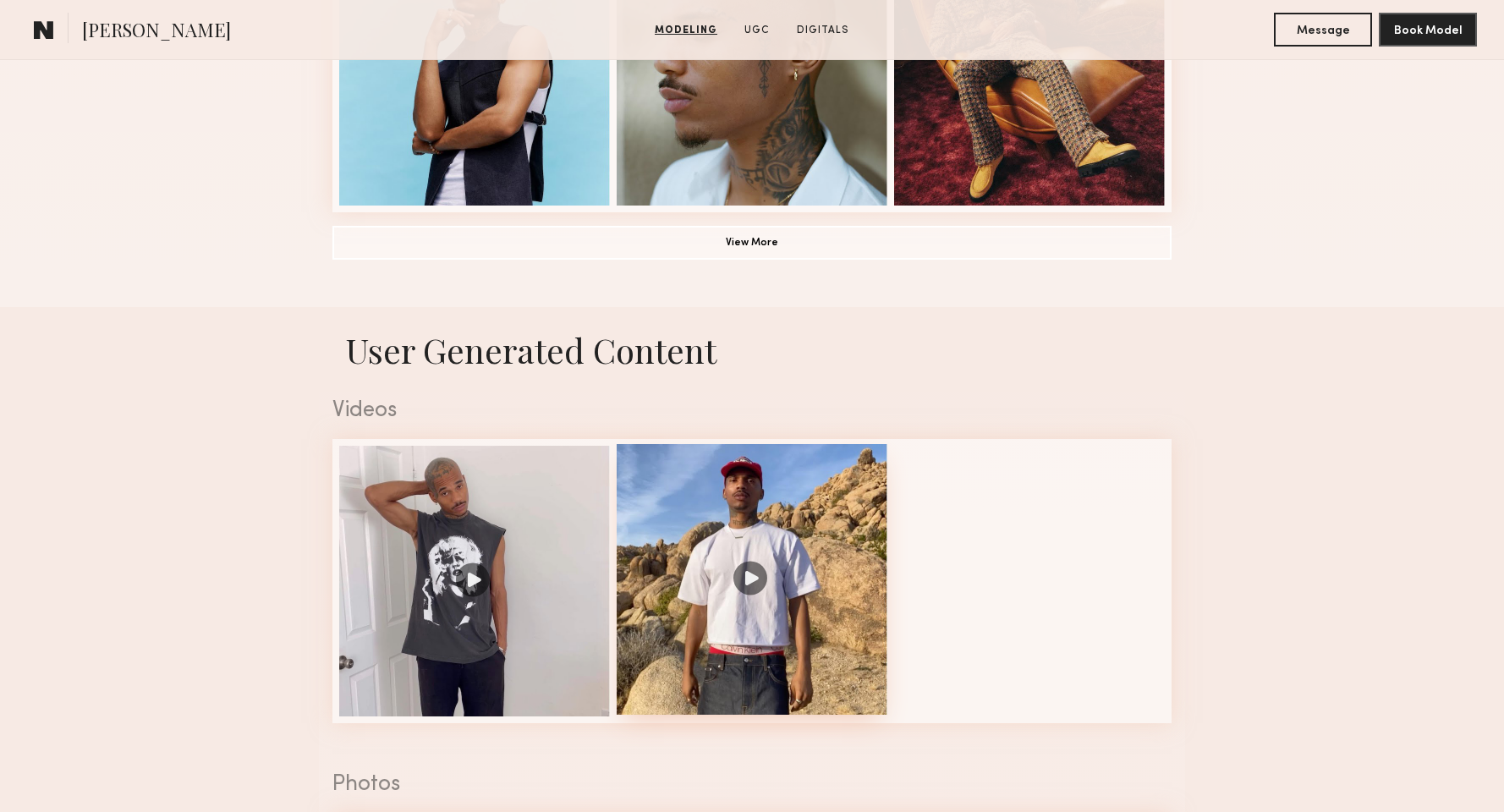
click at [844, 503] on div at bounding box center [752, 579] width 270 height 270
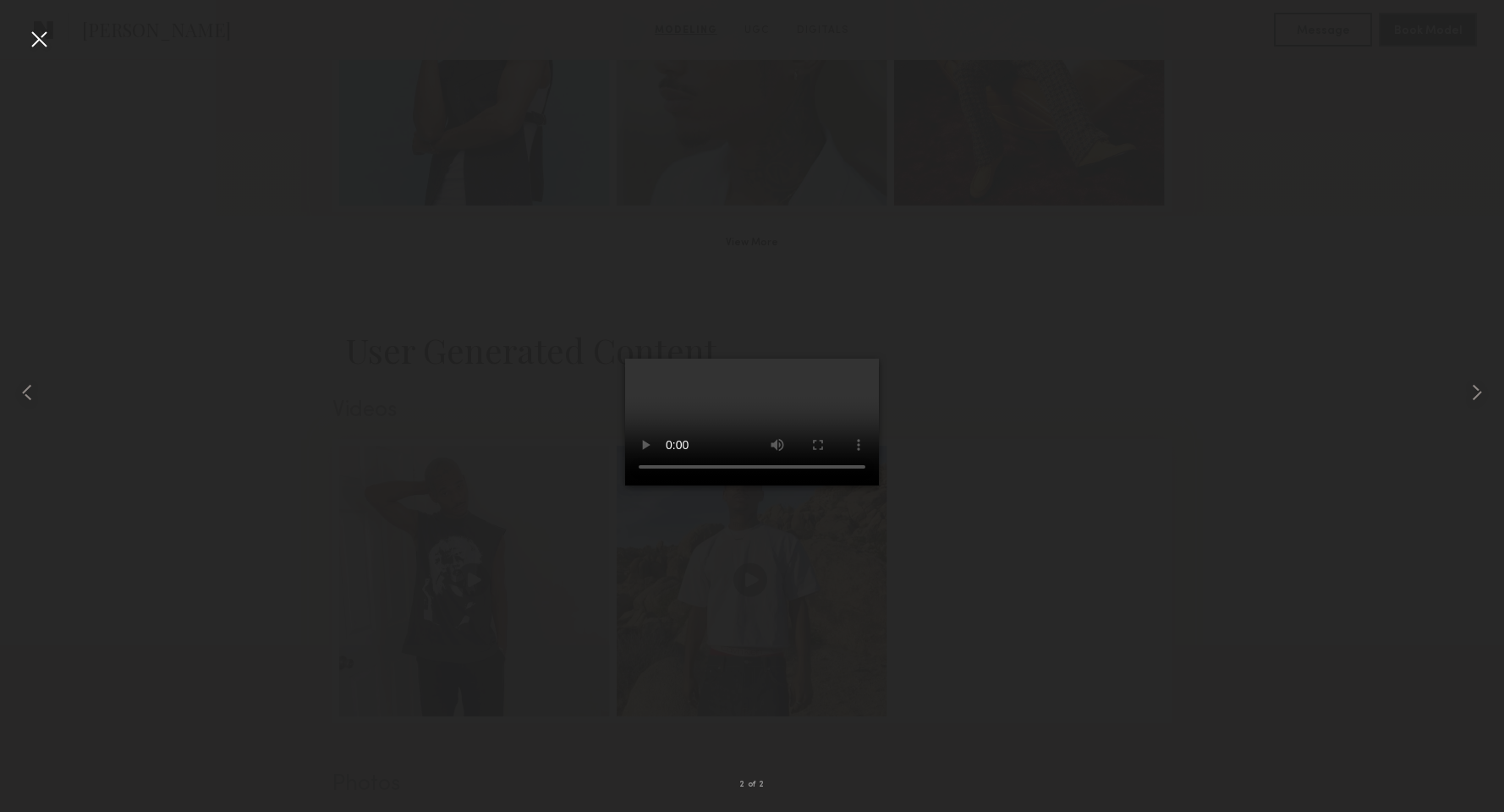
click at [38, 36] on div at bounding box center [38, 38] width 27 height 27
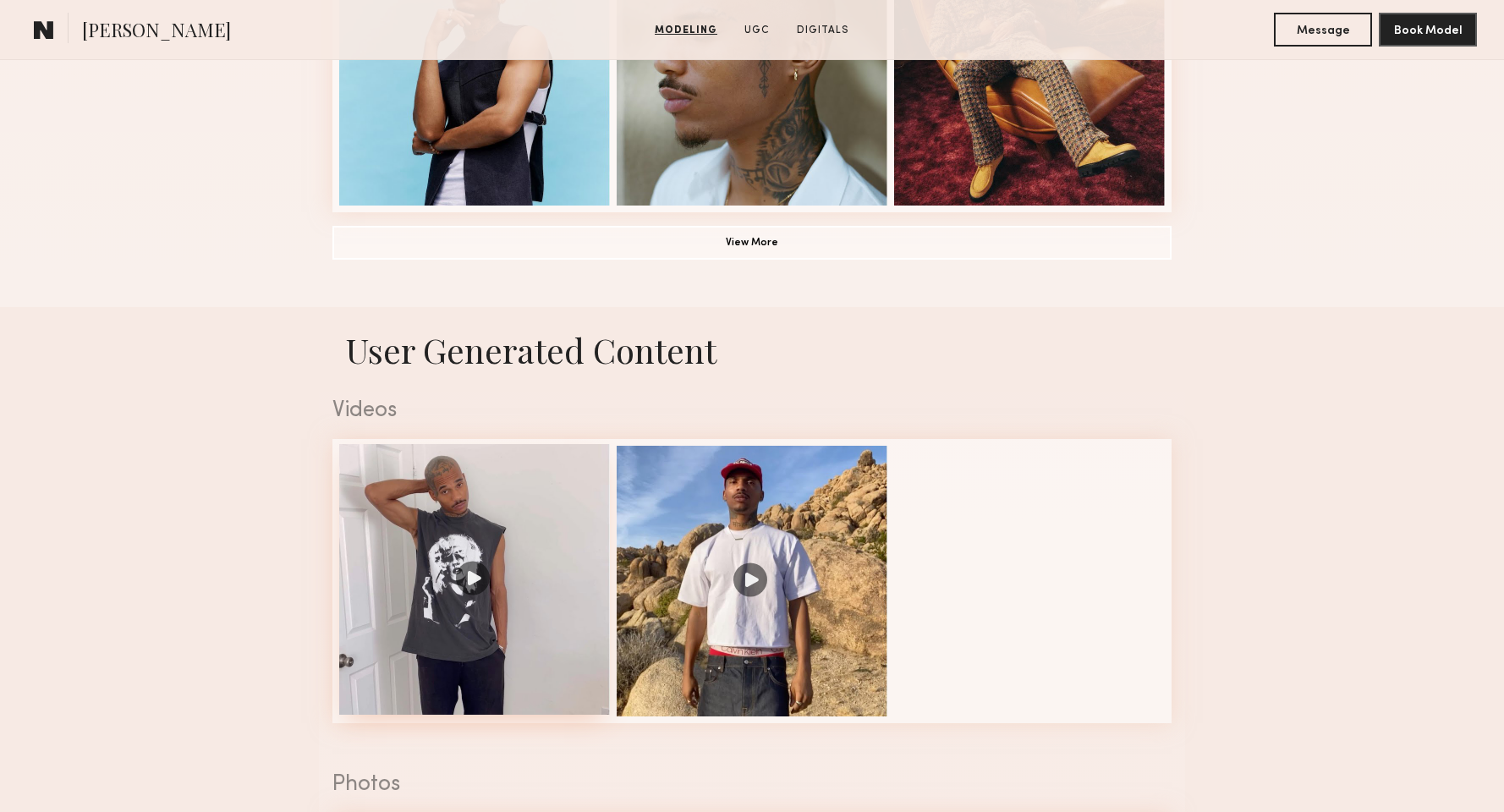
click at [470, 592] on div at bounding box center [474, 579] width 270 height 270
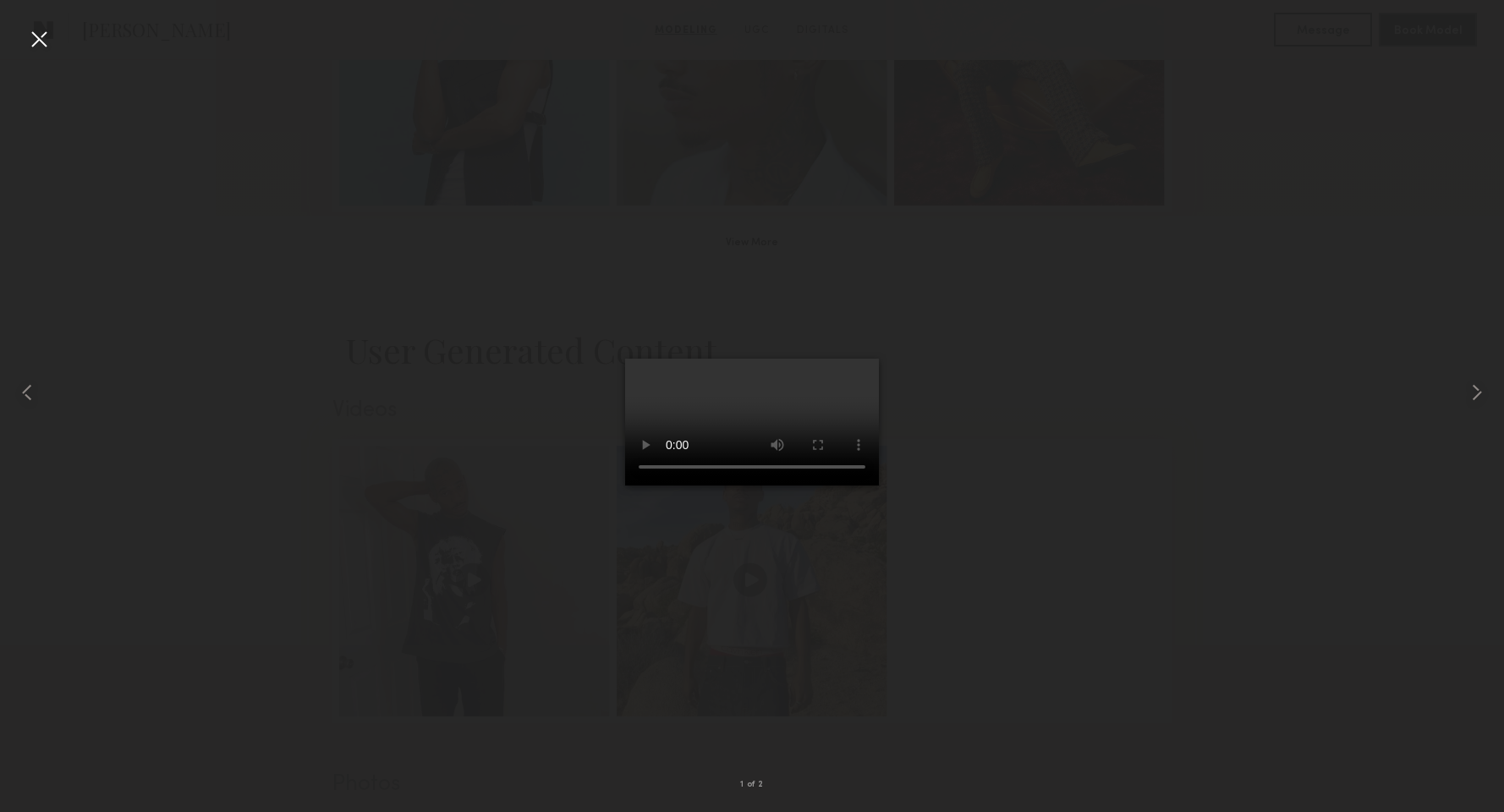
click at [34, 40] on div at bounding box center [38, 38] width 27 height 27
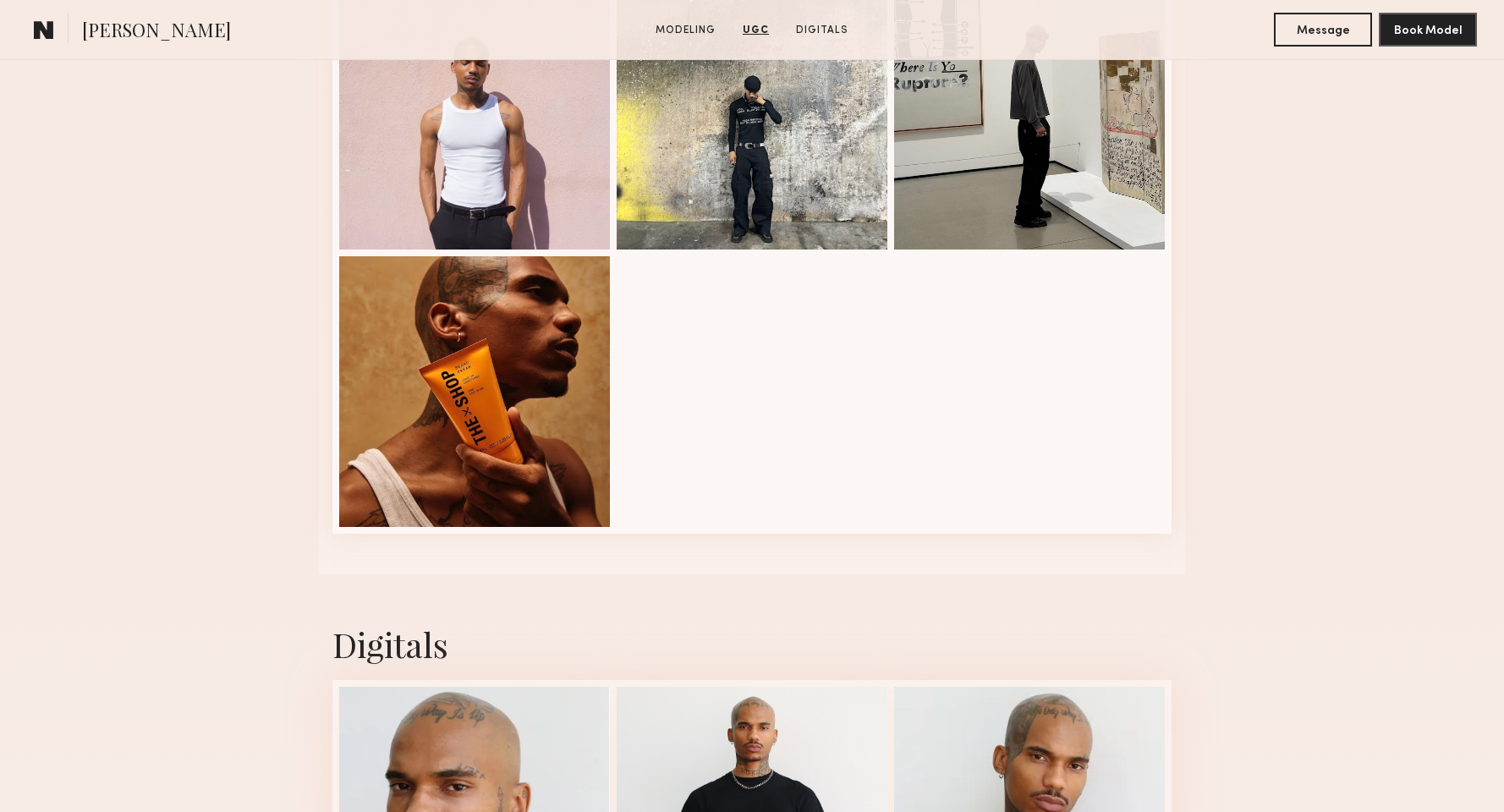
scroll to position [3121, 0]
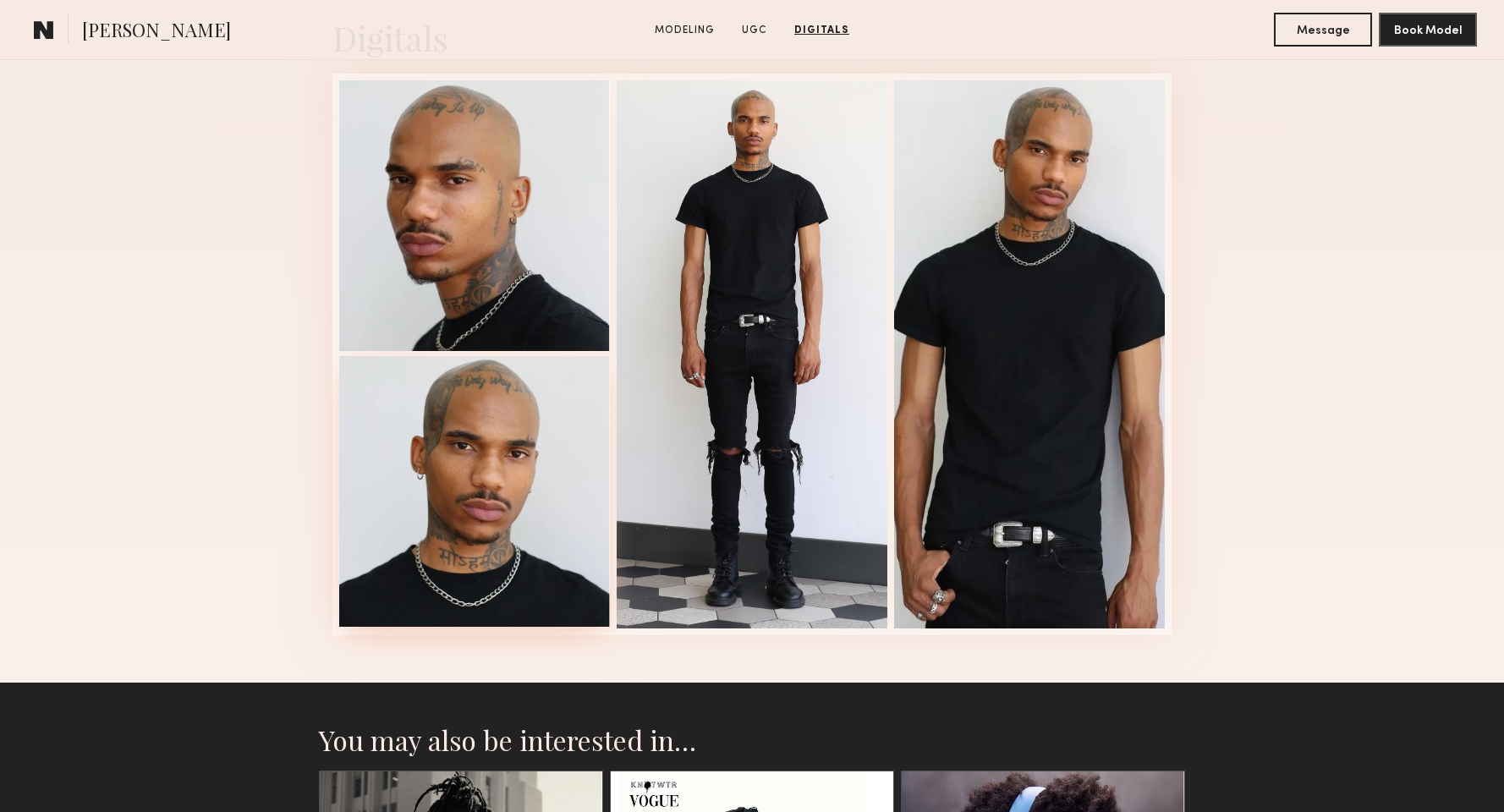
click at [533, 515] on div at bounding box center [474, 491] width 270 height 270
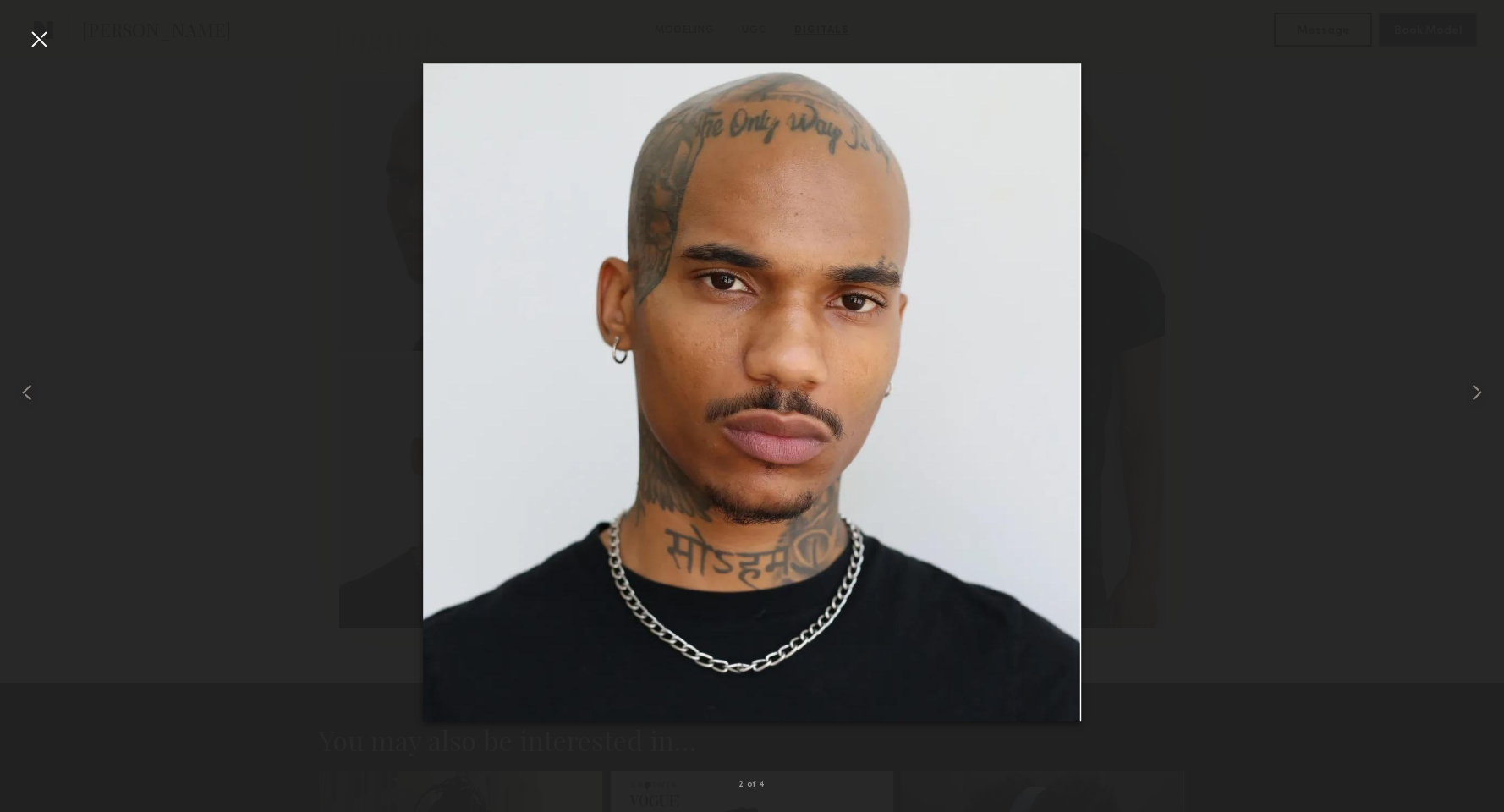
click at [38, 38] on div at bounding box center [38, 38] width 27 height 27
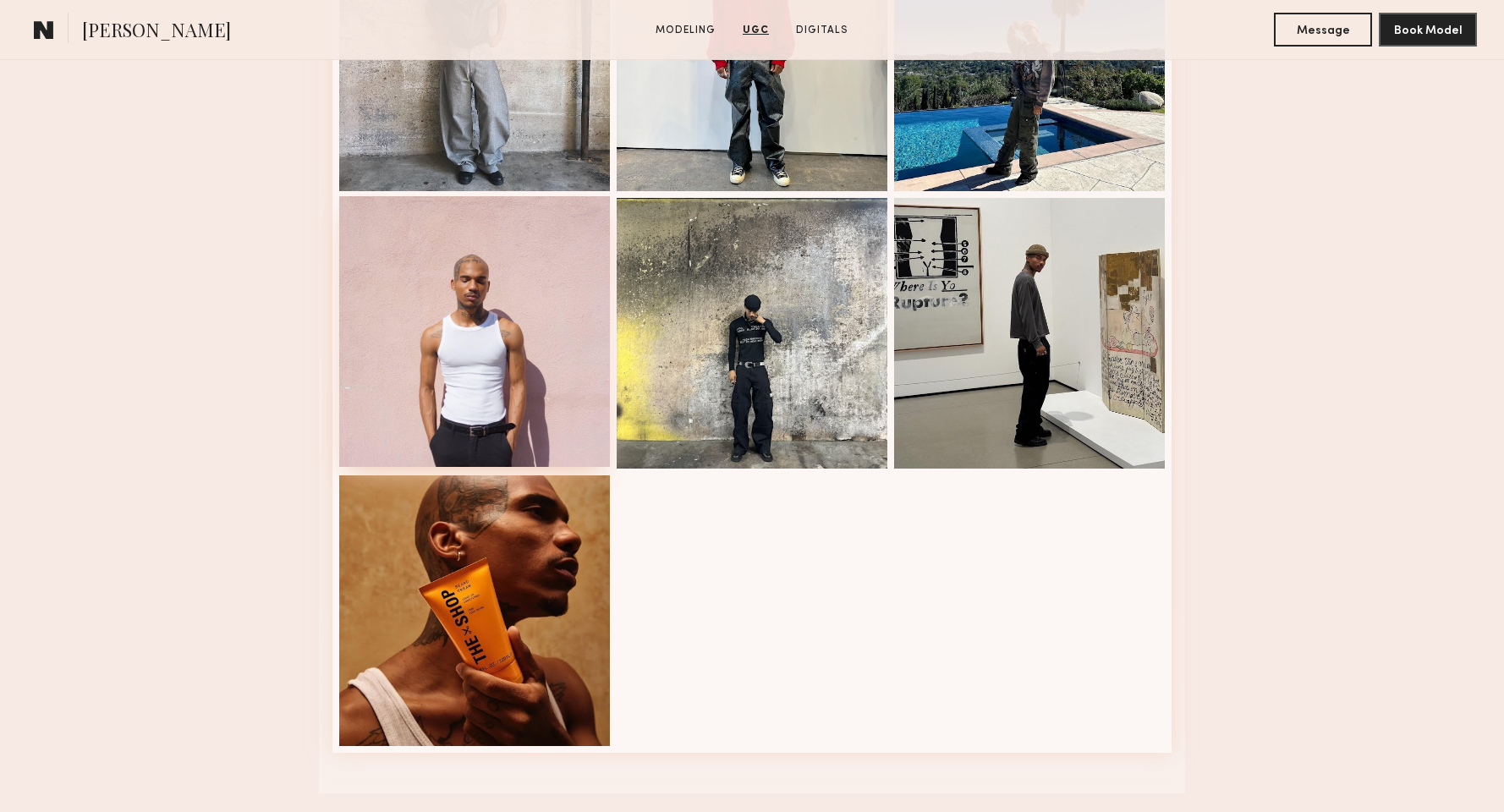
scroll to position [1686, 0]
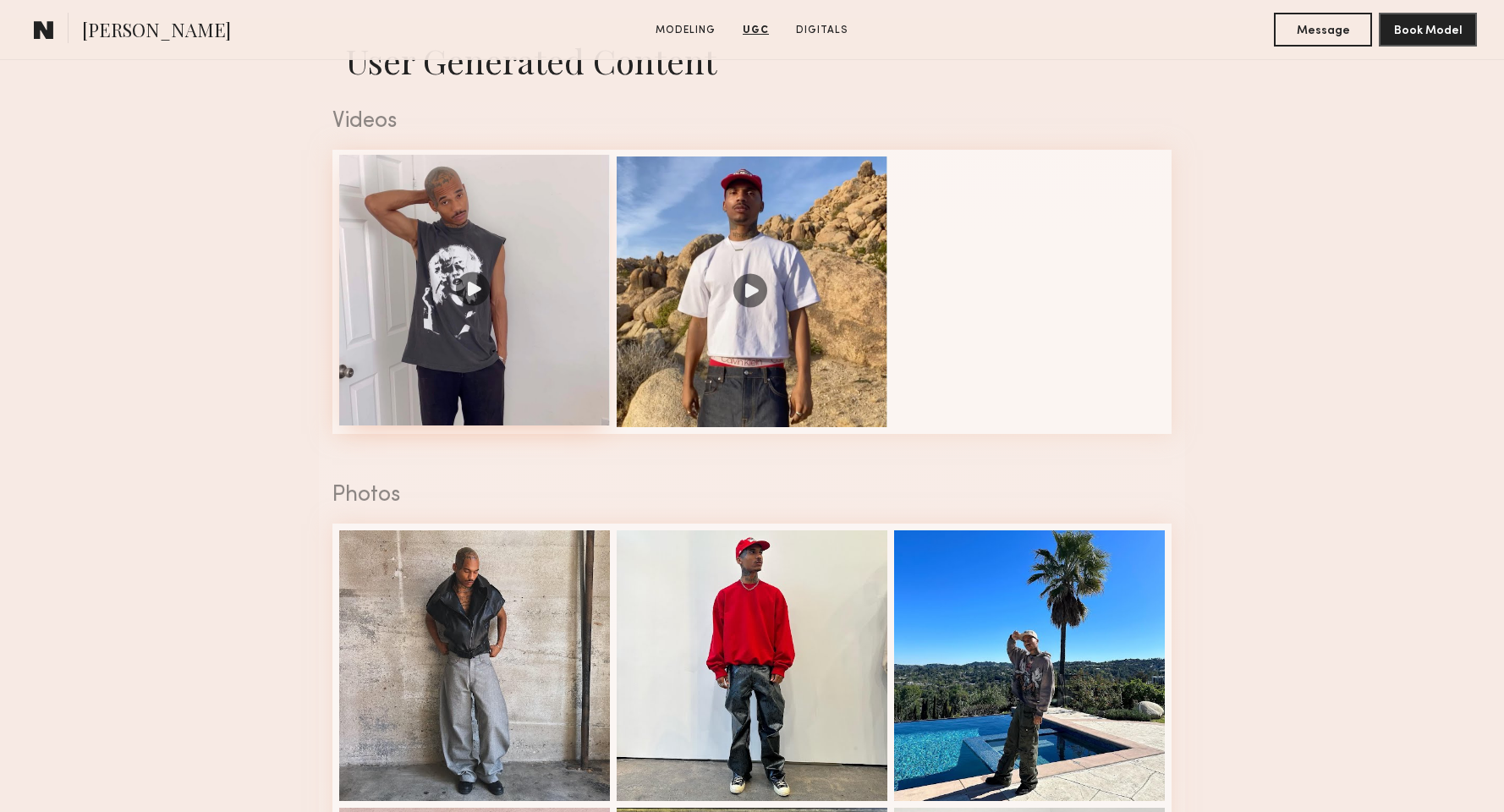
click at [501, 247] on div at bounding box center [474, 290] width 270 height 270
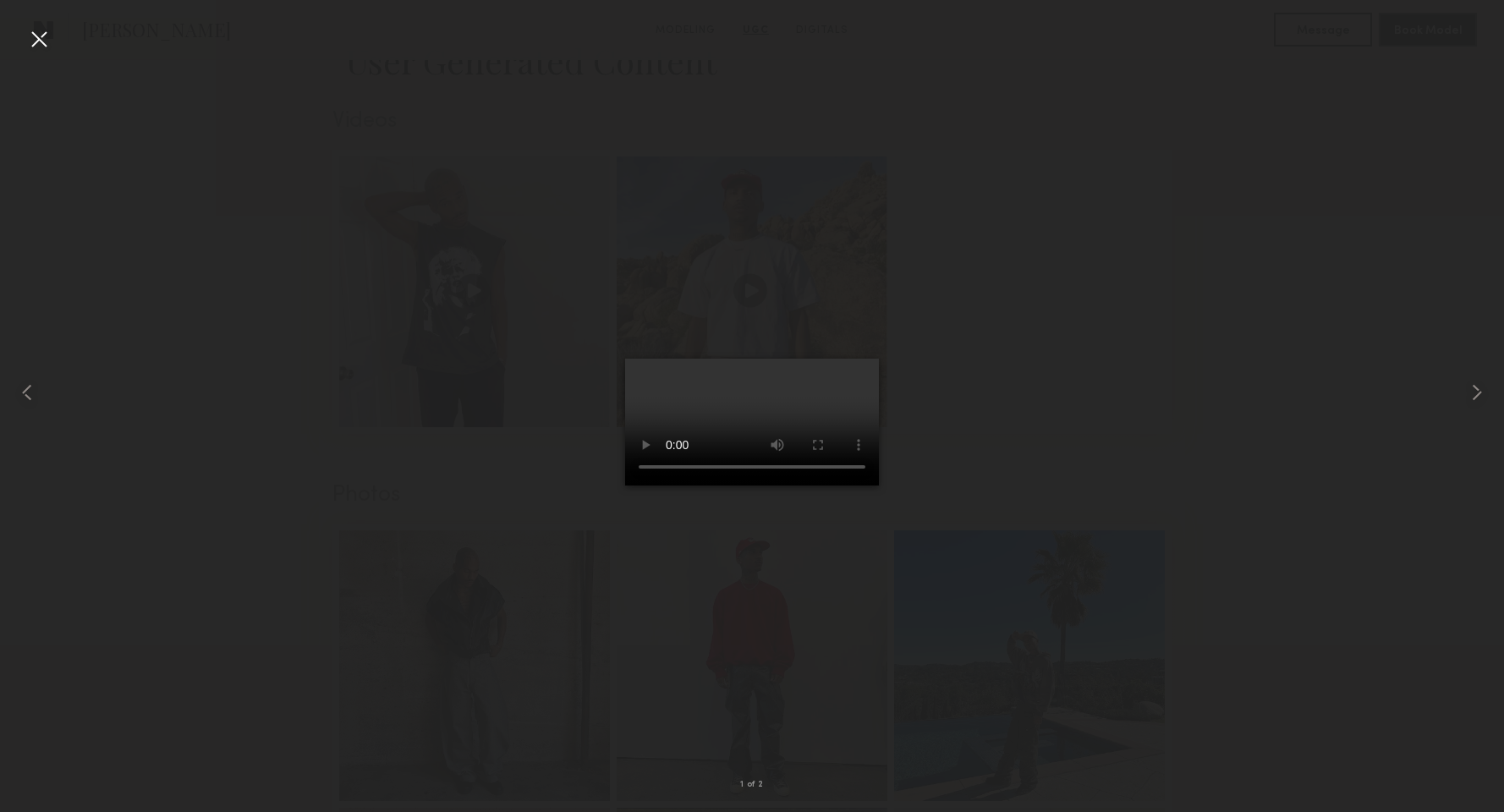
click at [696, 485] on video at bounding box center [752, 421] width 253 height 127
click at [625, 485] on video at bounding box center [752, 421] width 253 height 127
click at [45, 30] on div at bounding box center [38, 38] width 27 height 27
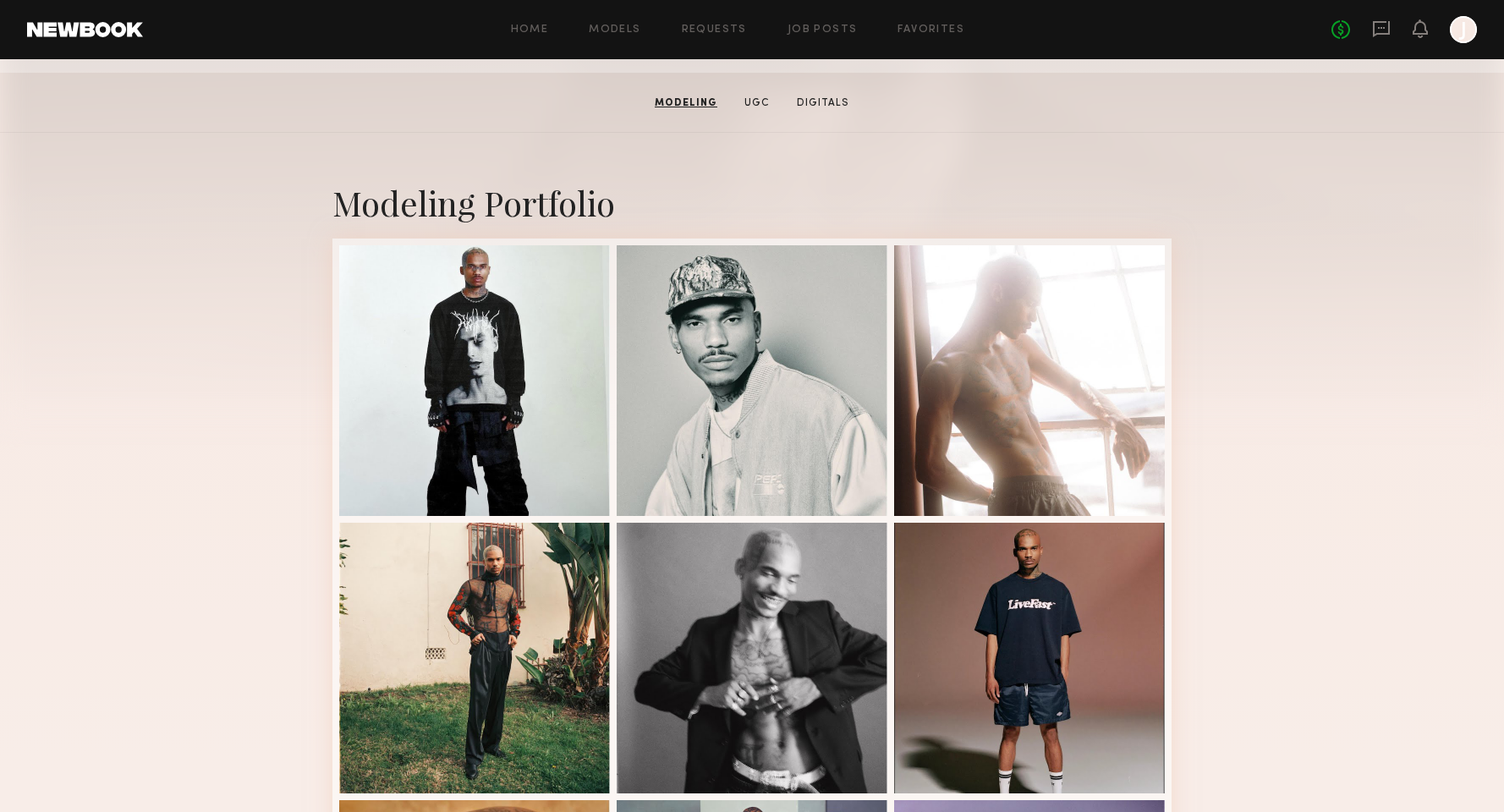
scroll to position [258, 0]
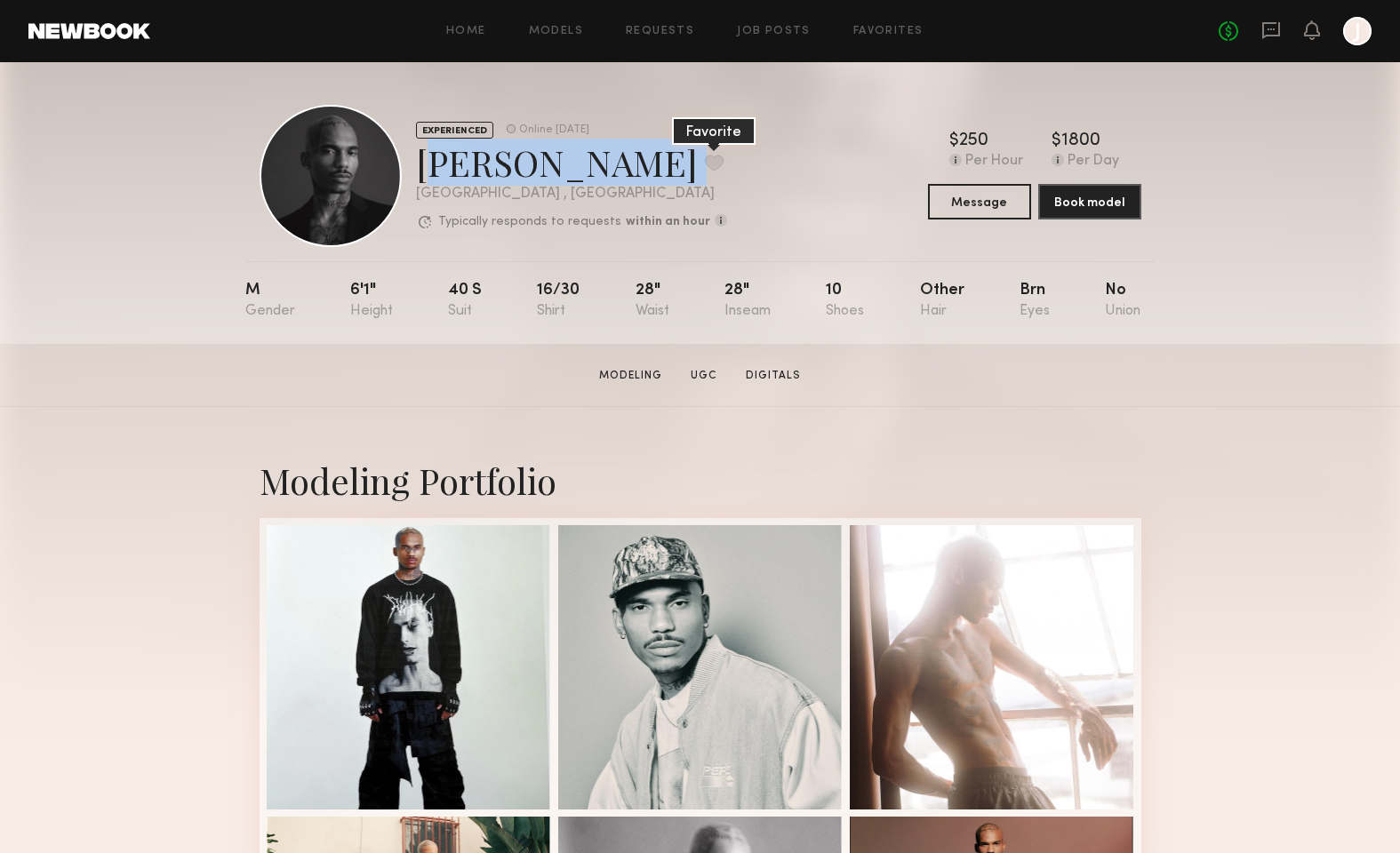
drag, startPoint x: 501, startPoint y: 164, endPoint x: 566, endPoint y: 164, distance: 65.0
click at [566, 164] on div "Caleb E. Favorite" at bounding box center [571, 163] width 311 height 47
copy div "Caleb E. Favorite"
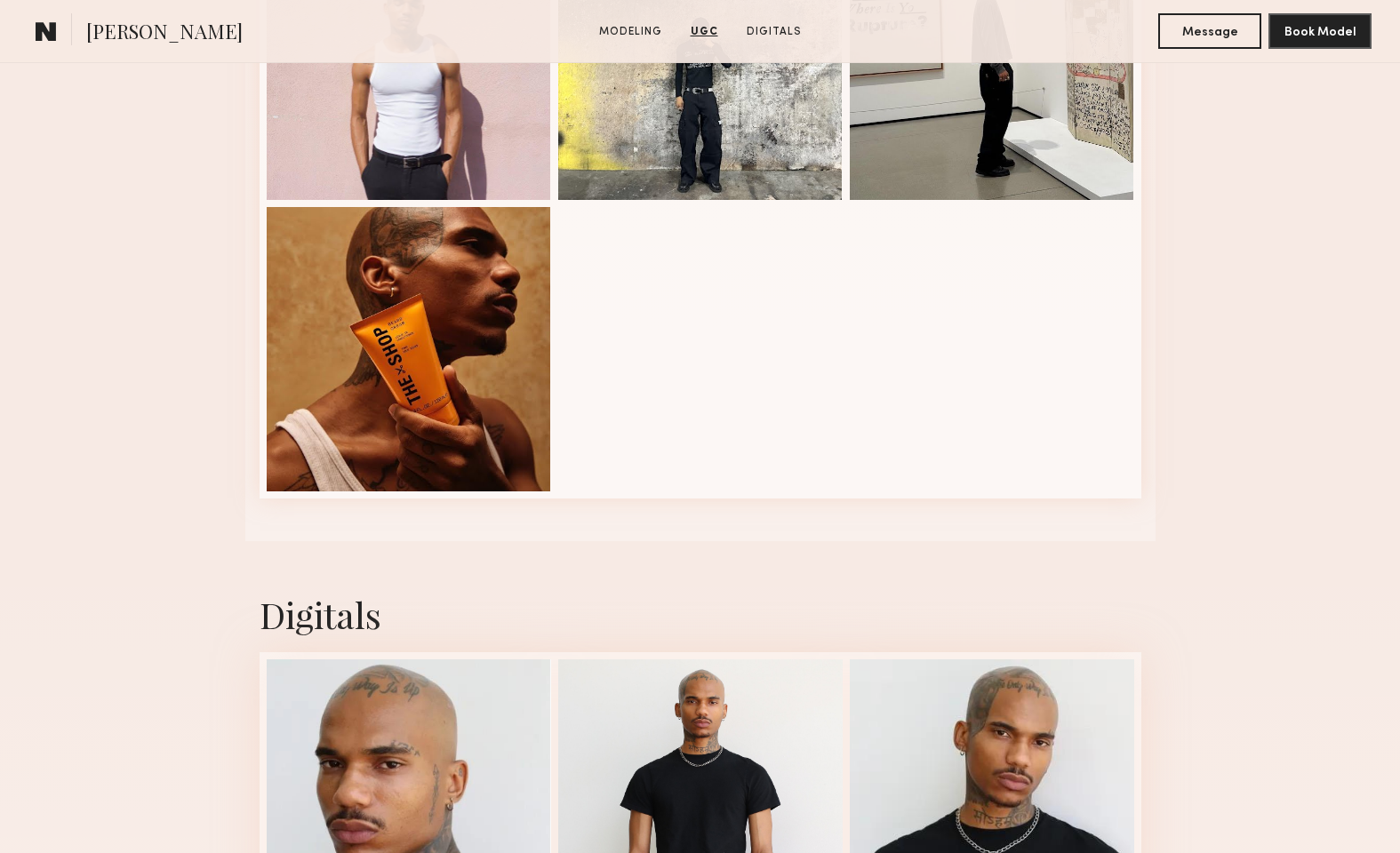
scroll to position [3318, 0]
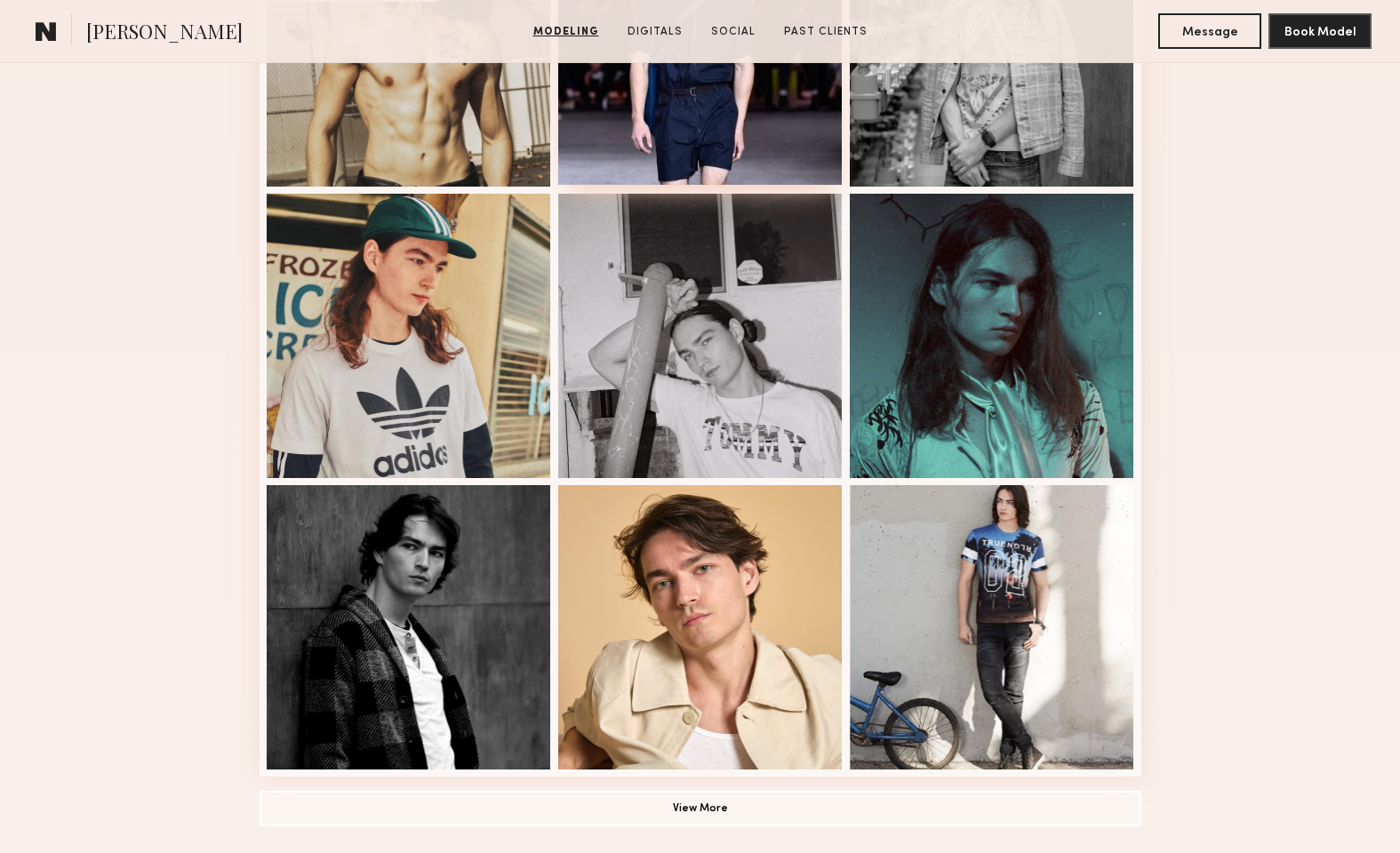
scroll to position [1116, 0]
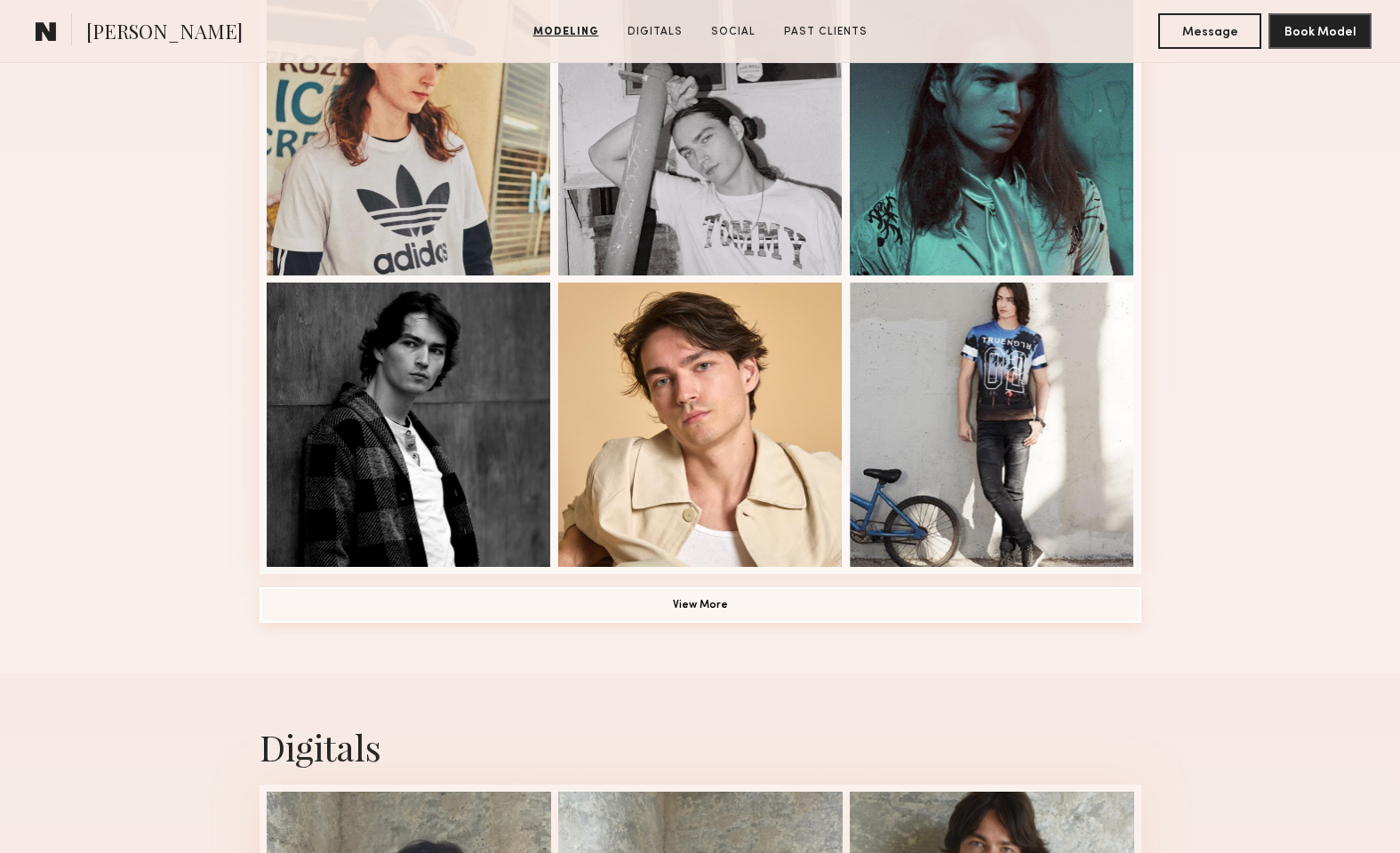
click at [721, 604] on button "View More" at bounding box center [700, 604] width 882 height 36
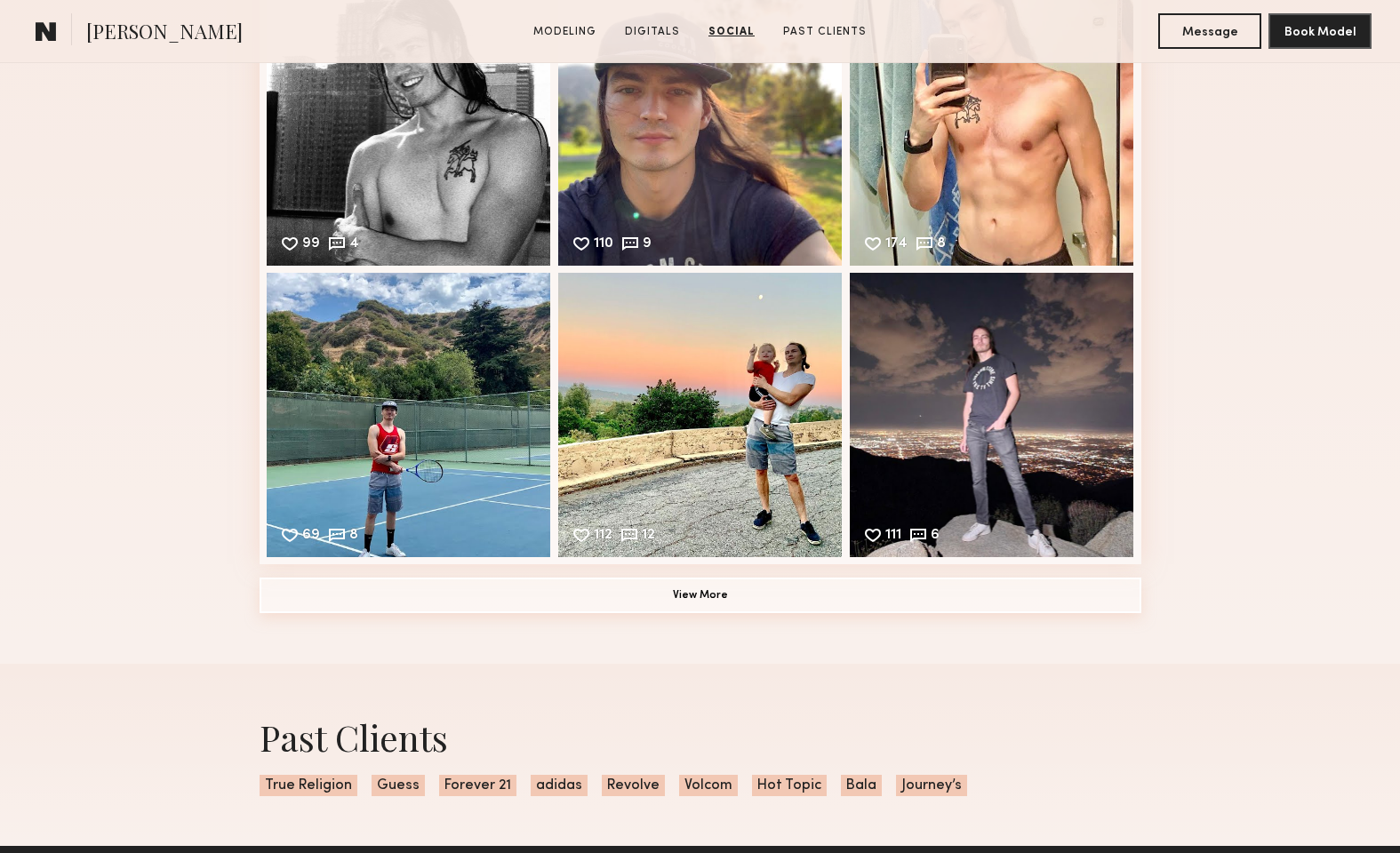
scroll to position [3649, 0]
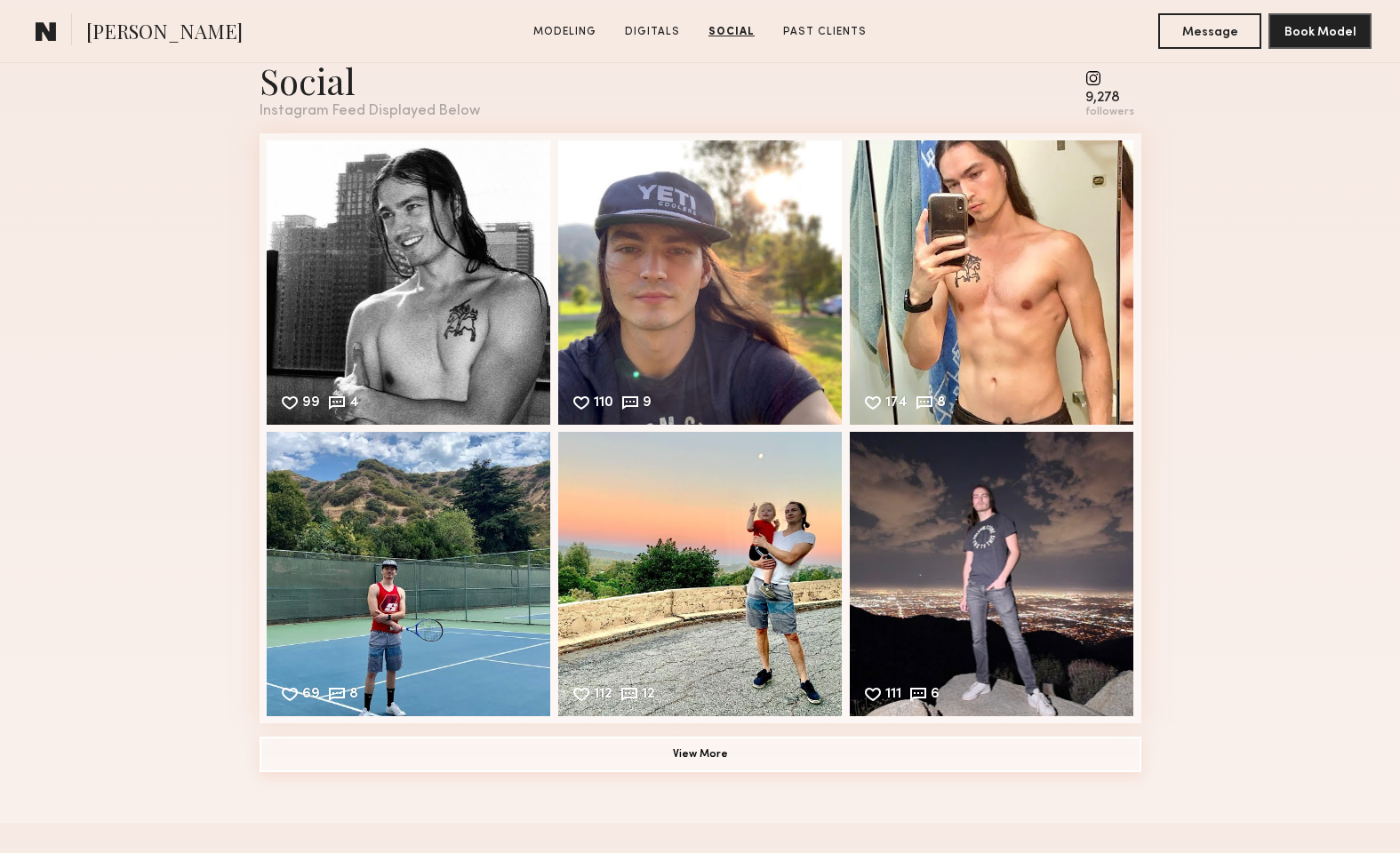
click at [851, 760] on button "View More" at bounding box center [700, 754] width 882 height 36
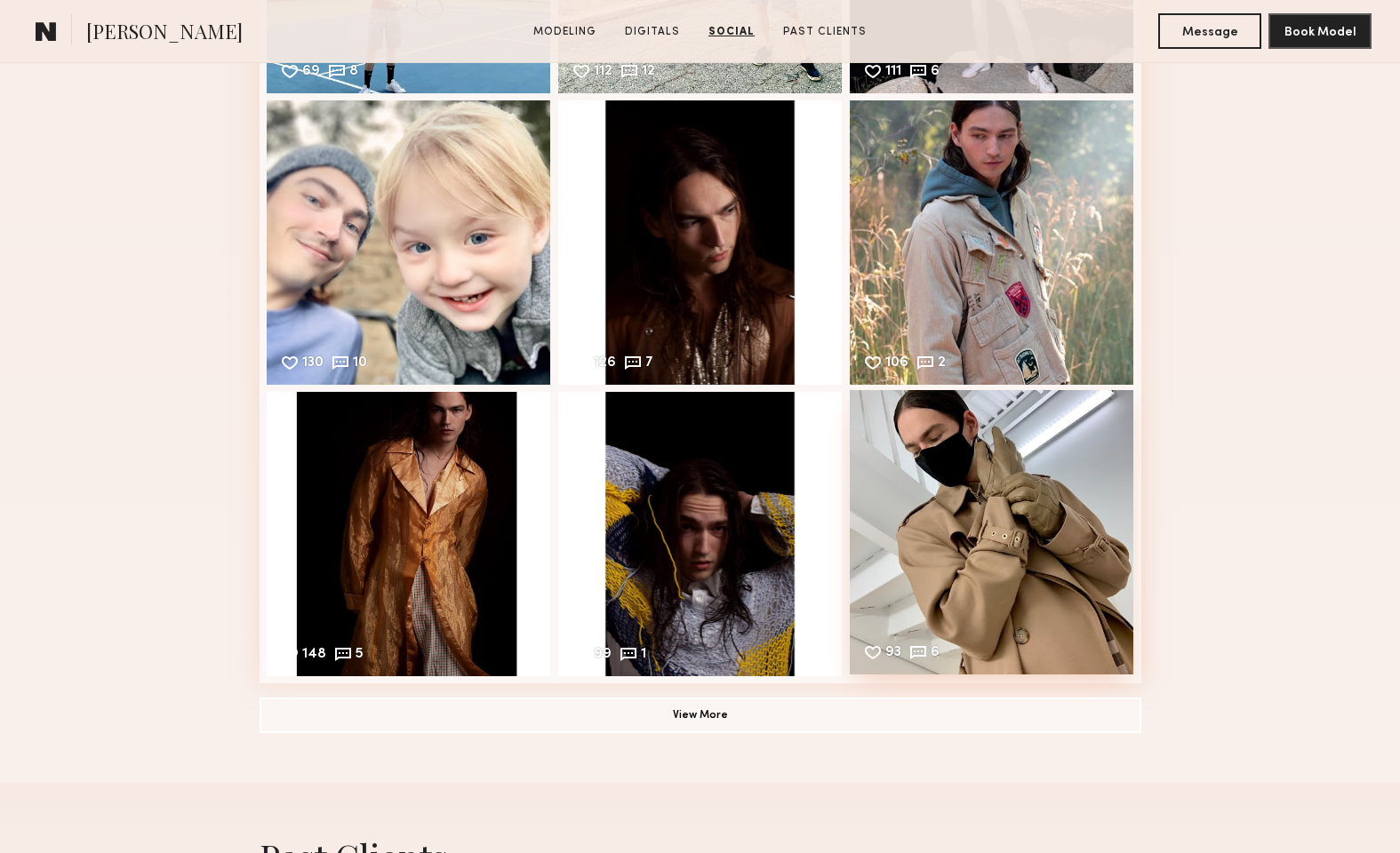
scroll to position [3408, 0]
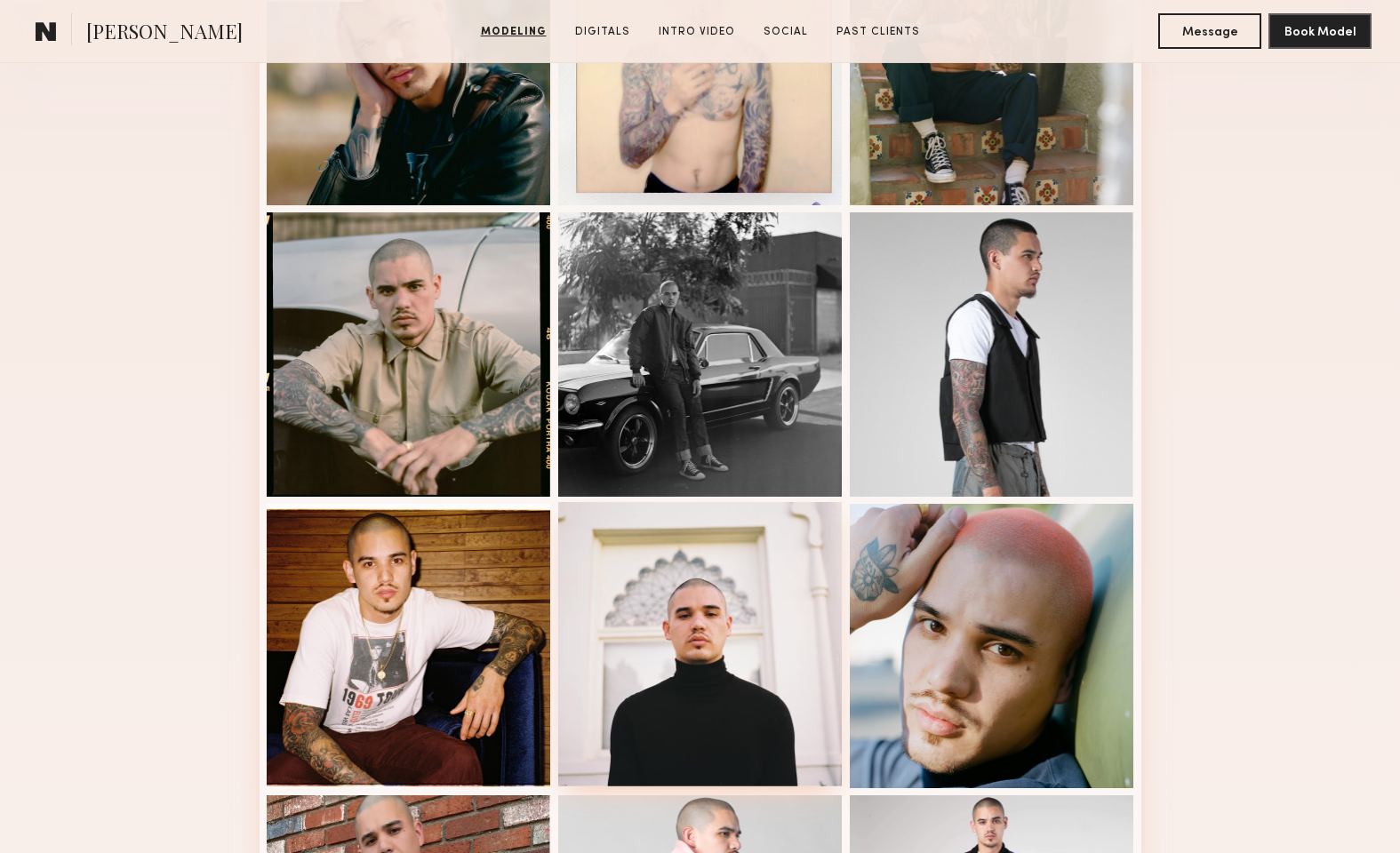
scroll to position [1213, 0]
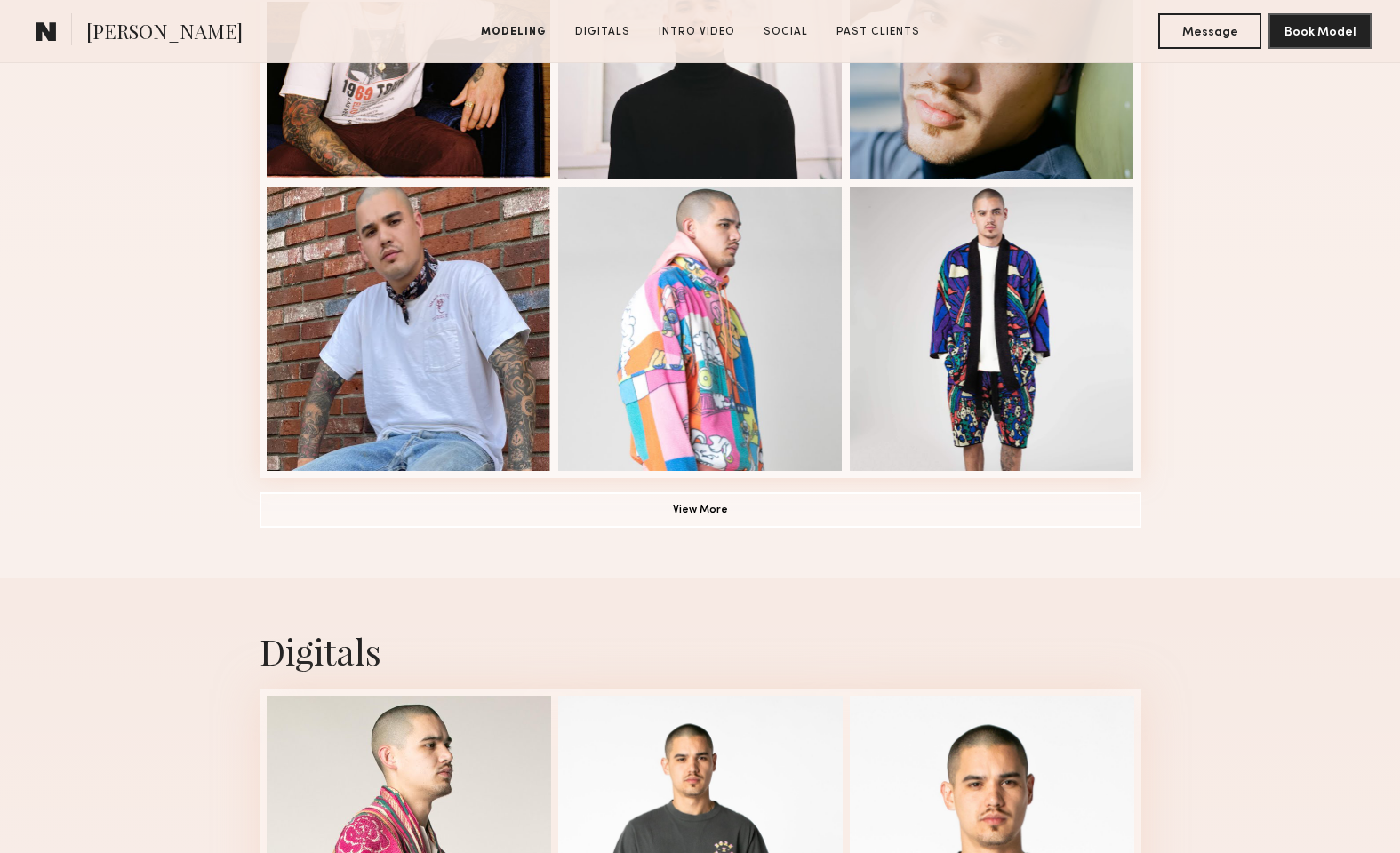
click at [698, 506] on button "View More" at bounding box center [700, 509] width 882 height 36
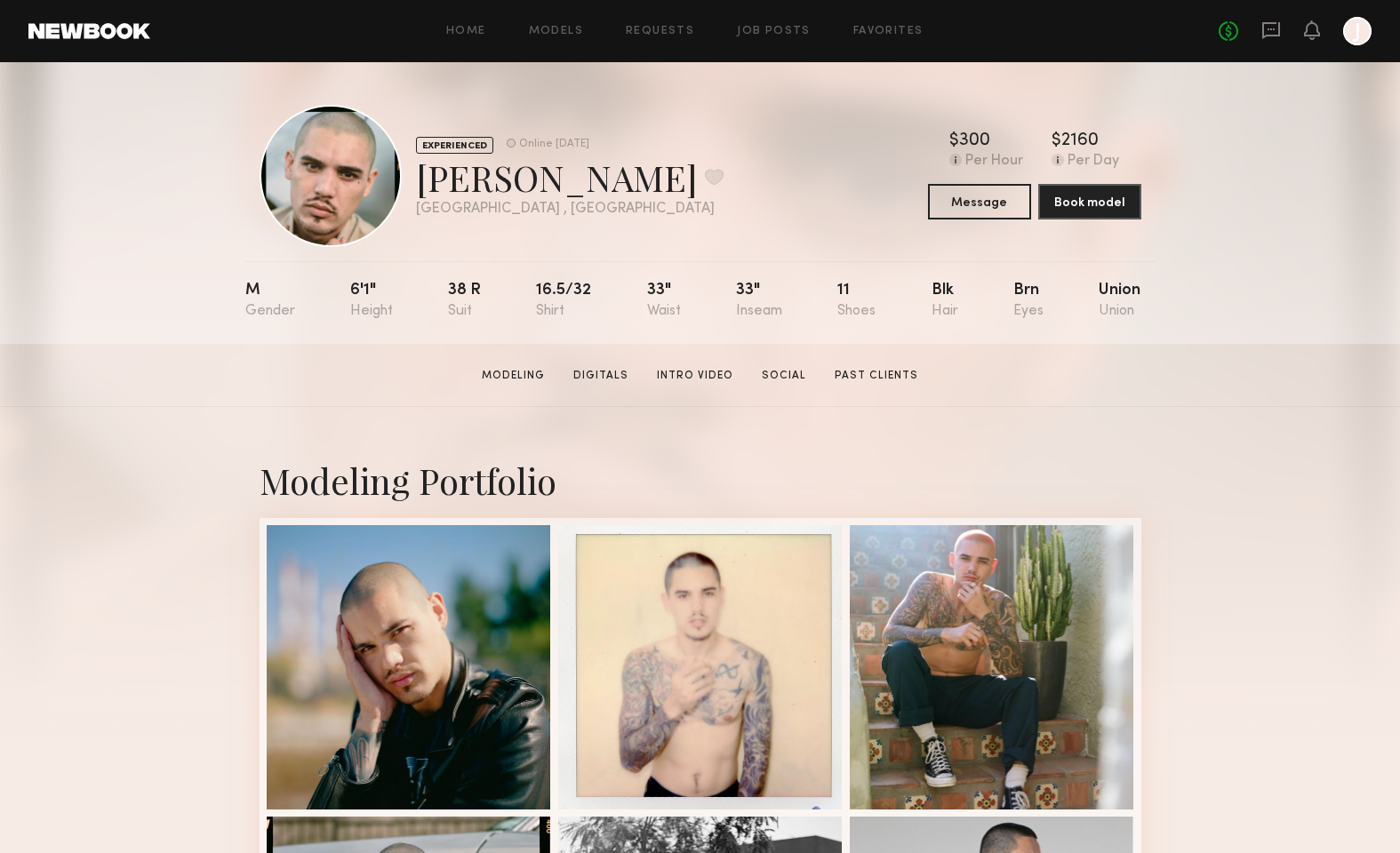
scroll to position [46, 0]
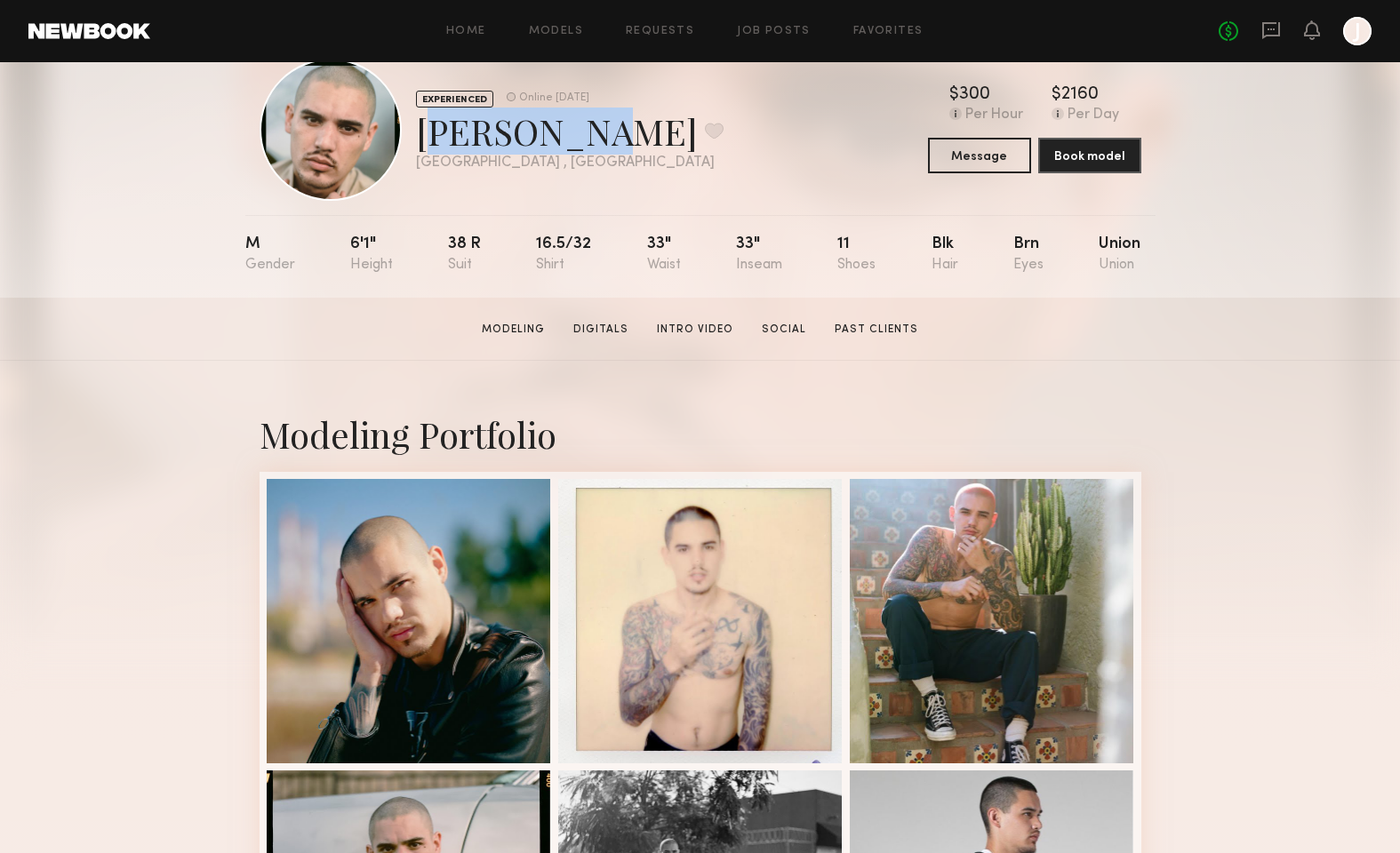
drag, startPoint x: 580, startPoint y: 131, endPoint x: 425, endPoint y: 143, distance: 155.5
click at [425, 143] on div "Anthony F. Favorite" at bounding box center [570, 131] width 308 height 47
copy div "Anthony F"
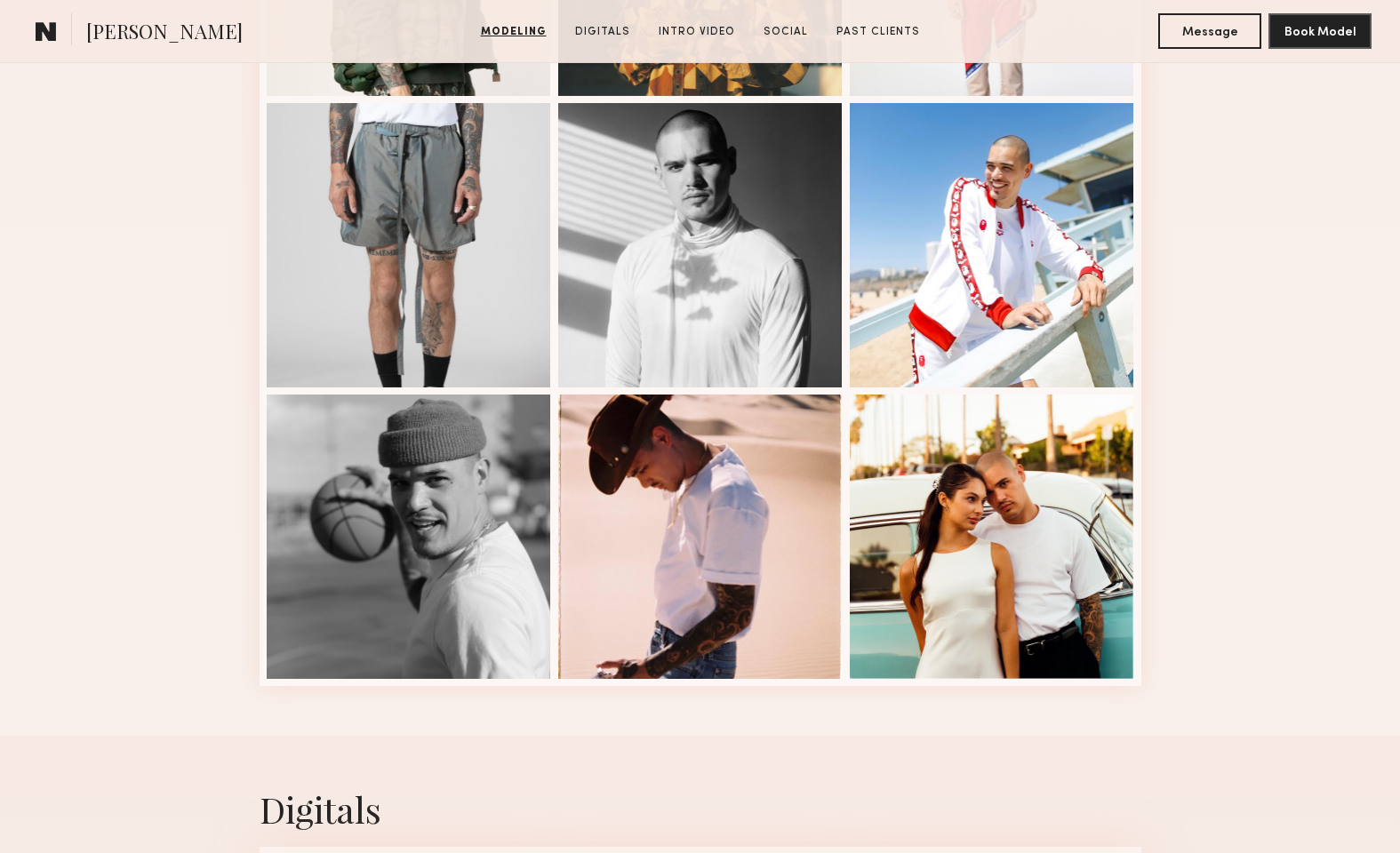
scroll to position [2824, 0]
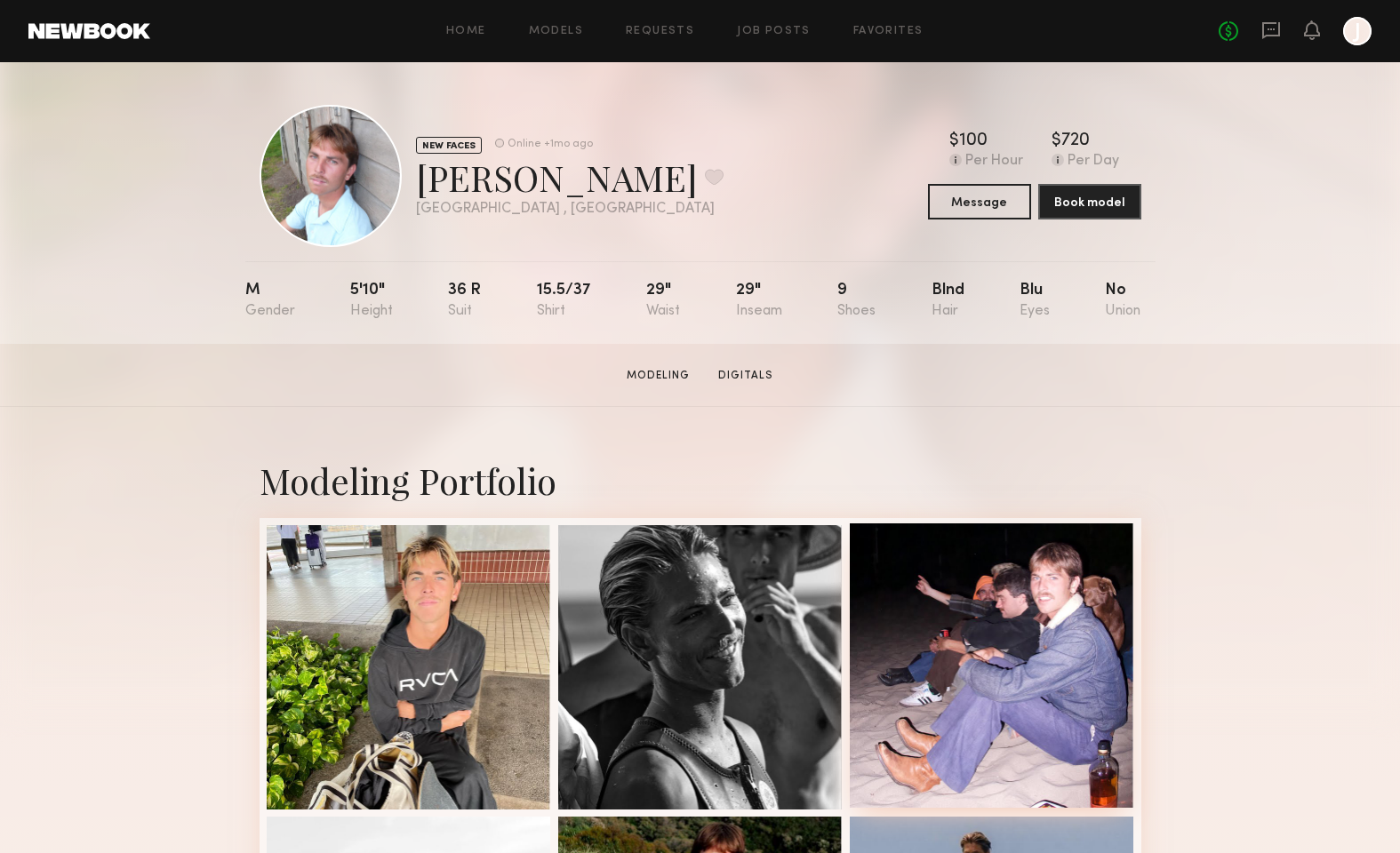
click at [1020, 567] on div at bounding box center [992, 666] width 284 height 284
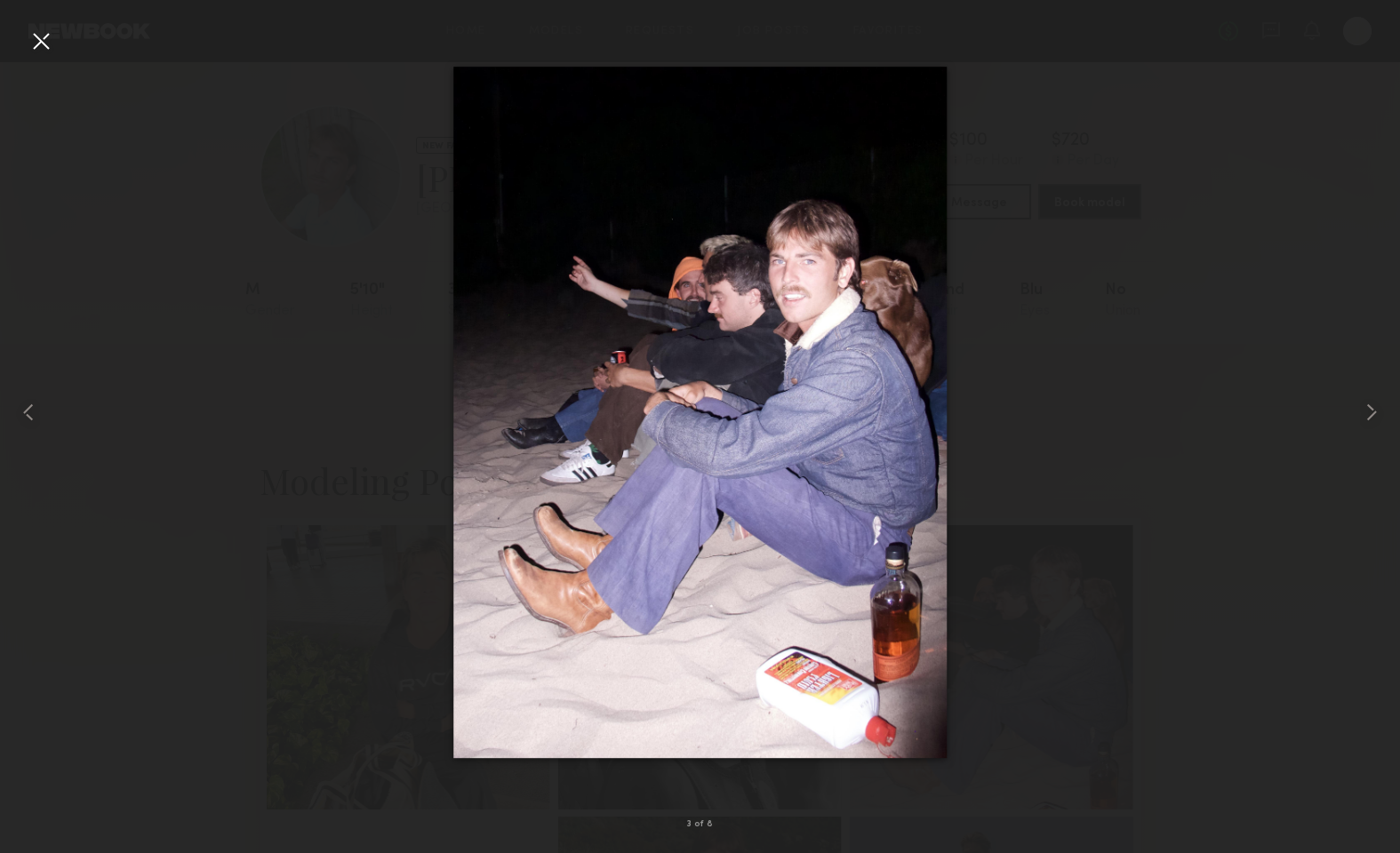
click at [1166, 370] on div at bounding box center [700, 412] width 1400 height 767
click at [1357, 27] on nb-gallery-light "3 of 8" at bounding box center [700, 426] width 1400 height 853
click at [1375, 22] on nb-gallery-light "3 of 8" at bounding box center [700, 426] width 1400 height 853
click at [38, 52] on div at bounding box center [40, 40] width 29 height 29
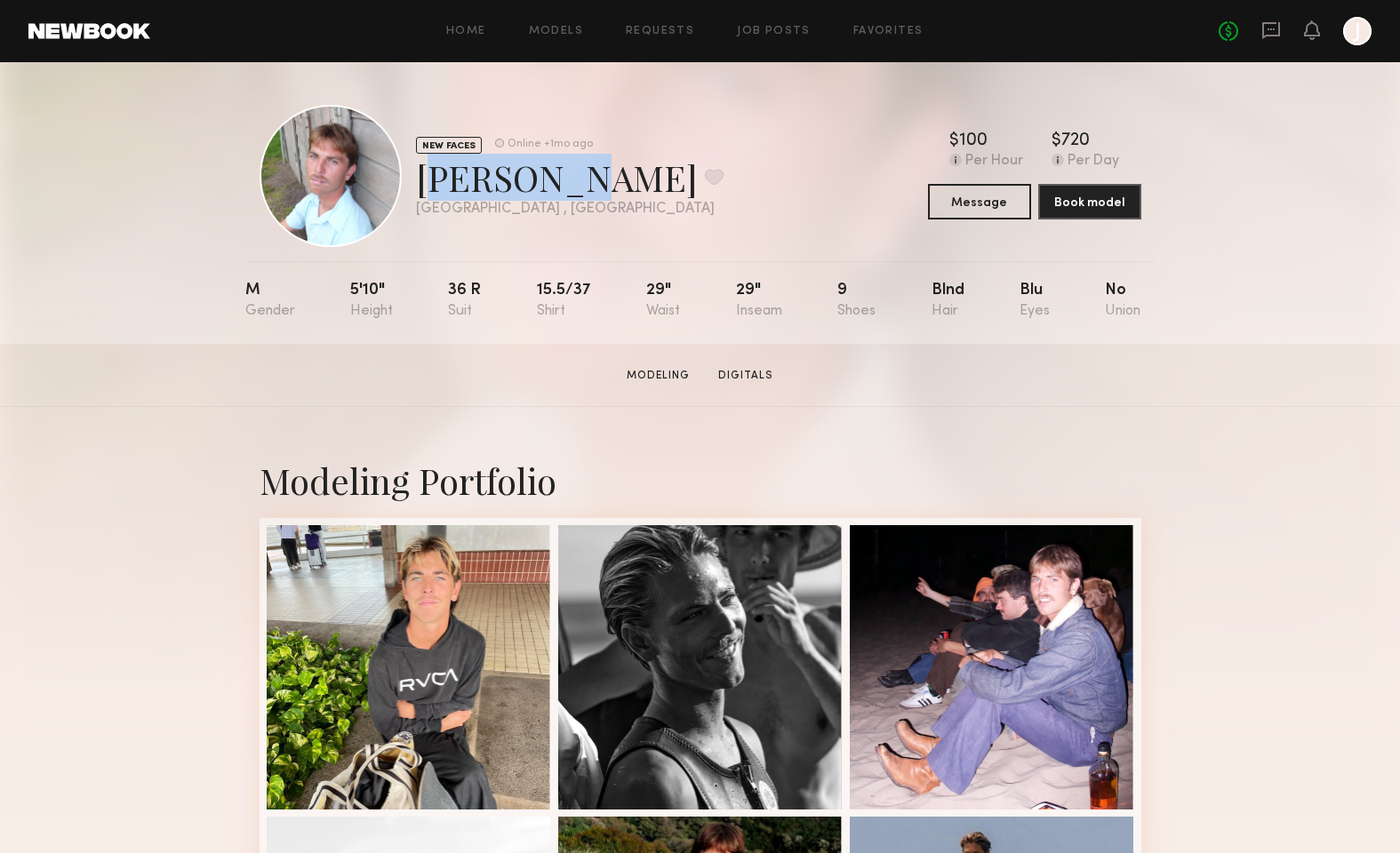
drag, startPoint x: 539, startPoint y: 178, endPoint x: 416, endPoint y: 178, distance: 123.0
click at [416, 178] on div "David V. Favorite" at bounding box center [570, 178] width 308 height 47
copy div "David V."
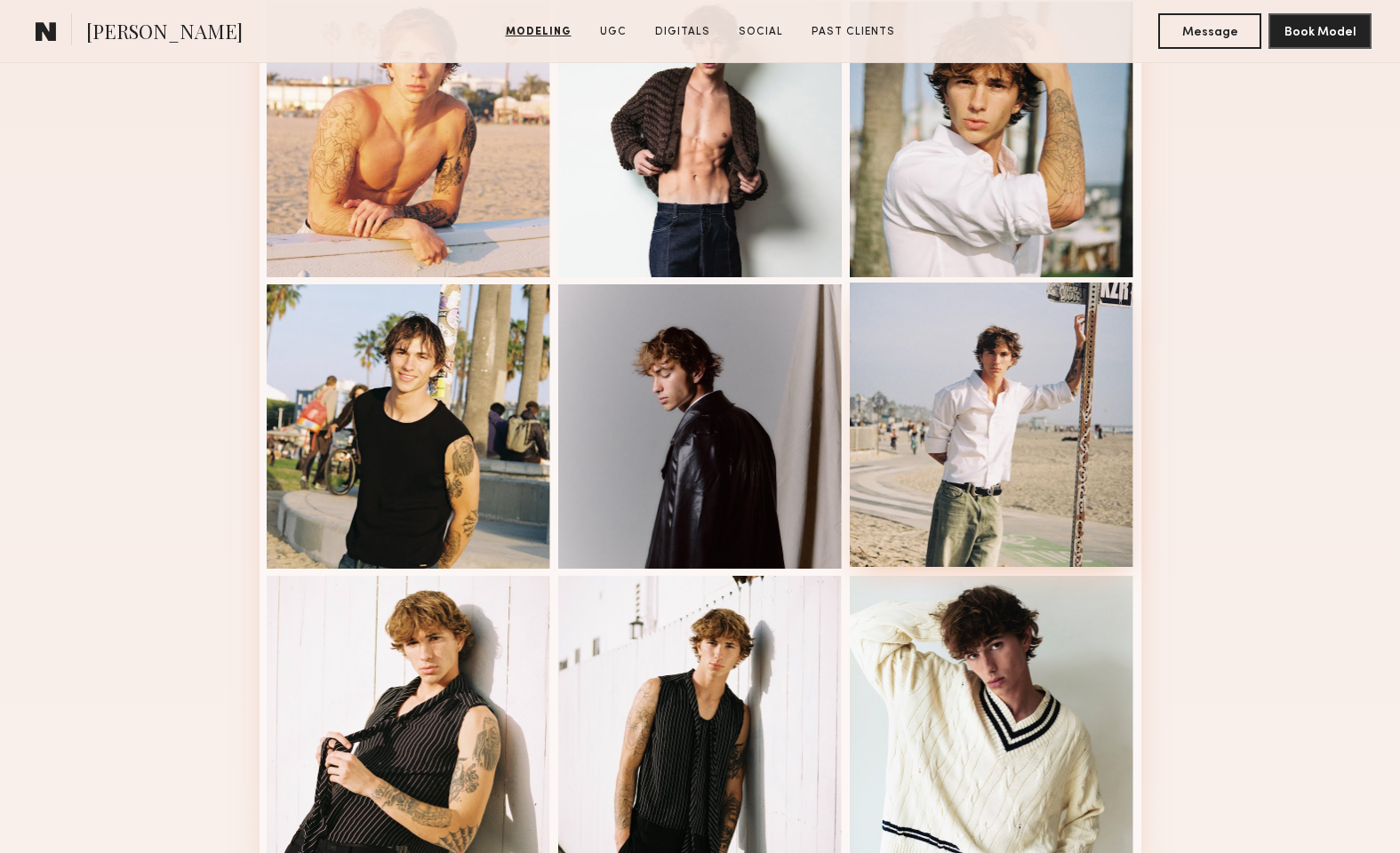
scroll to position [1980, 0]
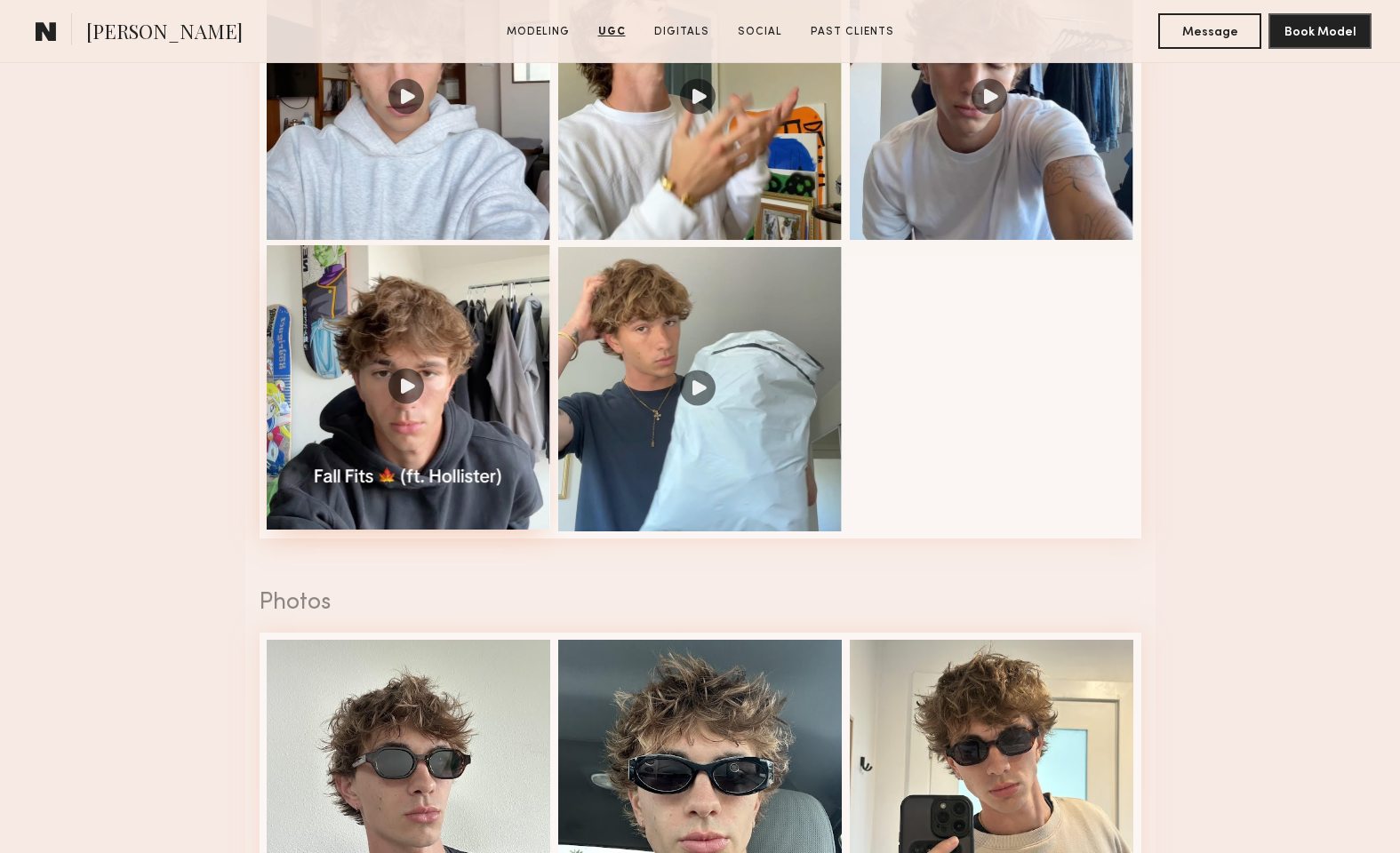
click at [408, 375] on div at bounding box center [408, 388] width 284 height 284
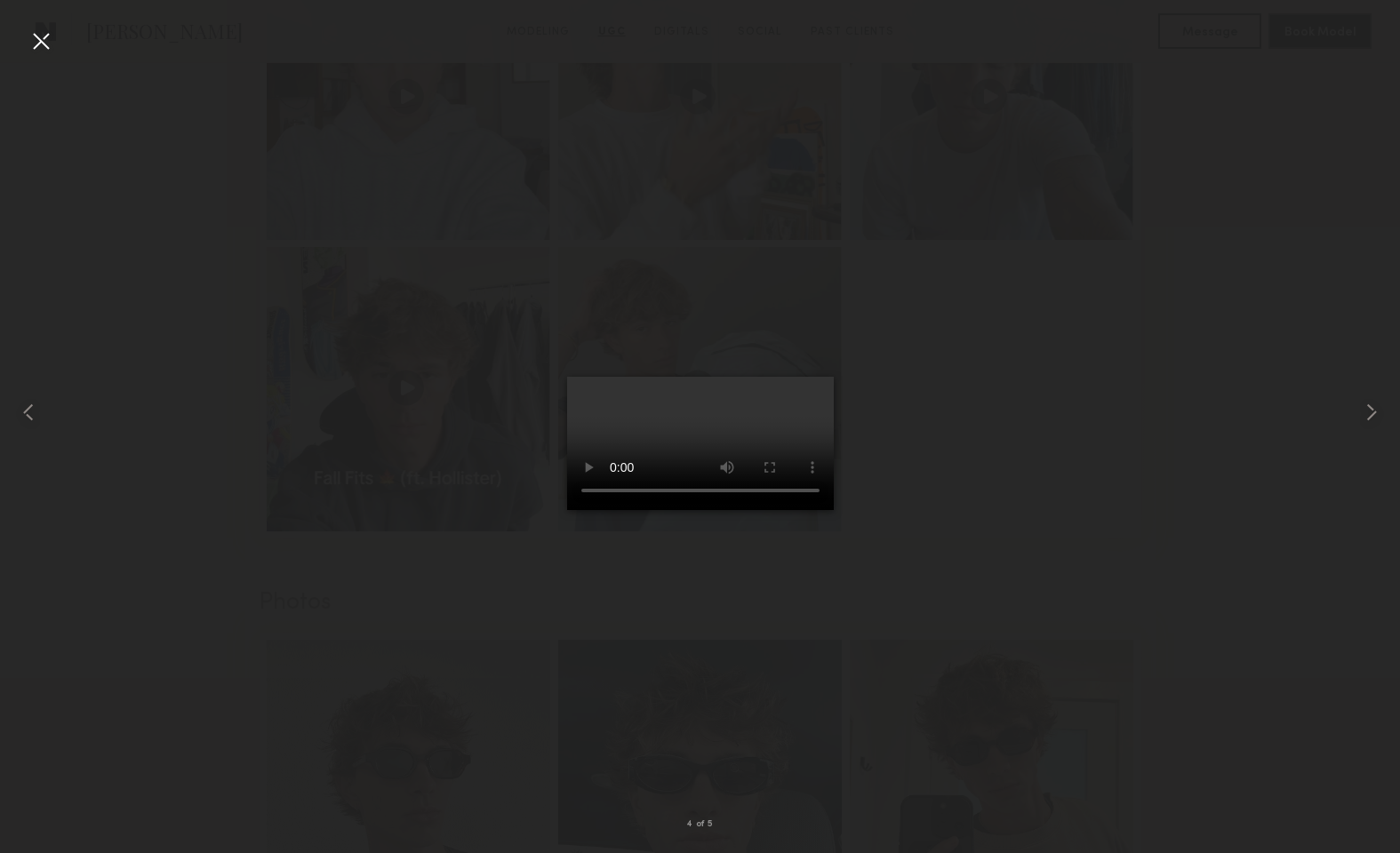
click at [800, 510] on video at bounding box center [700, 443] width 266 height 133
click at [802, 510] on video at bounding box center [700, 443] width 266 height 133
click at [37, 36] on div at bounding box center [40, 40] width 29 height 29
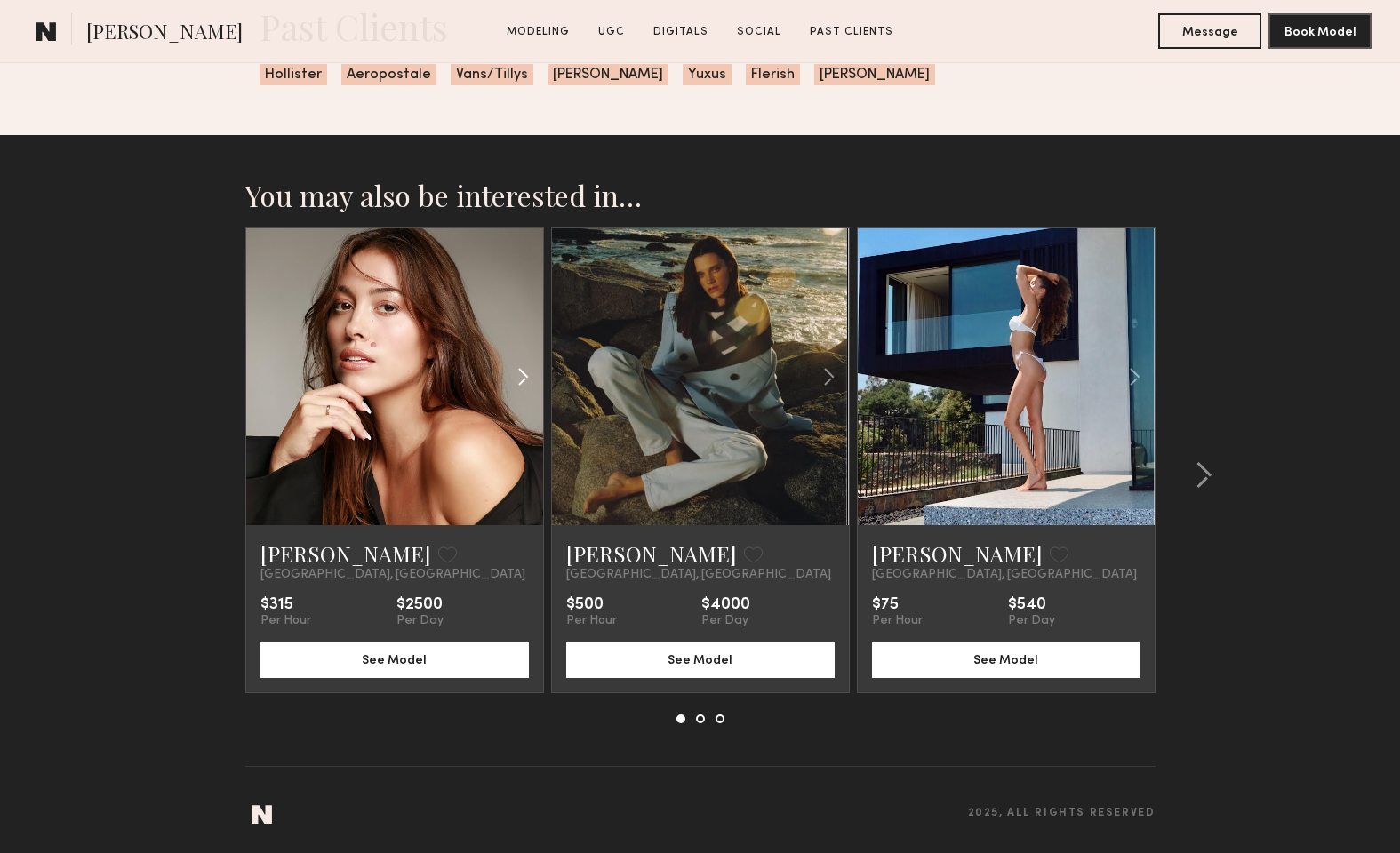
scroll to position [4804, 0]
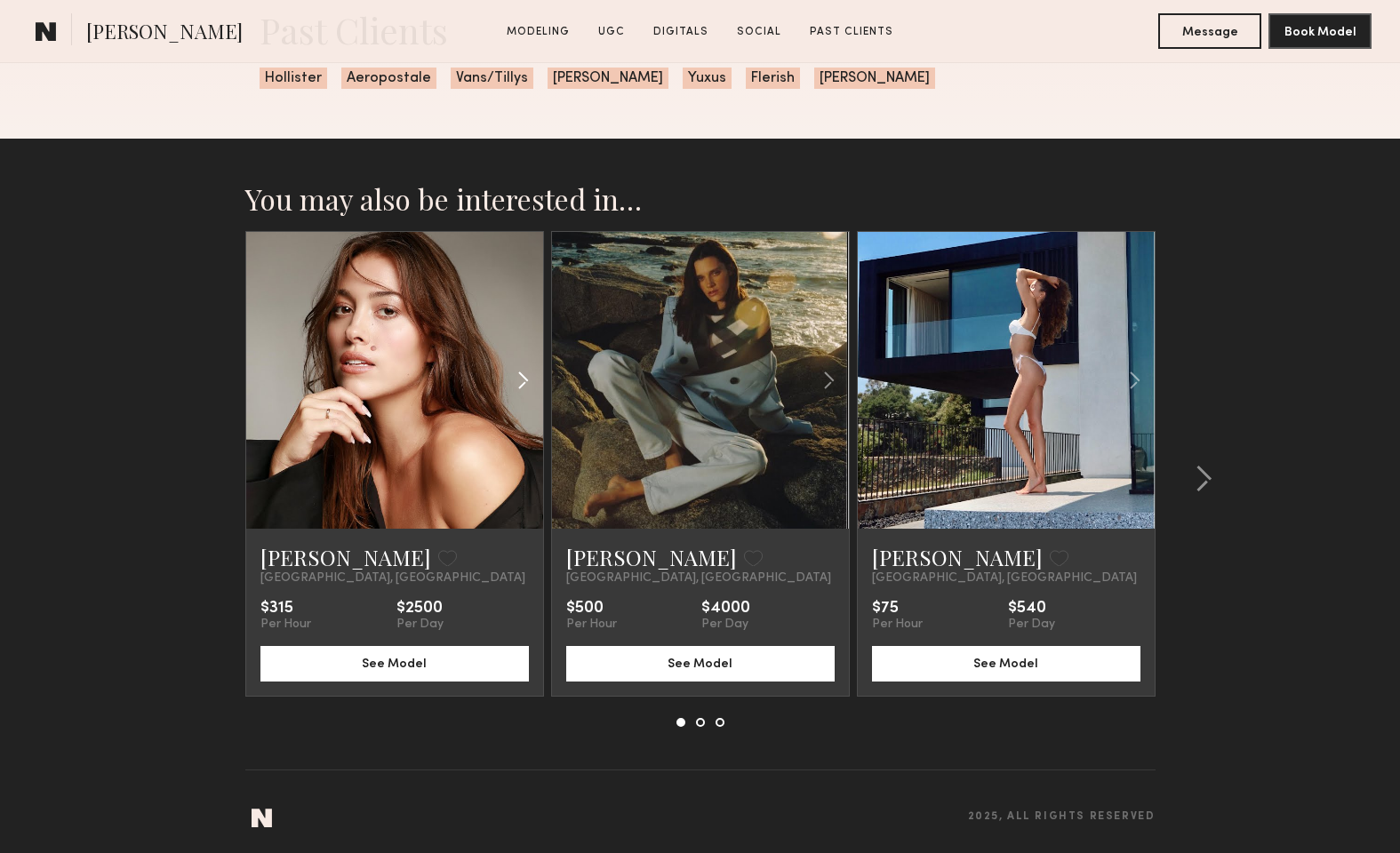
click at [522, 377] on common-icon at bounding box center [523, 380] width 26 height 34
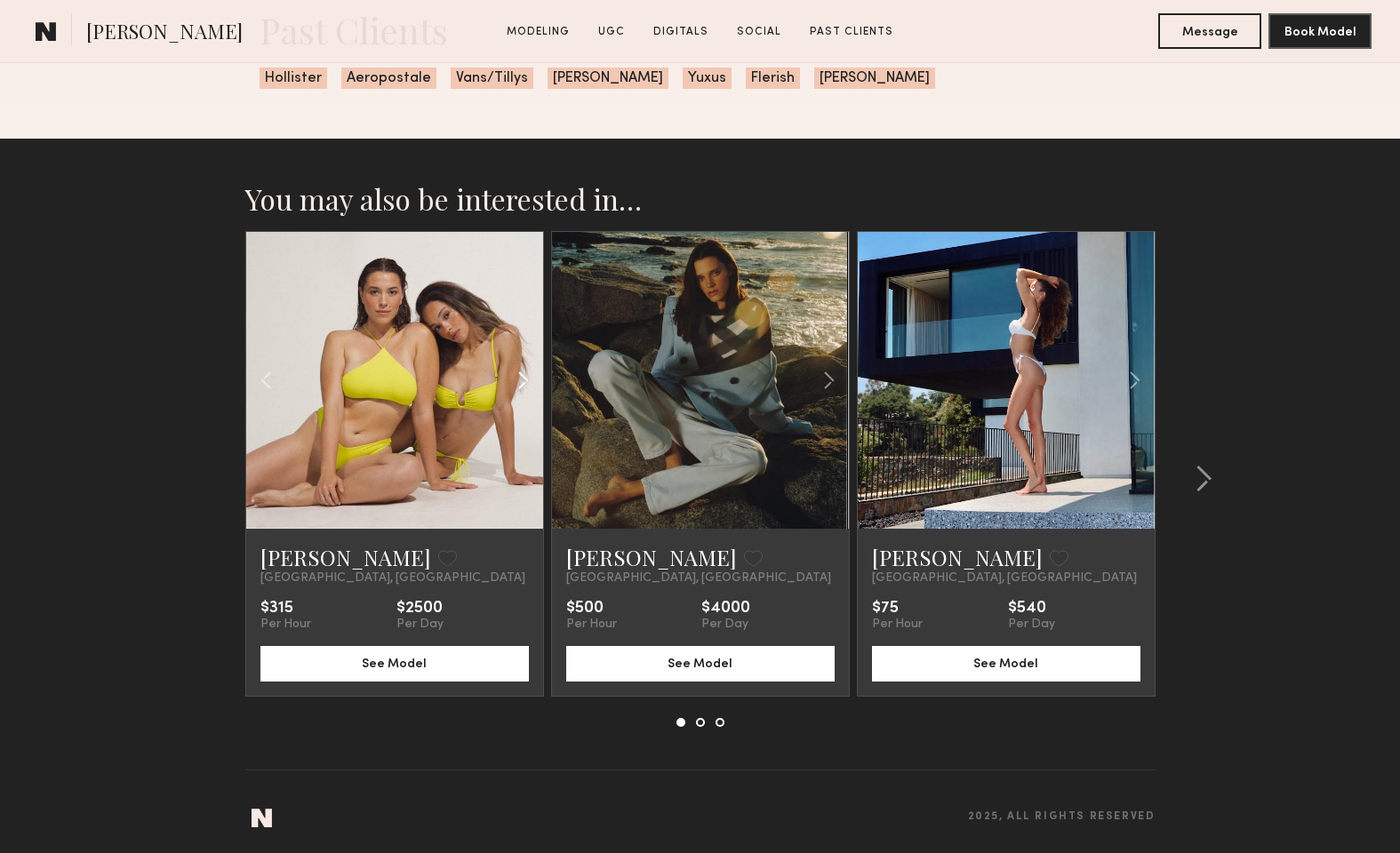
click at [525, 381] on common-icon at bounding box center [523, 380] width 26 height 34
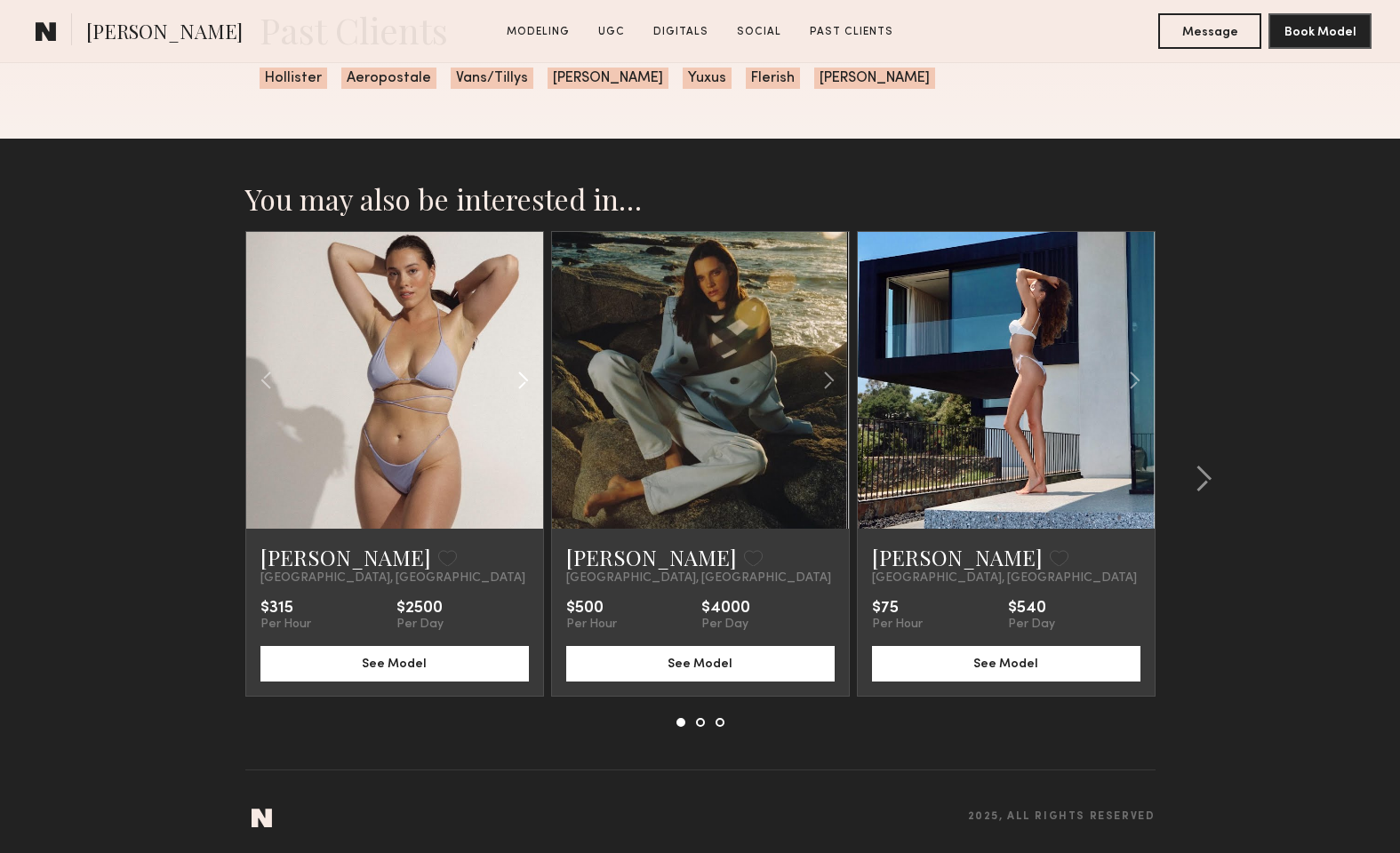
click at [525, 381] on common-icon at bounding box center [523, 380] width 26 height 34
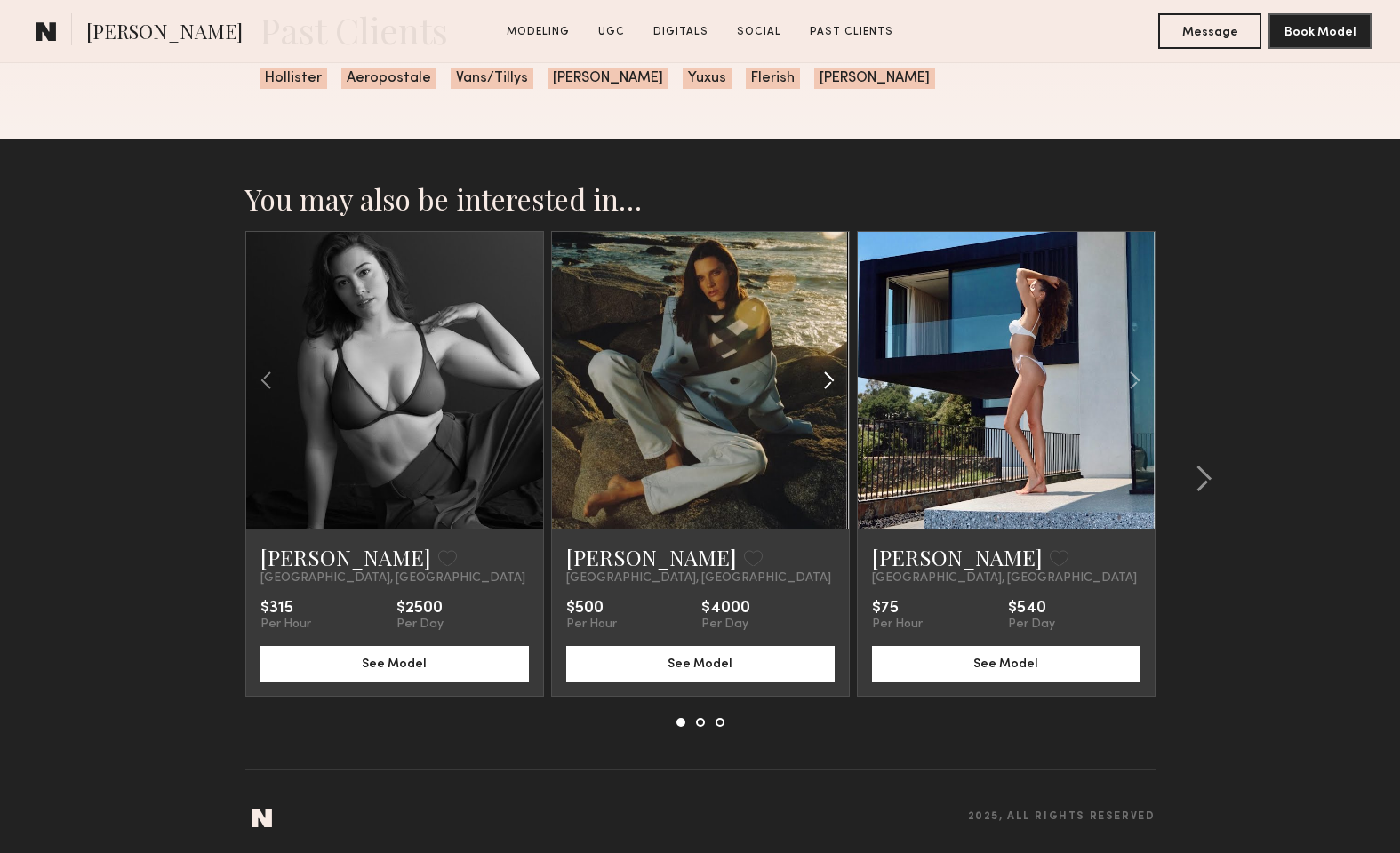
click at [823, 379] on common-icon at bounding box center [829, 380] width 26 height 34
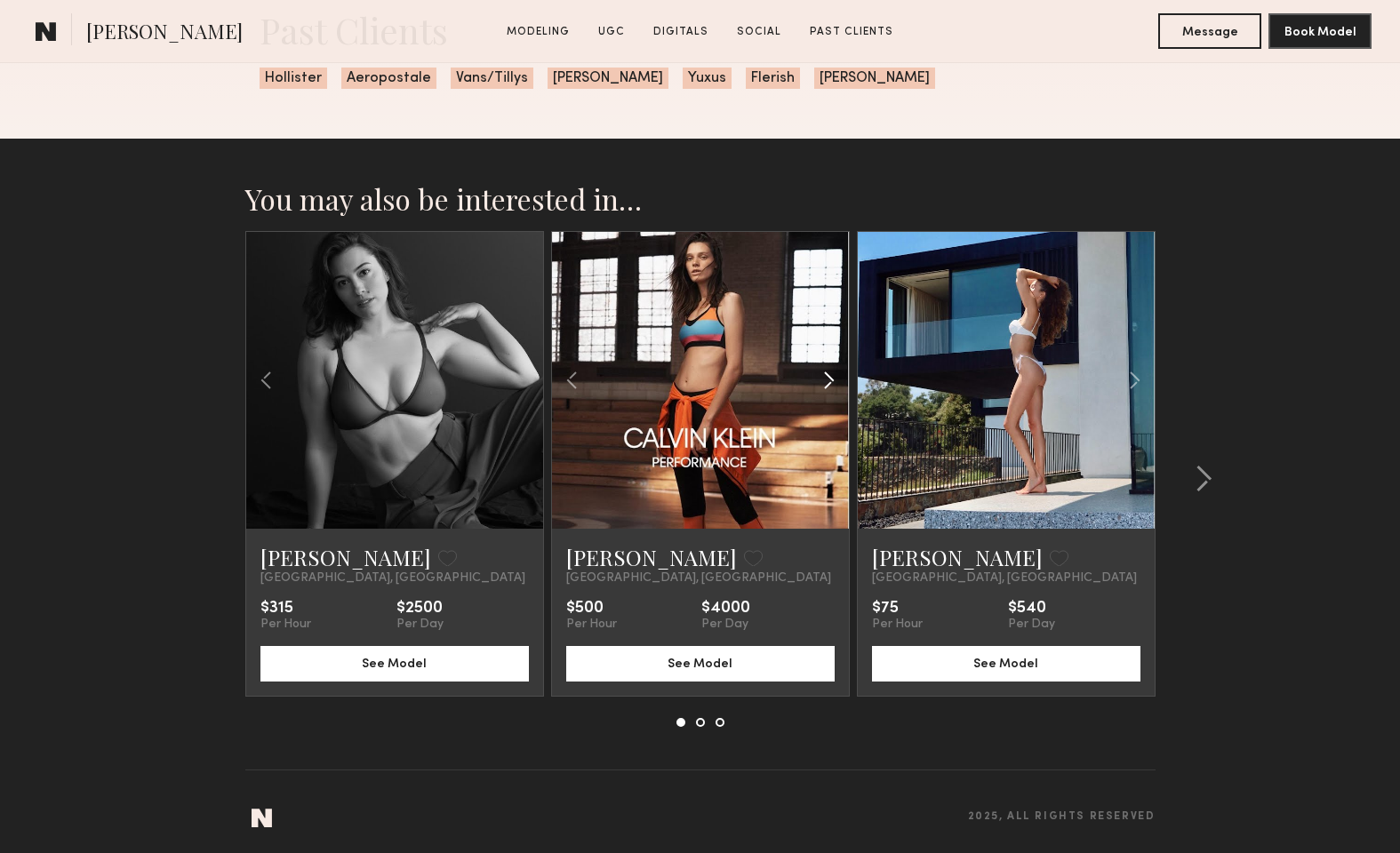
click at [823, 379] on common-icon at bounding box center [829, 380] width 26 height 34
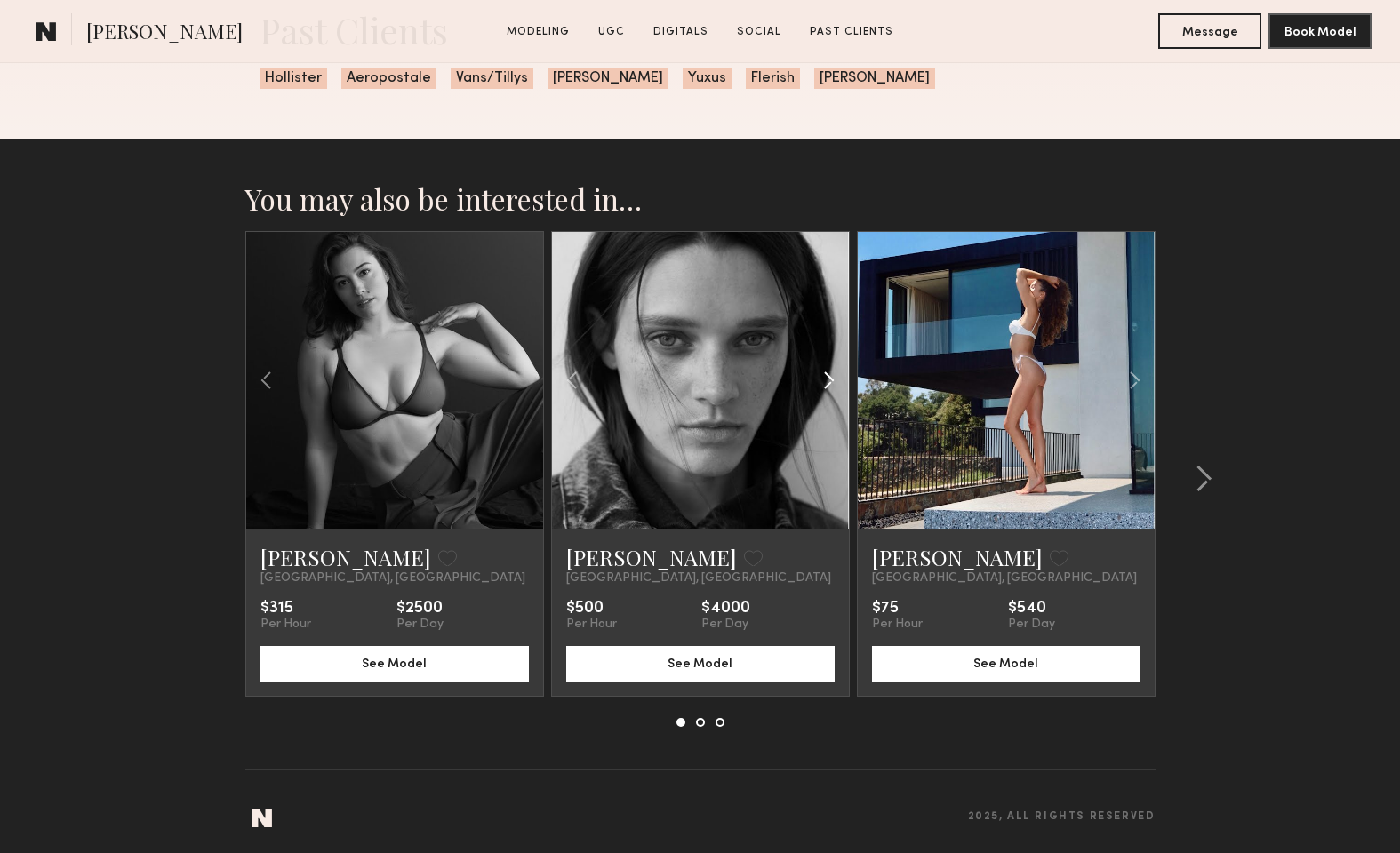
click at [823, 379] on common-icon at bounding box center [829, 380] width 26 height 34
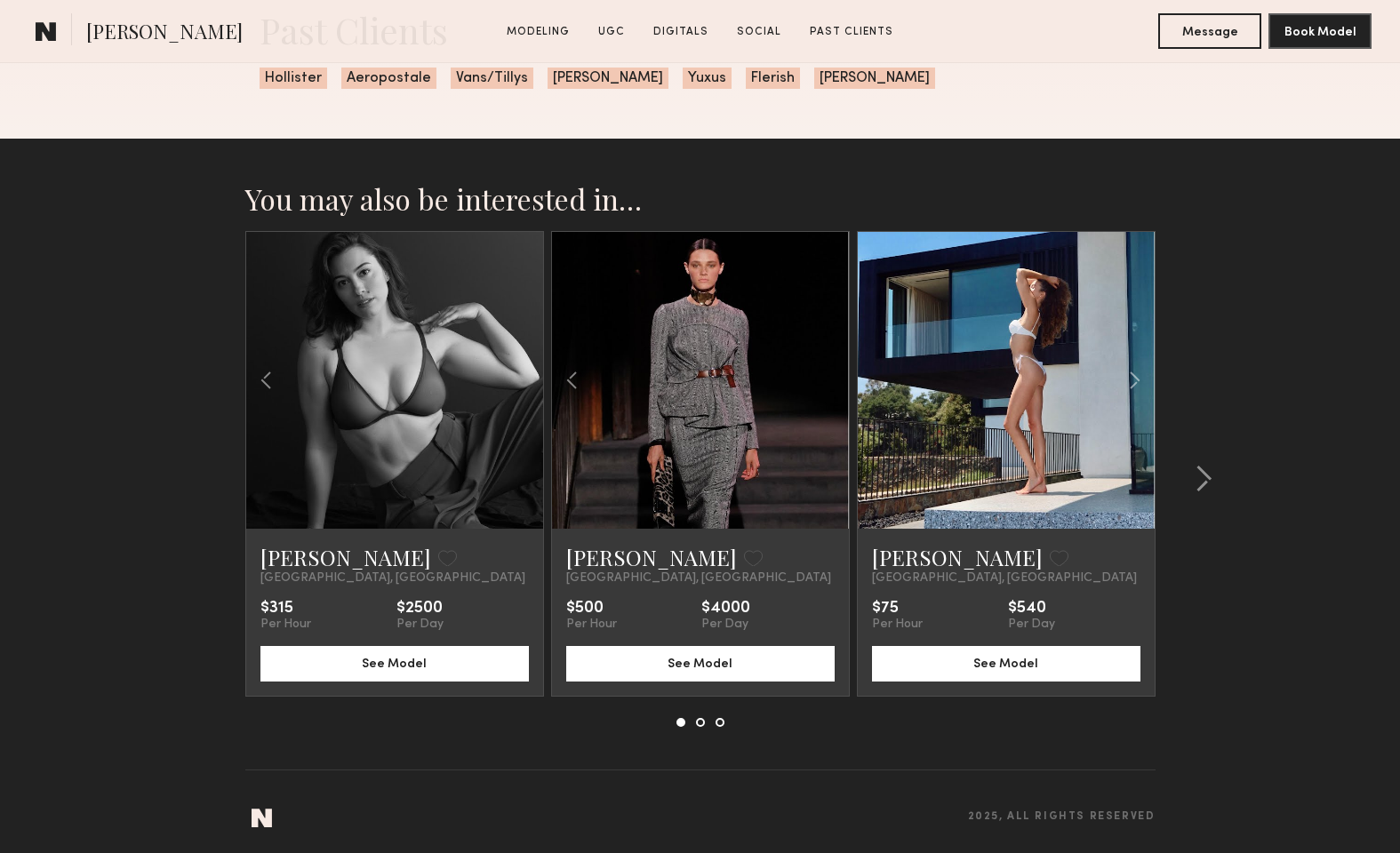
click at [823, 380] on div at bounding box center [700, 380] width 297 height 297
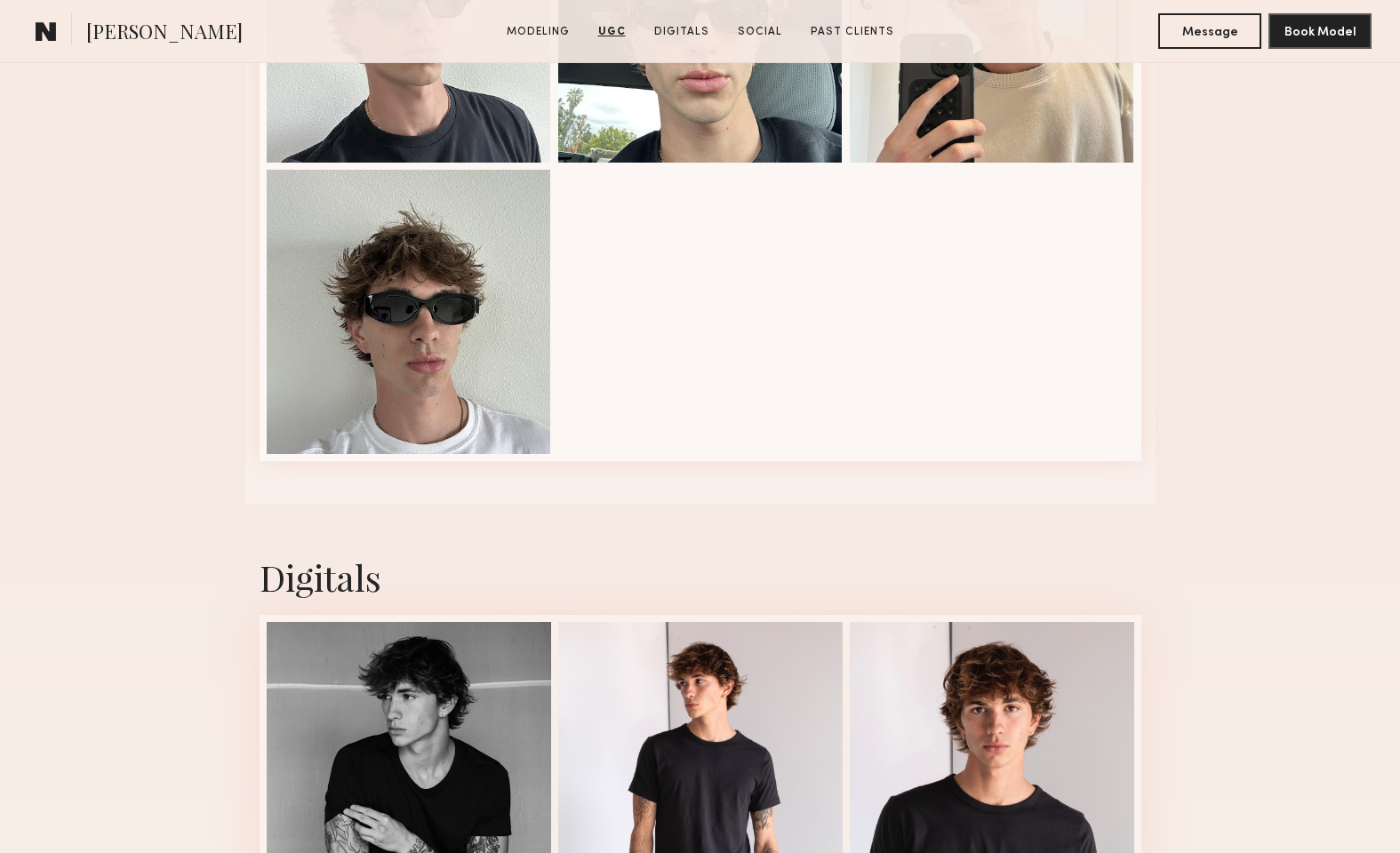
scroll to position [1554, 0]
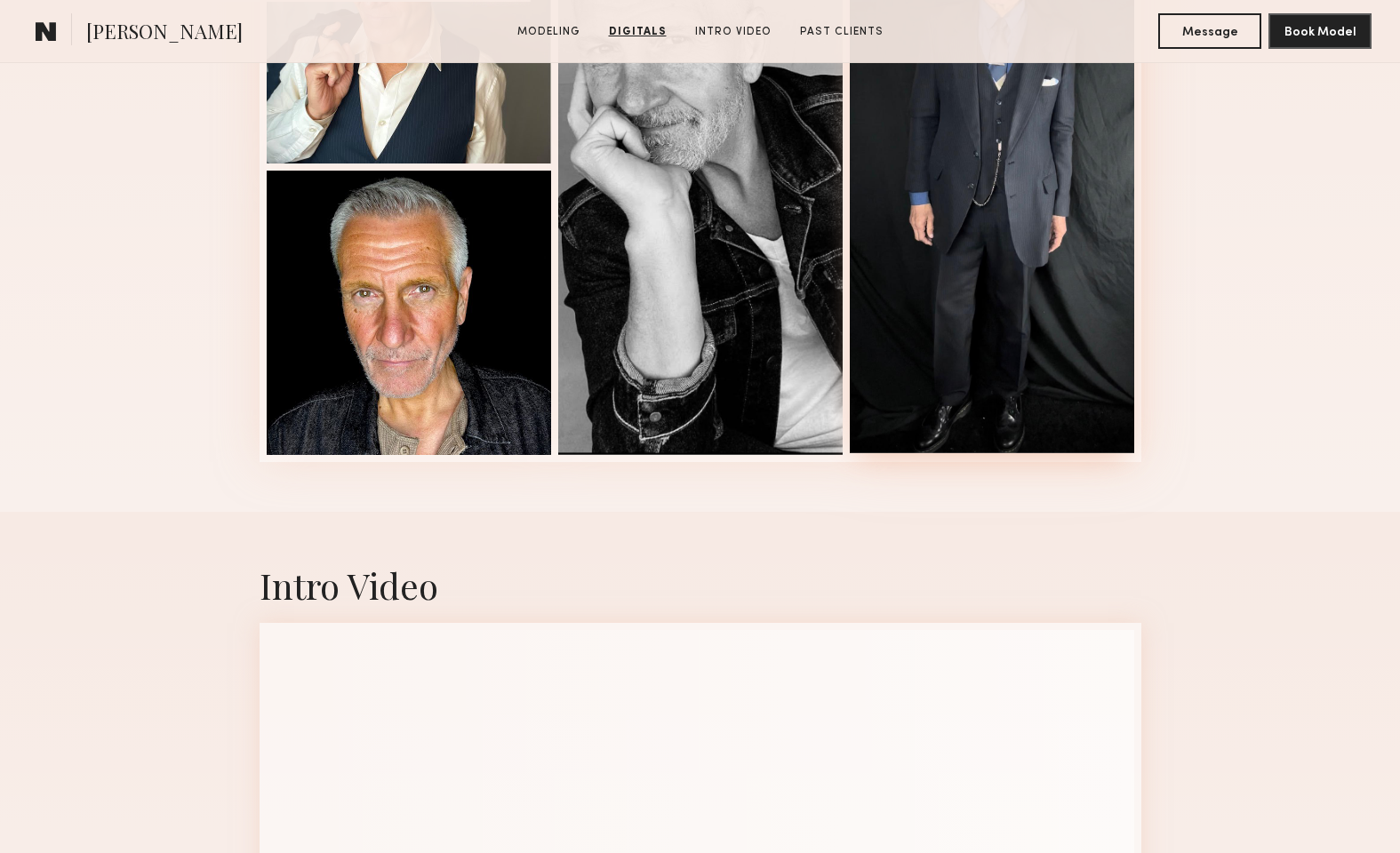
scroll to position [2681, 0]
